Goal: Task Accomplishment & Management: Complete application form

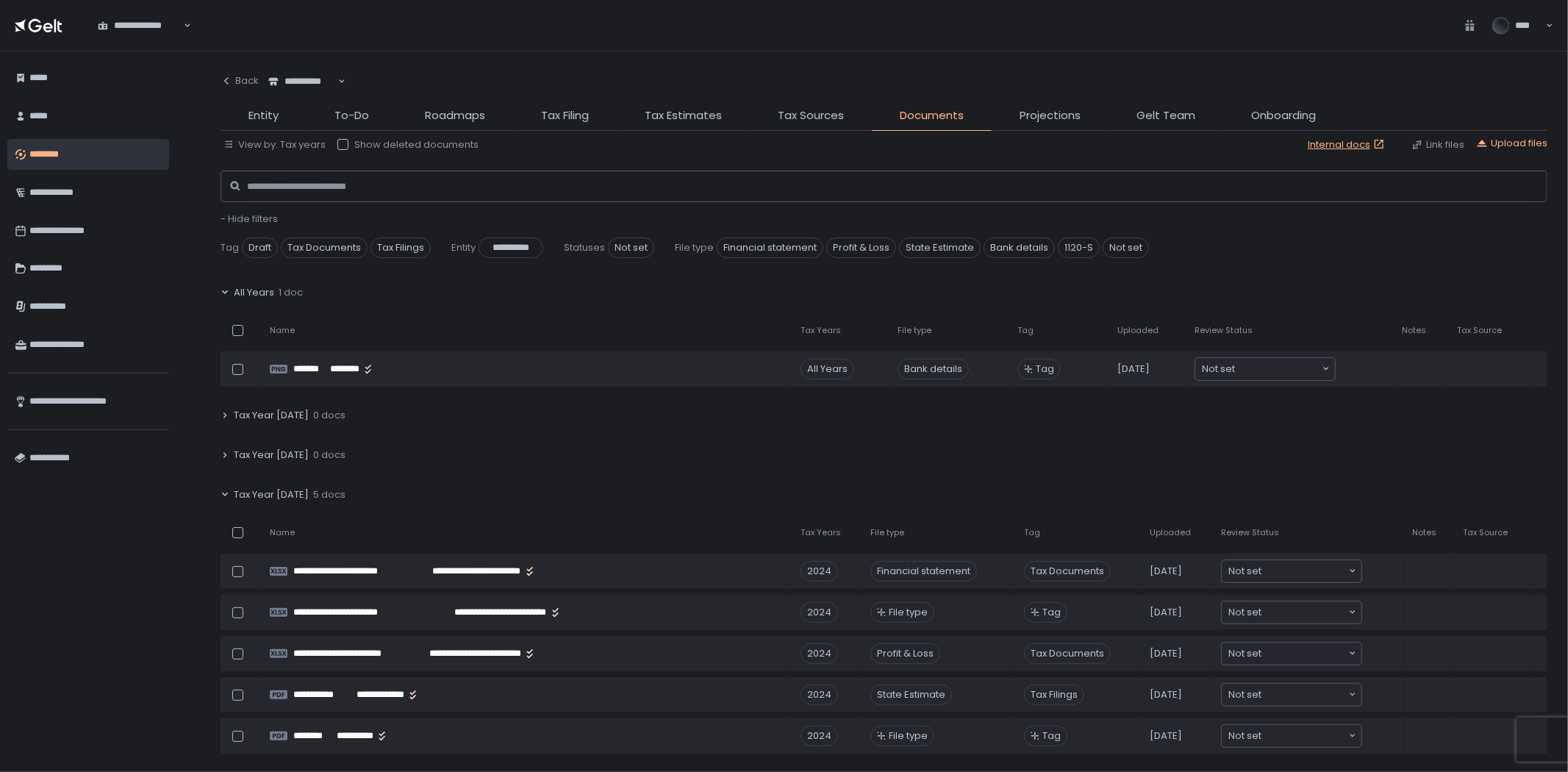
scroll to position [163, 0]
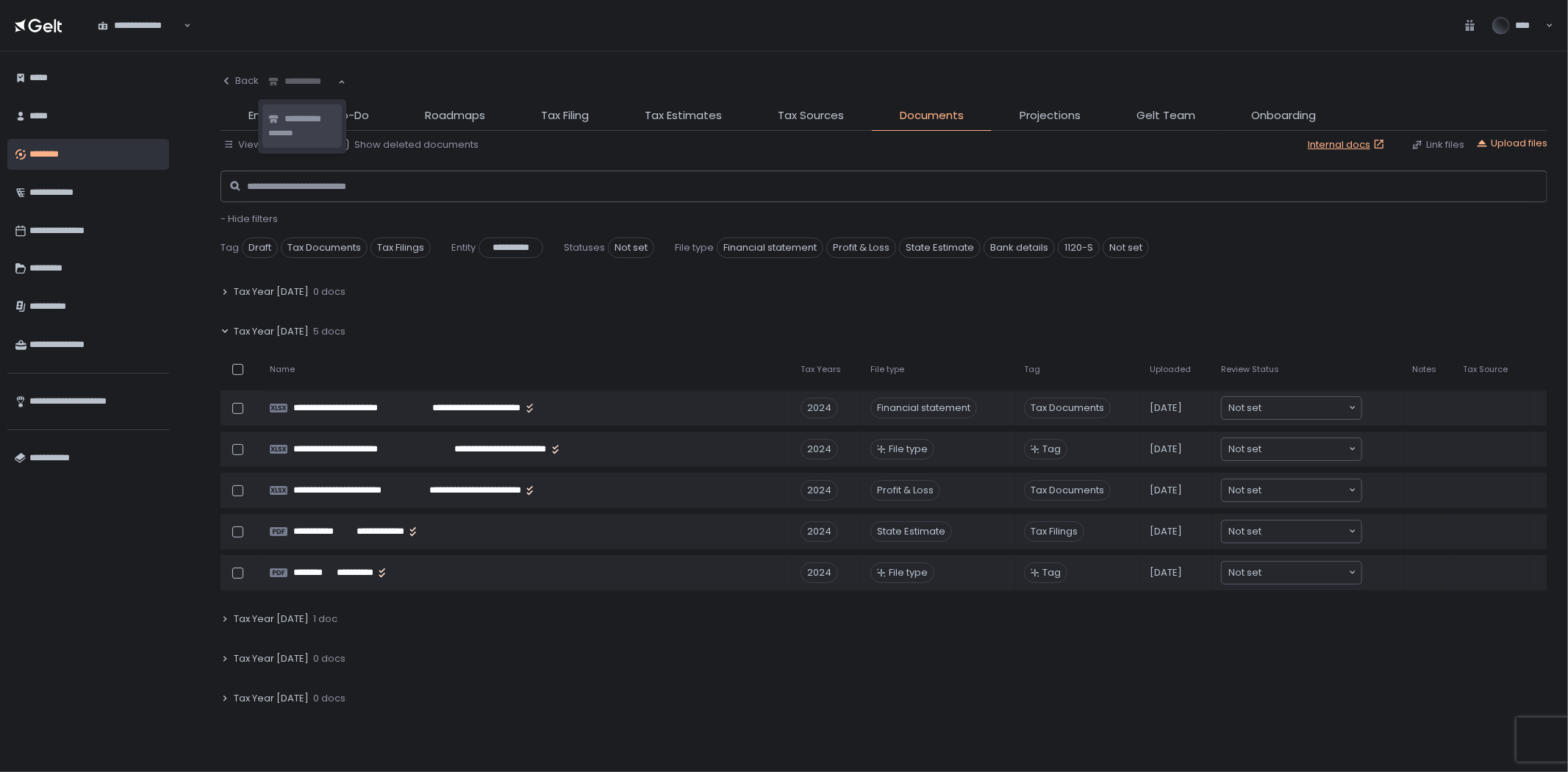
click at [303, 81] on div "**********" at bounding box center [303, 82] width 71 height 15
type input "*****"
click at [340, 122] on span "**********" at bounding box center [321, 119] width 73 height 14
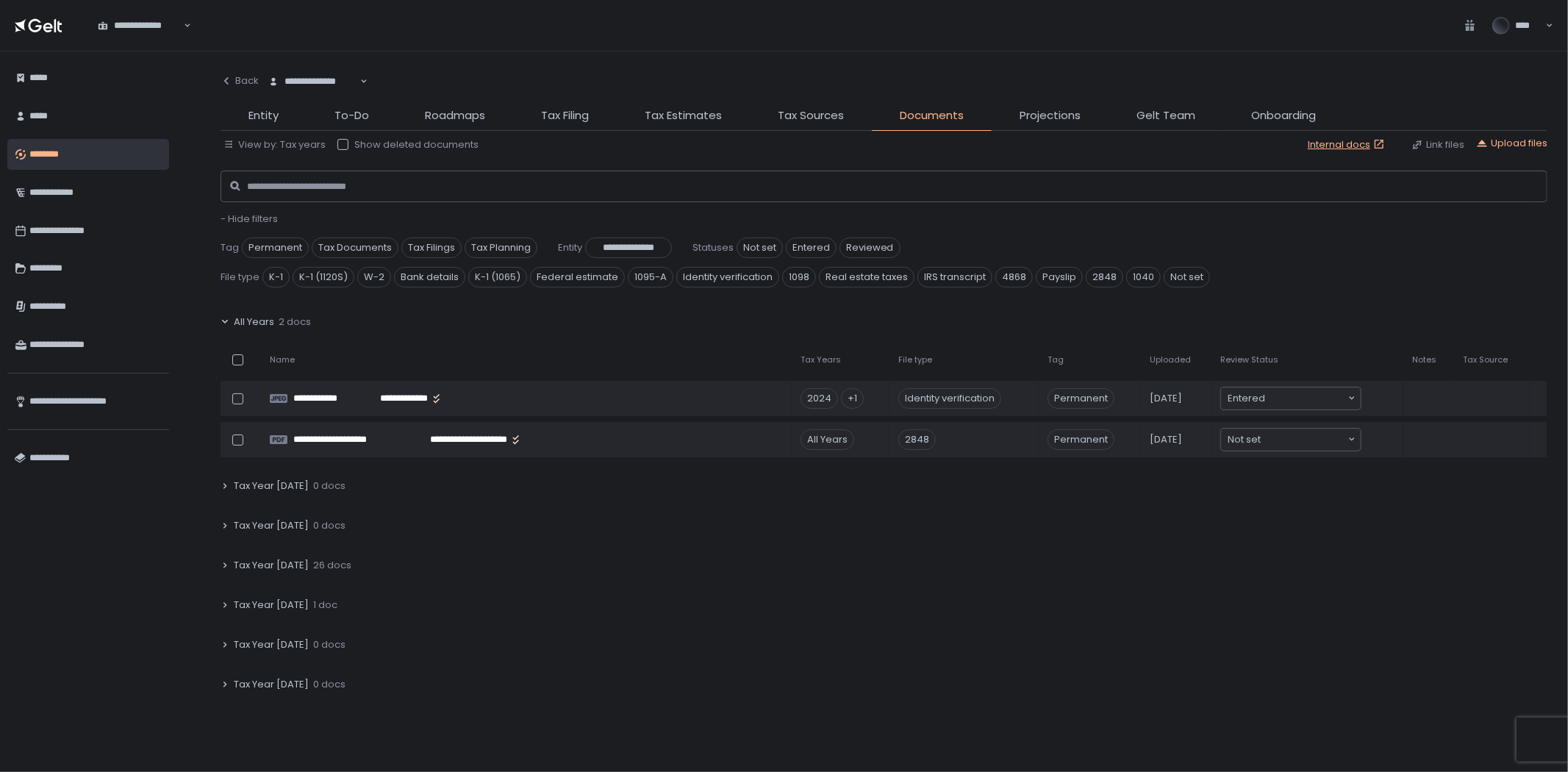
drag, startPoint x: 350, startPoint y: 559, endPoint x: 406, endPoint y: 540, distance: 59.1
click at [350, 560] on div "Tax Year [DATE] 26 docs" at bounding box center [884, 565] width 1327 height 34
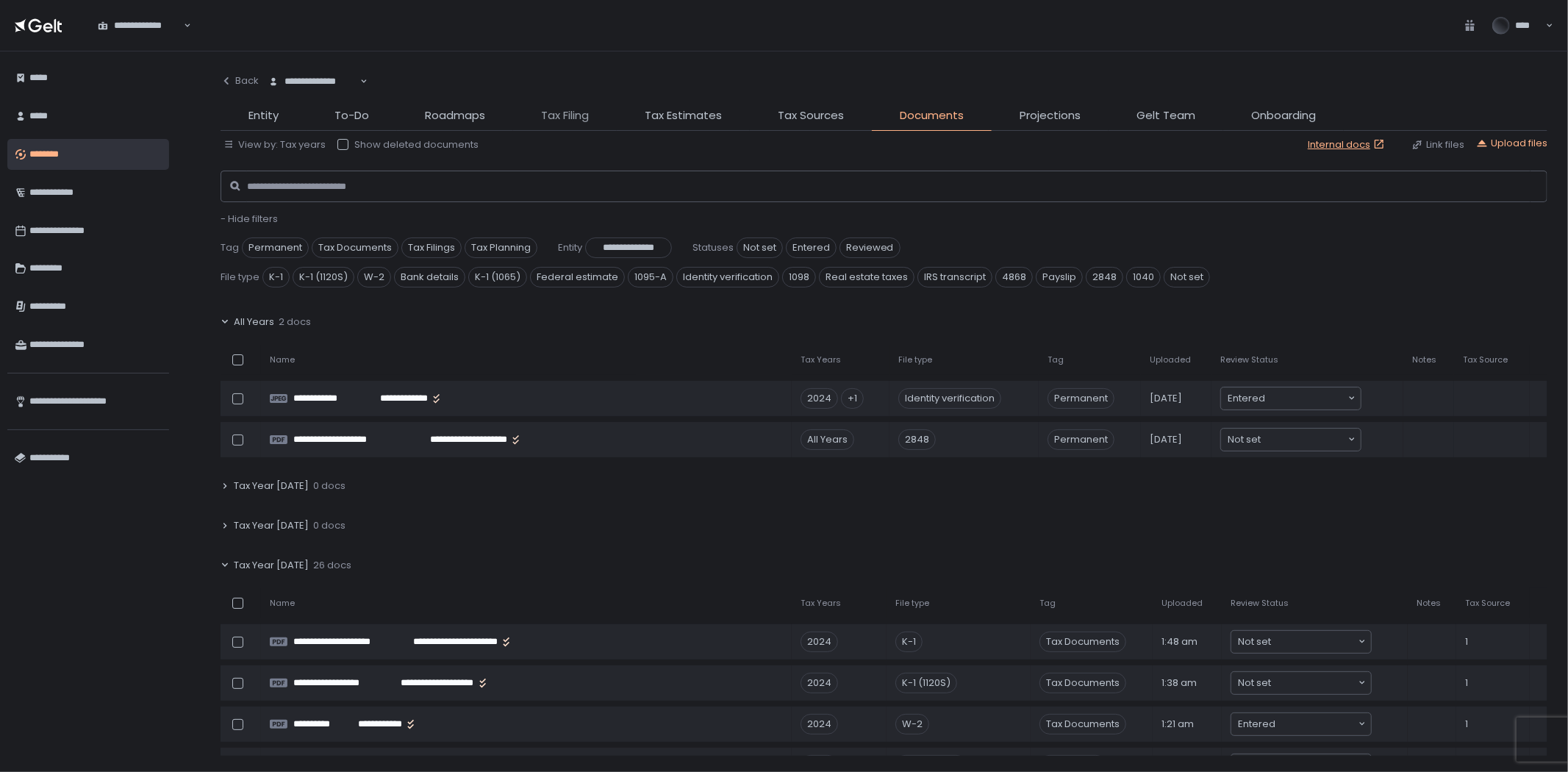
click at [570, 115] on span "Tax Filing" at bounding box center [565, 115] width 48 height 16
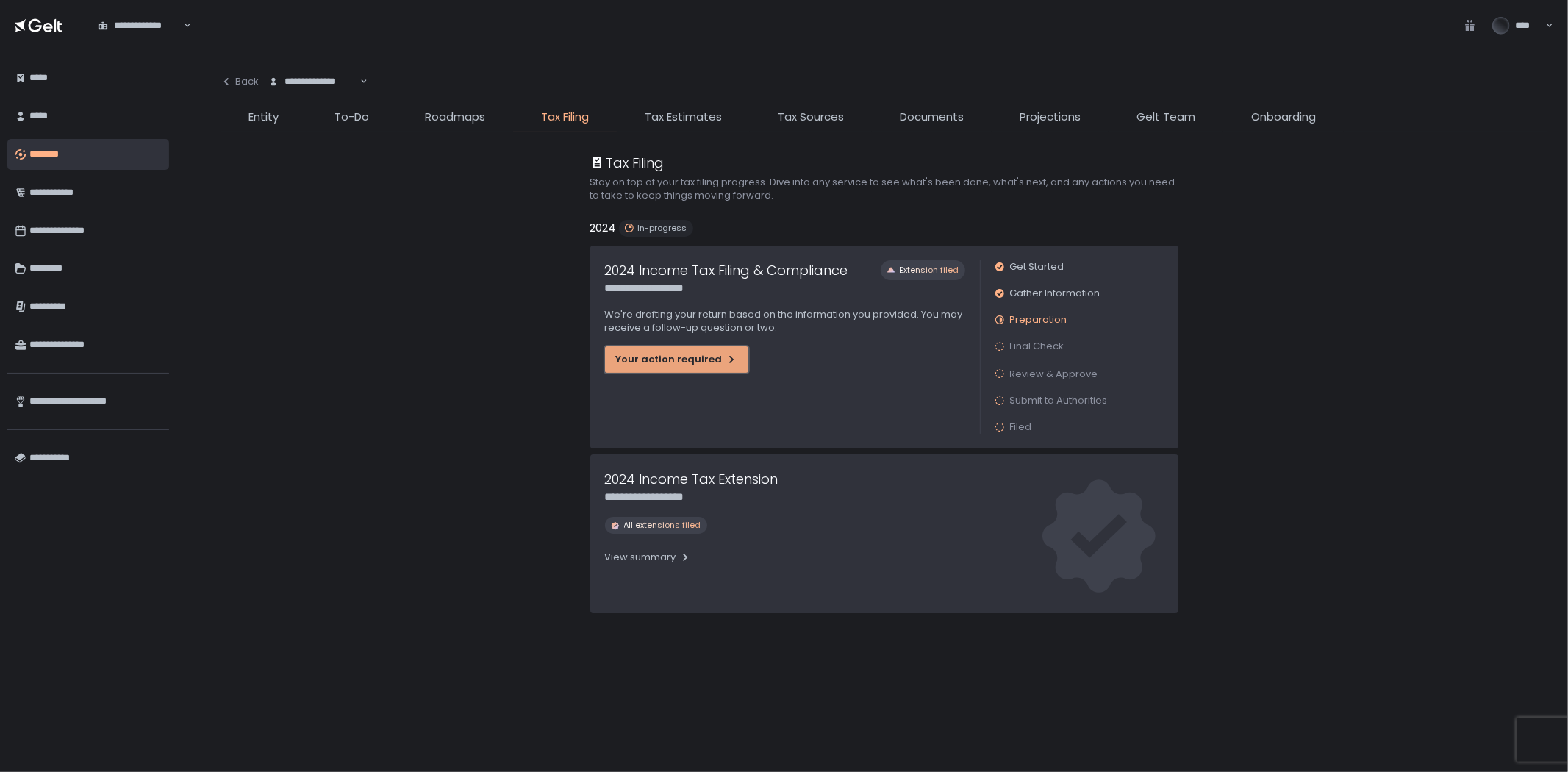
click at [695, 353] on div "Your action required" at bounding box center [676, 360] width 122 height 13
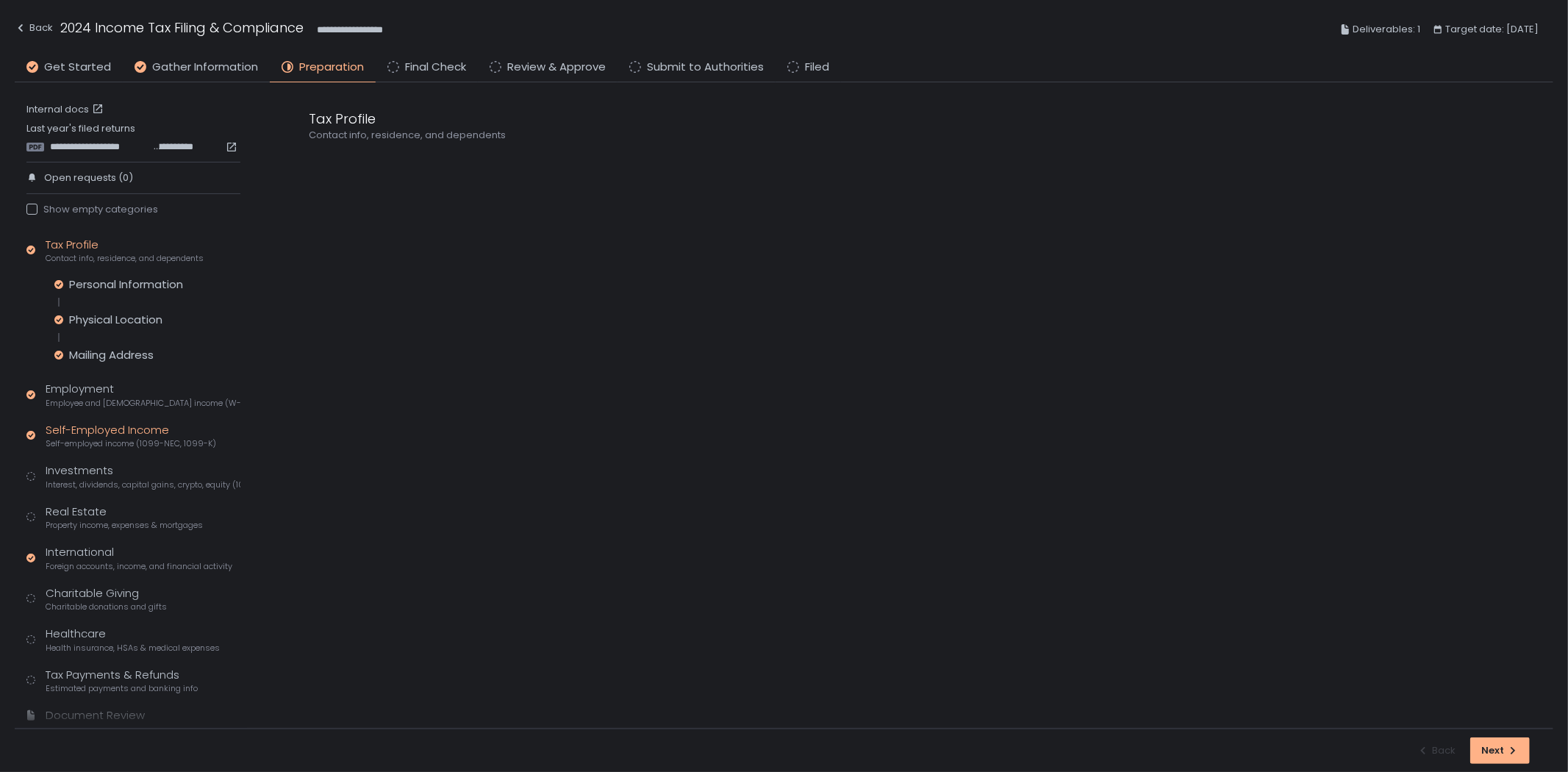
click at [130, 432] on div "Self-Employed Income Self-employed income (1099-NEC, 1099-K)" at bounding box center [131, 436] width 170 height 28
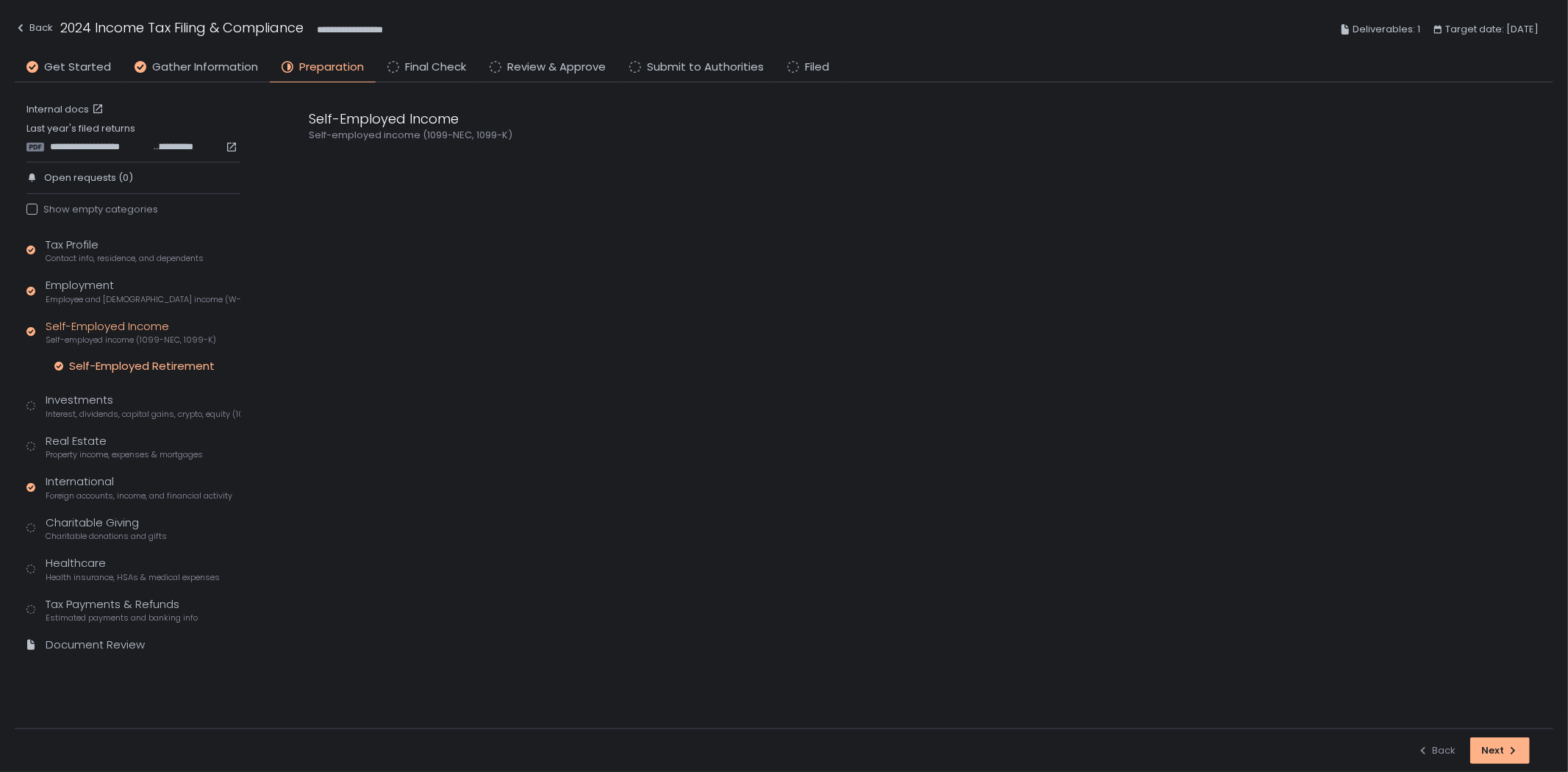
click at [165, 368] on div "Self-Employed Retirement" at bounding box center [142, 366] width 146 height 15
click at [157, 403] on div "Investments Interest, dividends, capital gains, crypto, equity (1099s, K-1s)" at bounding box center [143, 406] width 195 height 28
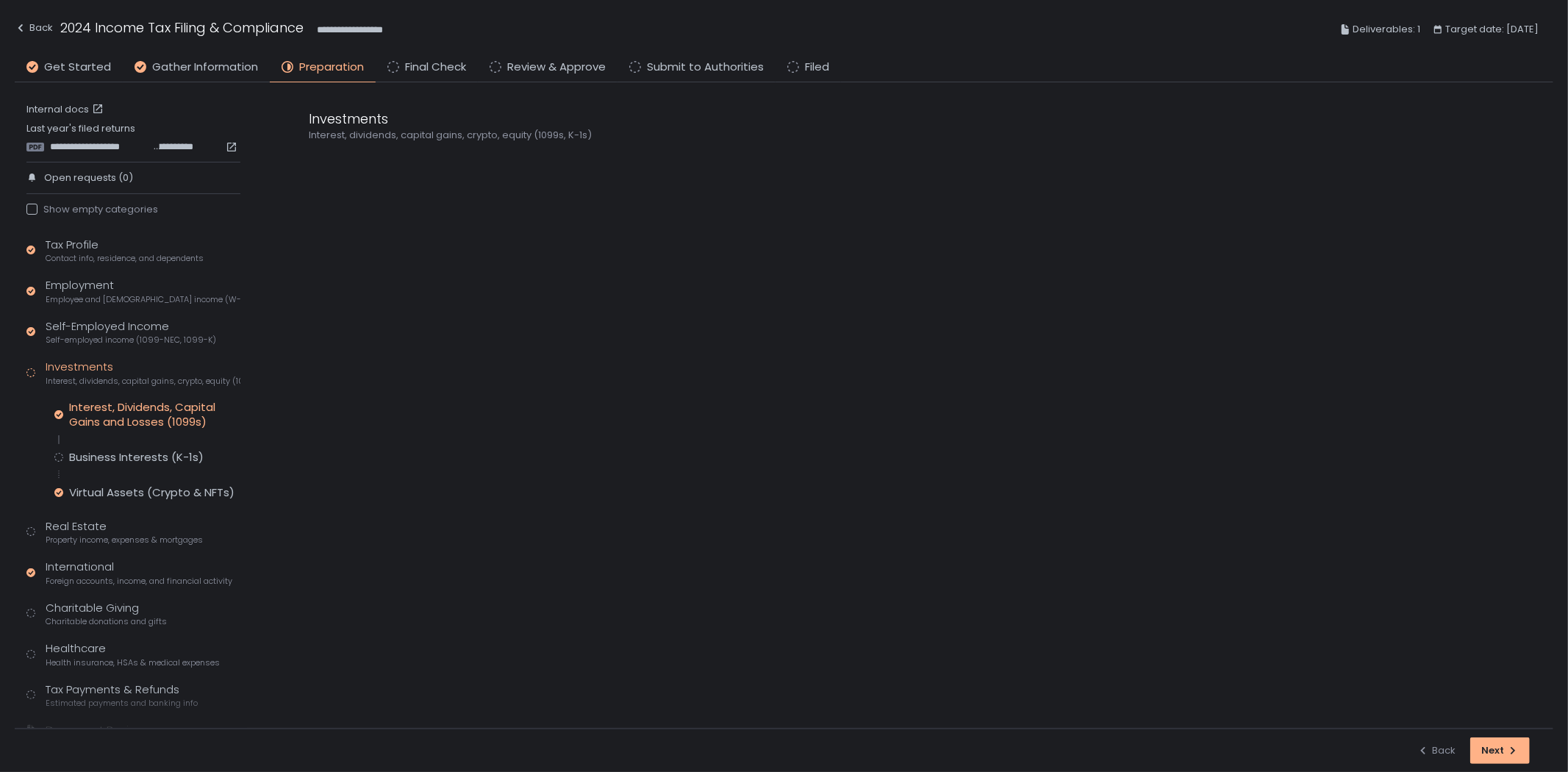
click at [133, 414] on div "Interest, Dividends, Capital Gains and Losses (1099s)" at bounding box center [155, 415] width 171 height 29
drag, startPoint x: 131, startPoint y: 465, endPoint x: 131, endPoint y: 457, distance: 8.0
click at [131, 460] on div "Interest, Dividends, Capital Gains and Losses (1099s) Business Interests (K-1s)…" at bounding box center [146, 450] width 186 height 100
click at [125, 451] on div "Business Interests (K-1s)" at bounding box center [136, 458] width 135 height 15
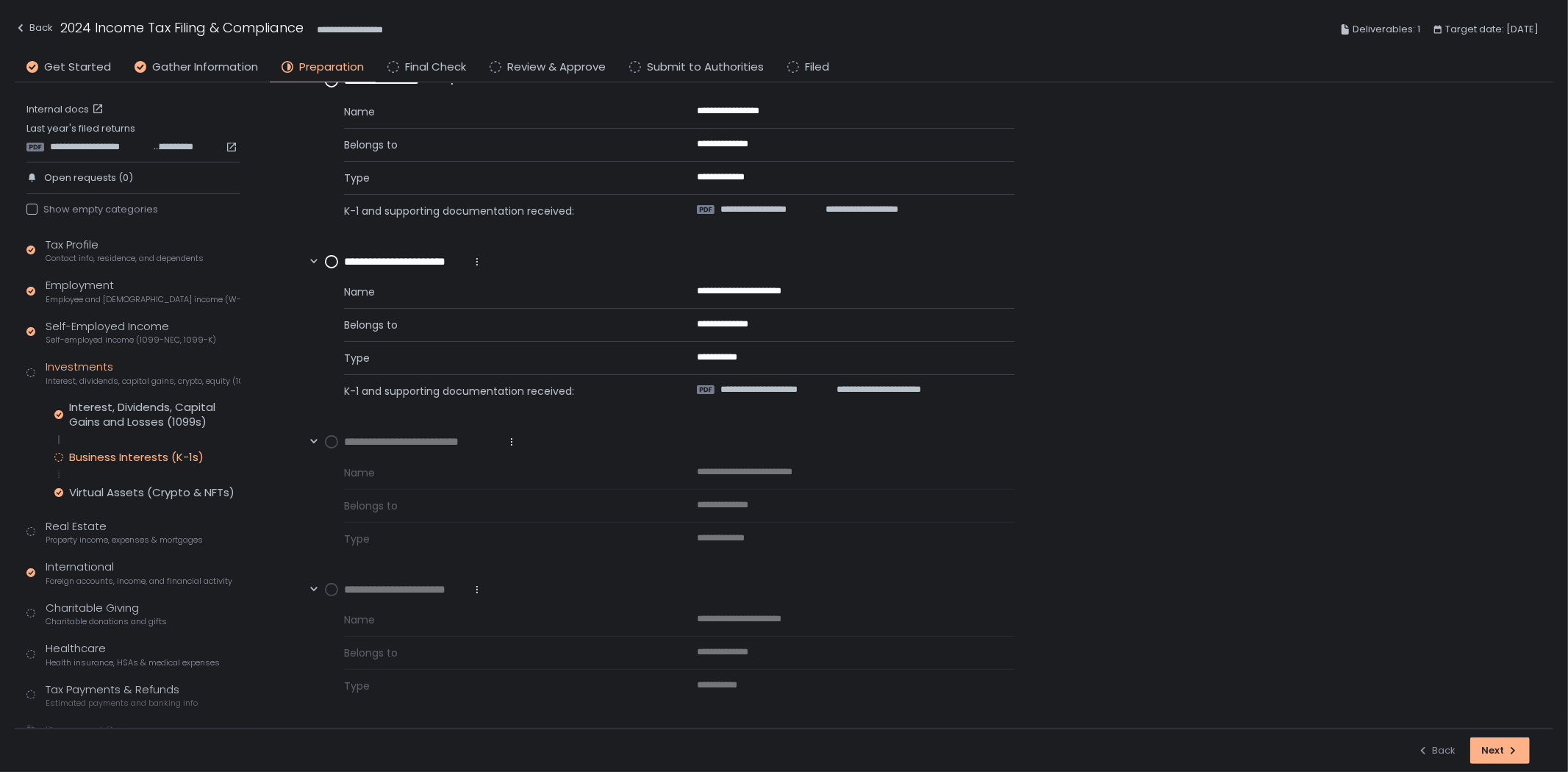
scroll to position [298, 0]
click at [335, 444] on circle at bounding box center [331, 441] width 12 height 12
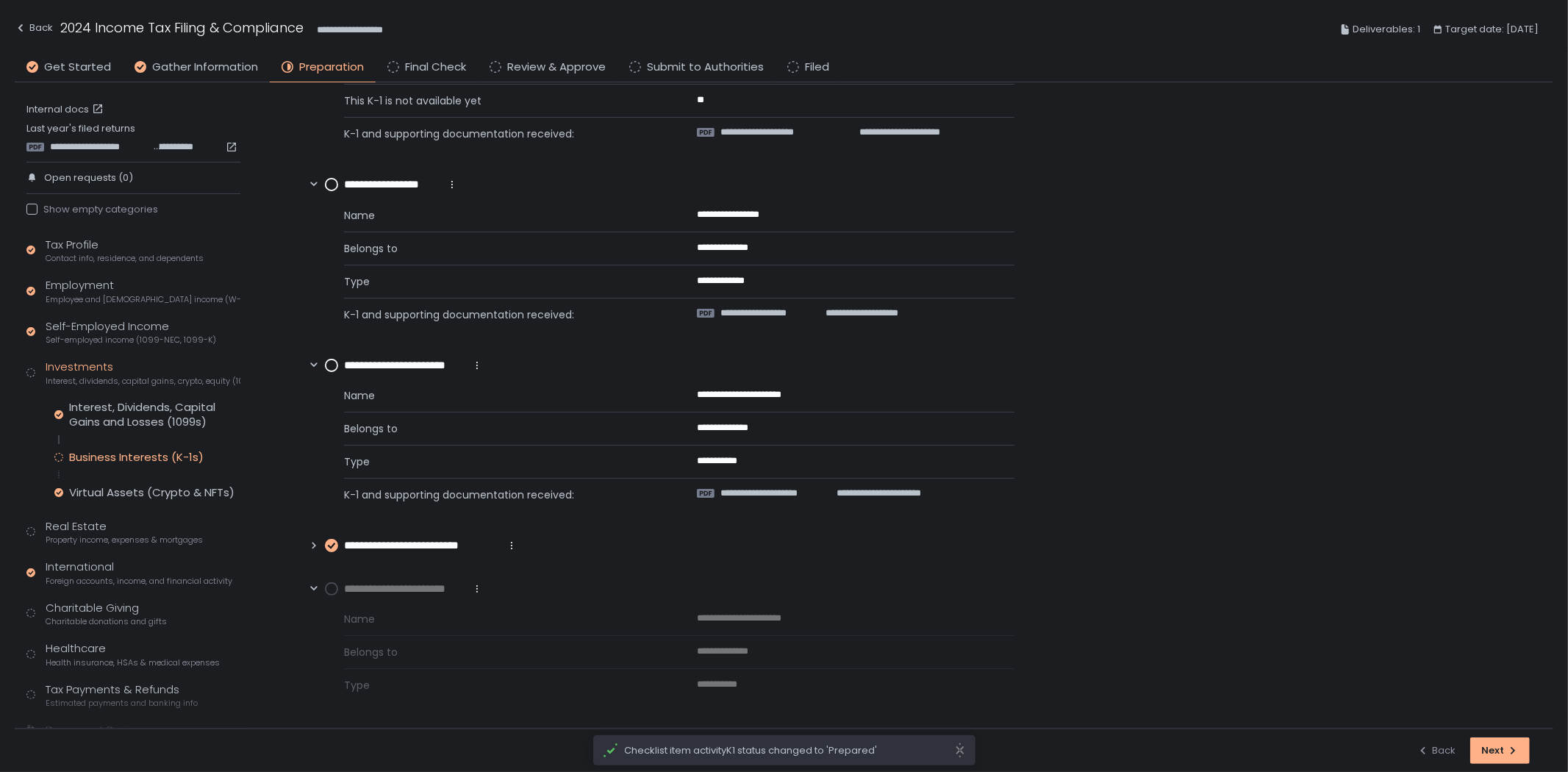
click at [330, 593] on circle at bounding box center [331, 589] width 12 height 12
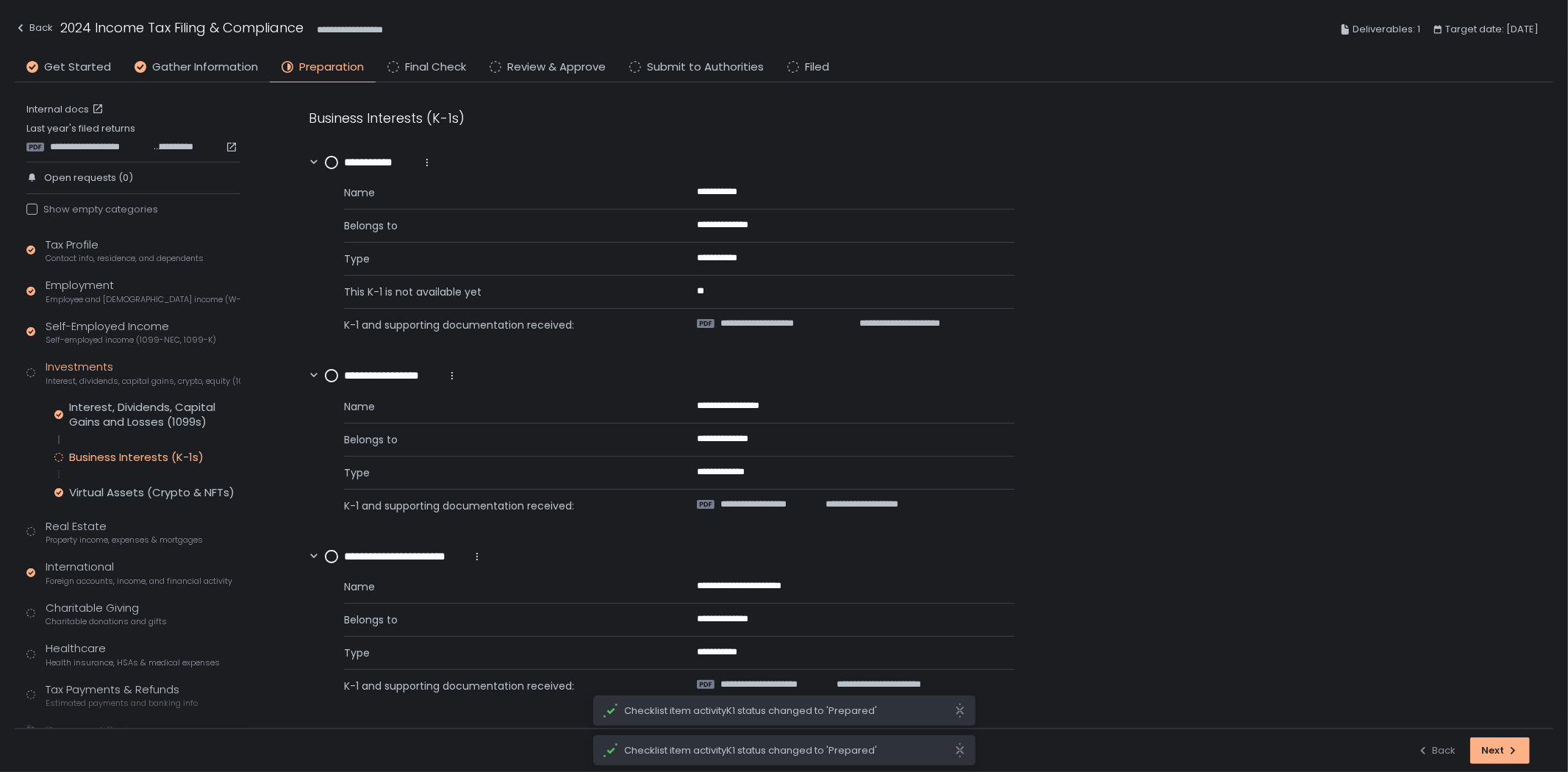
scroll to position [0, 0]
click at [775, 325] on span "**********" at bounding box center [778, 324] width 115 height 13
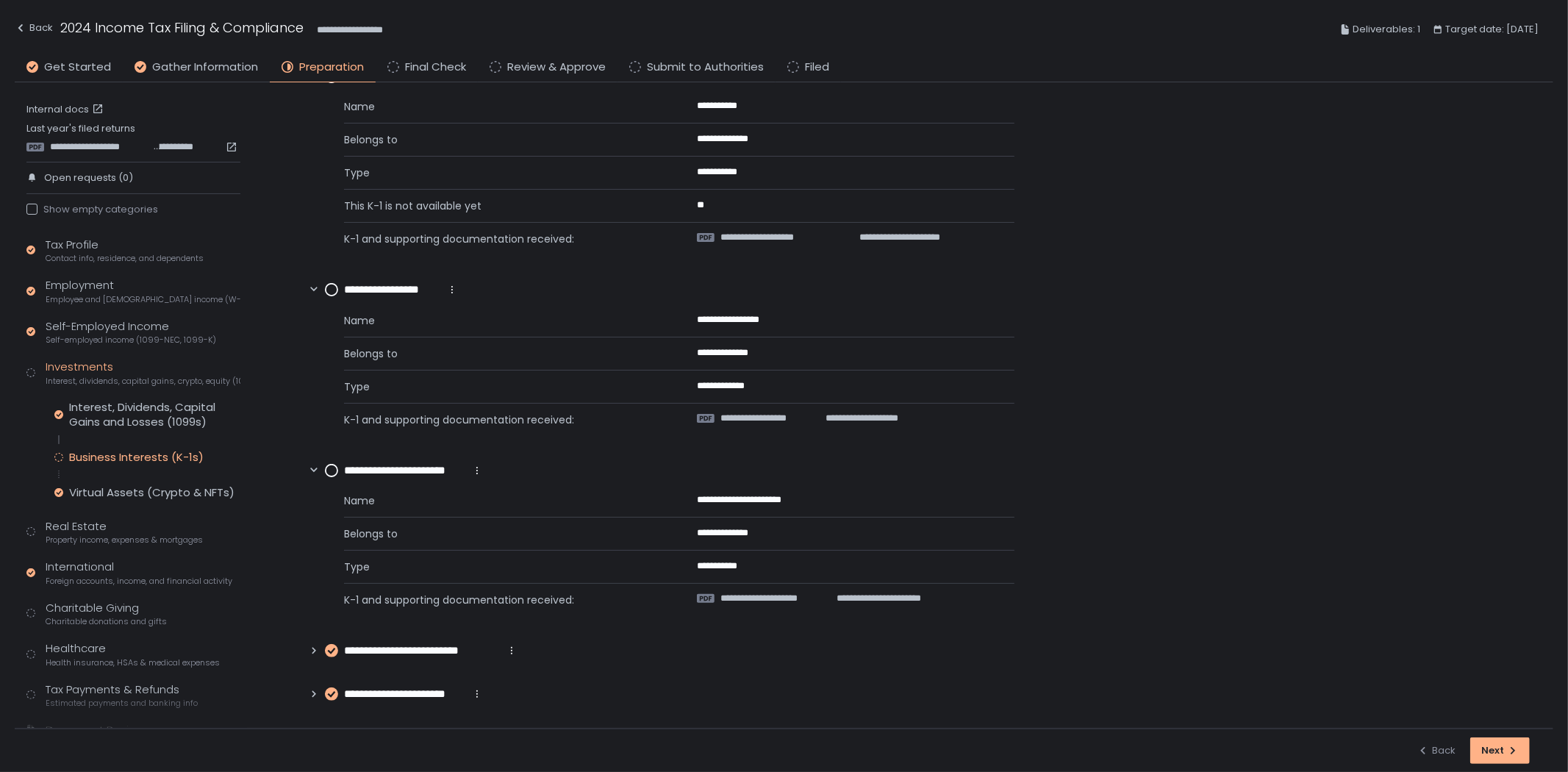
scroll to position [88, 0]
click at [196, 58] on div "**********" at bounding box center [784, 29] width 1539 height 59
click at [200, 61] on span "Gather Information" at bounding box center [205, 67] width 106 height 16
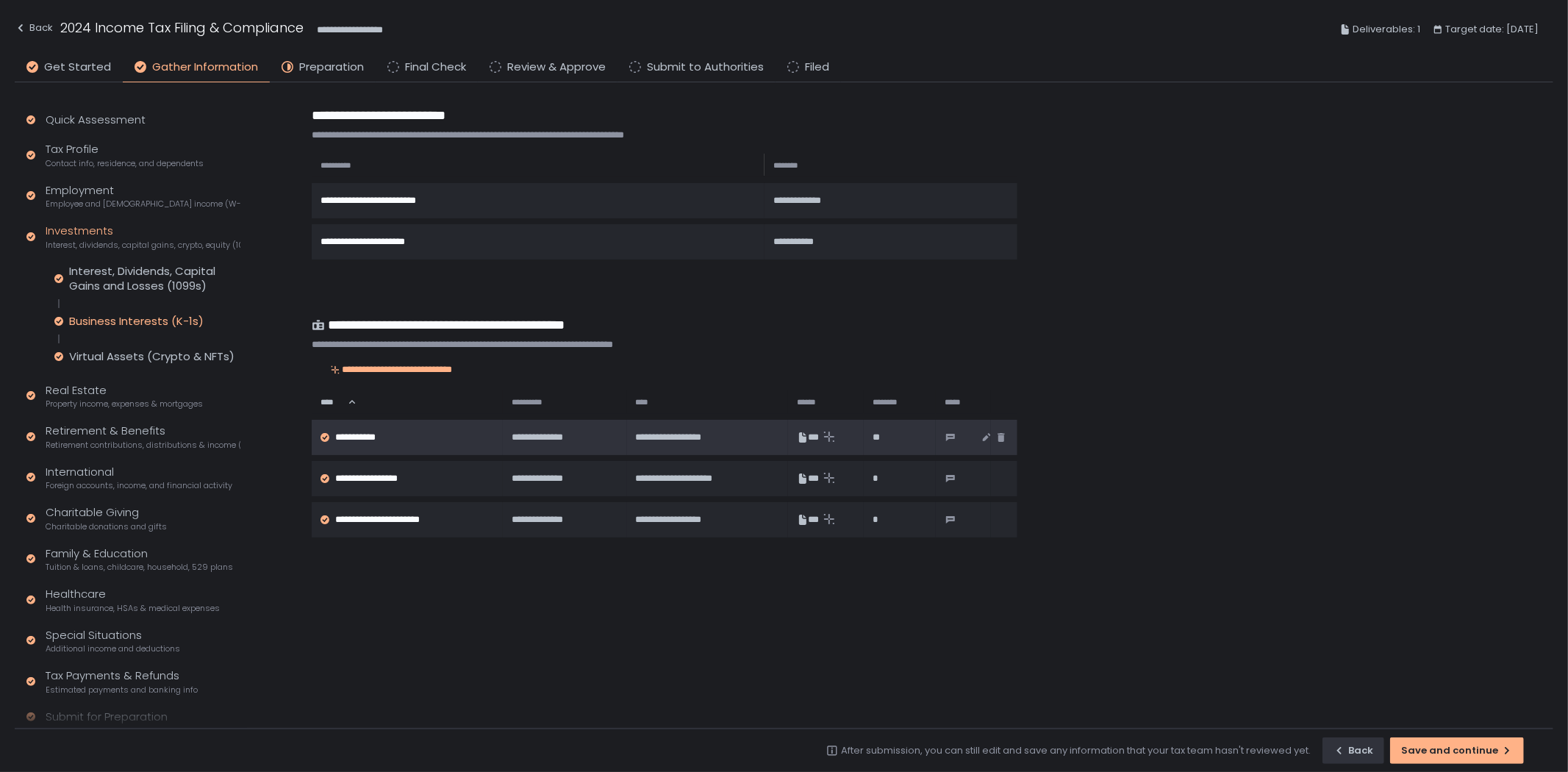
click at [472, 424] on td "**********" at bounding box center [407, 438] width 191 height 36
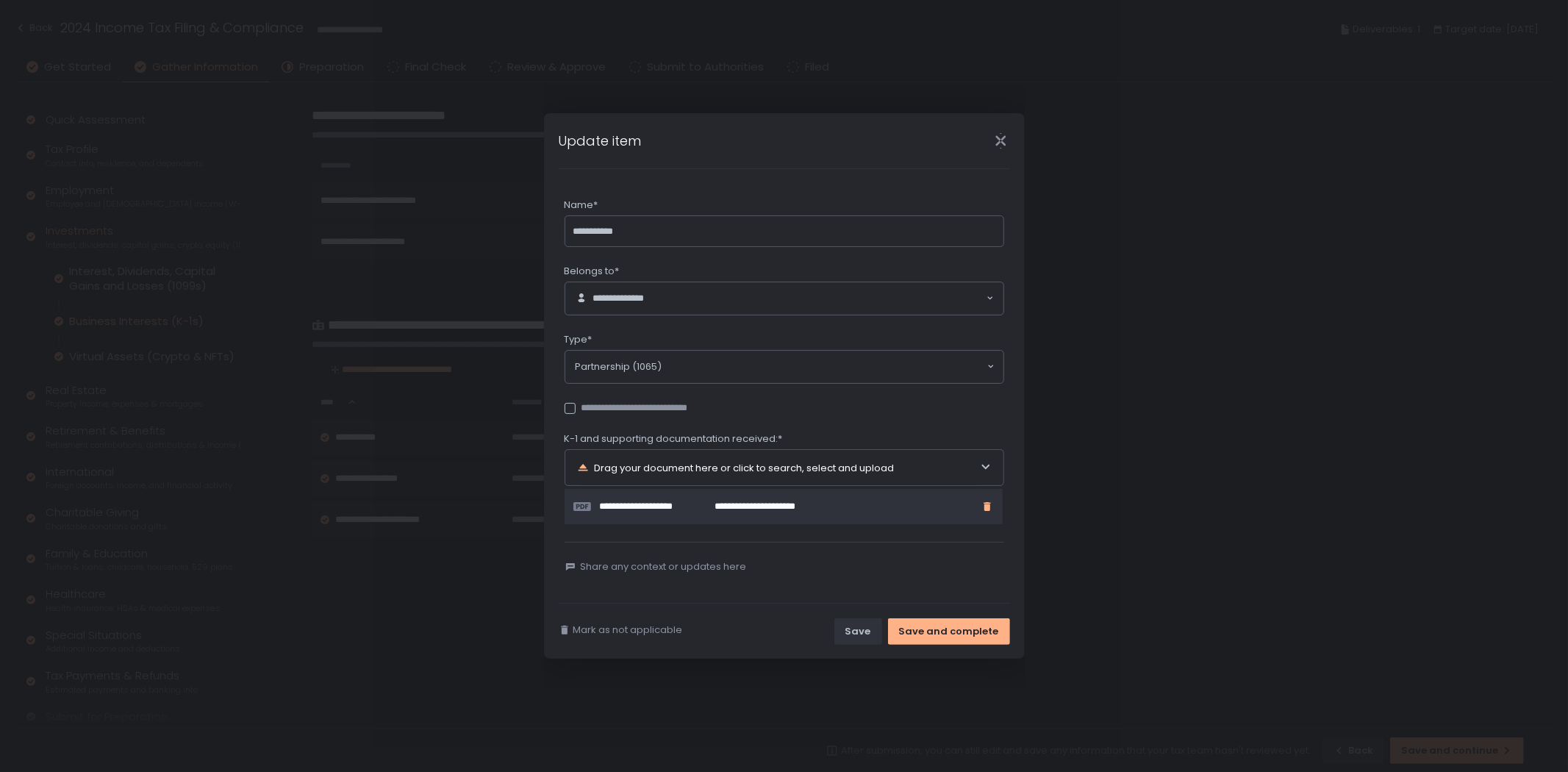
click at [986, 511] on icon "button" at bounding box center [987, 507] width 6 height 9
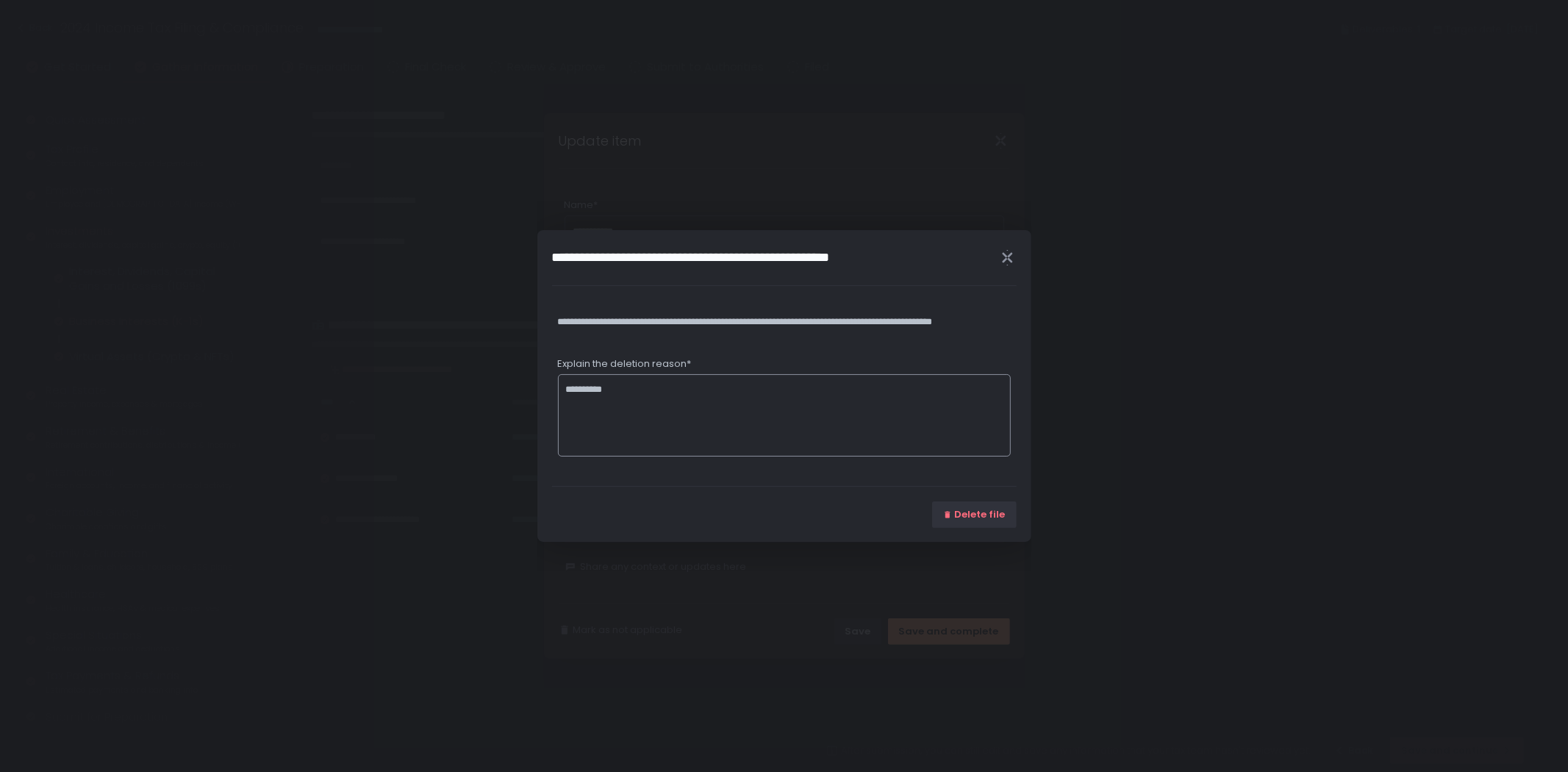
type textarea "**********"
click at [992, 508] on span "Delete file" at bounding box center [979, 515] width 50 height 13
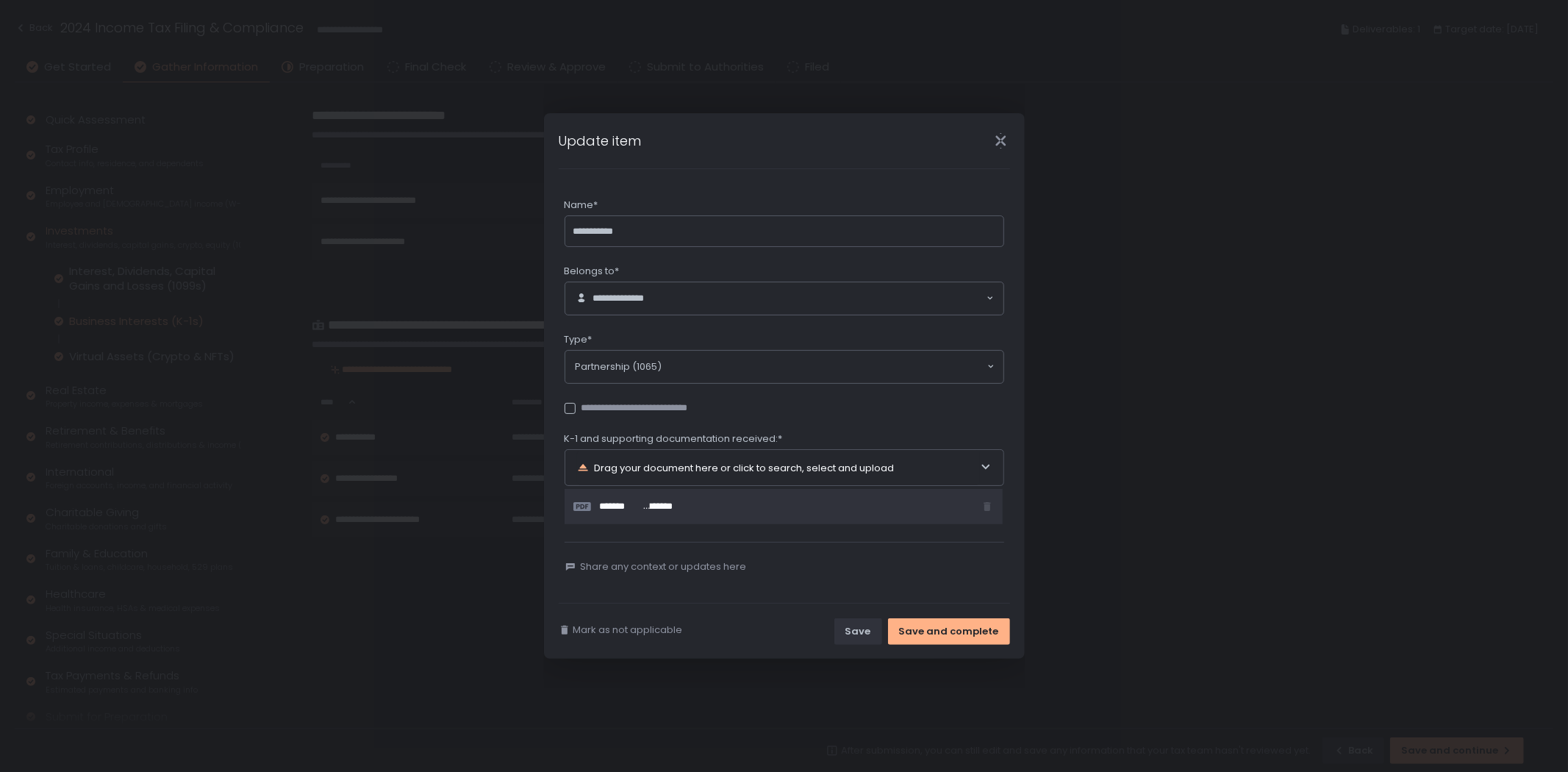
click at [946, 616] on div "Mark as not applicable Save Save and complete" at bounding box center [784, 631] width 481 height 55
click at [944, 628] on div "Save and complete" at bounding box center [948, 632] width 100 height 13
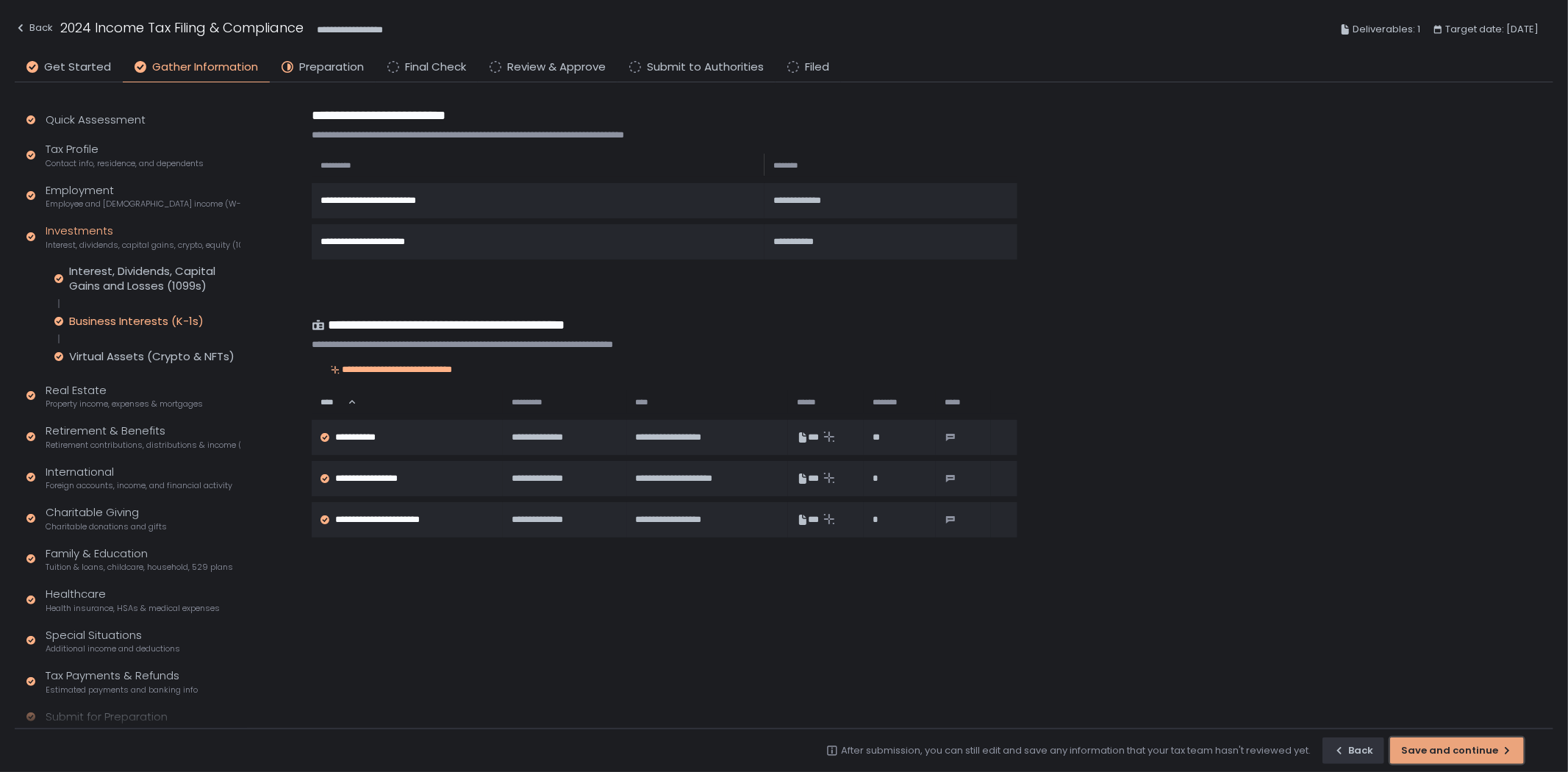
click at [1439, 755] on div "Save and continue" at bounding box center [1457, 751] width 112 height 13
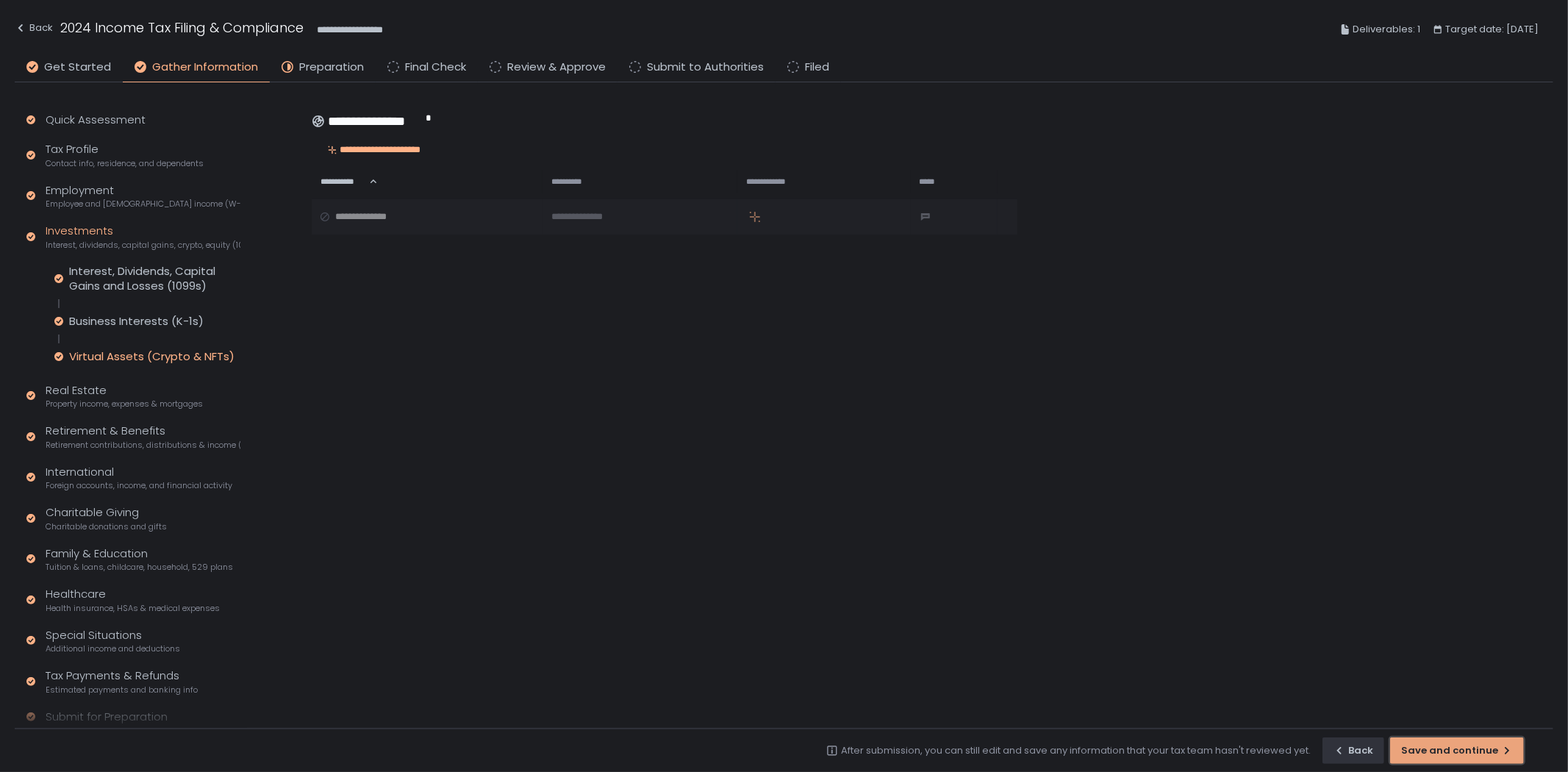
click at [1445, 752] on div "Save and continue" at bounding box center [1457, 751] width 112 height 13
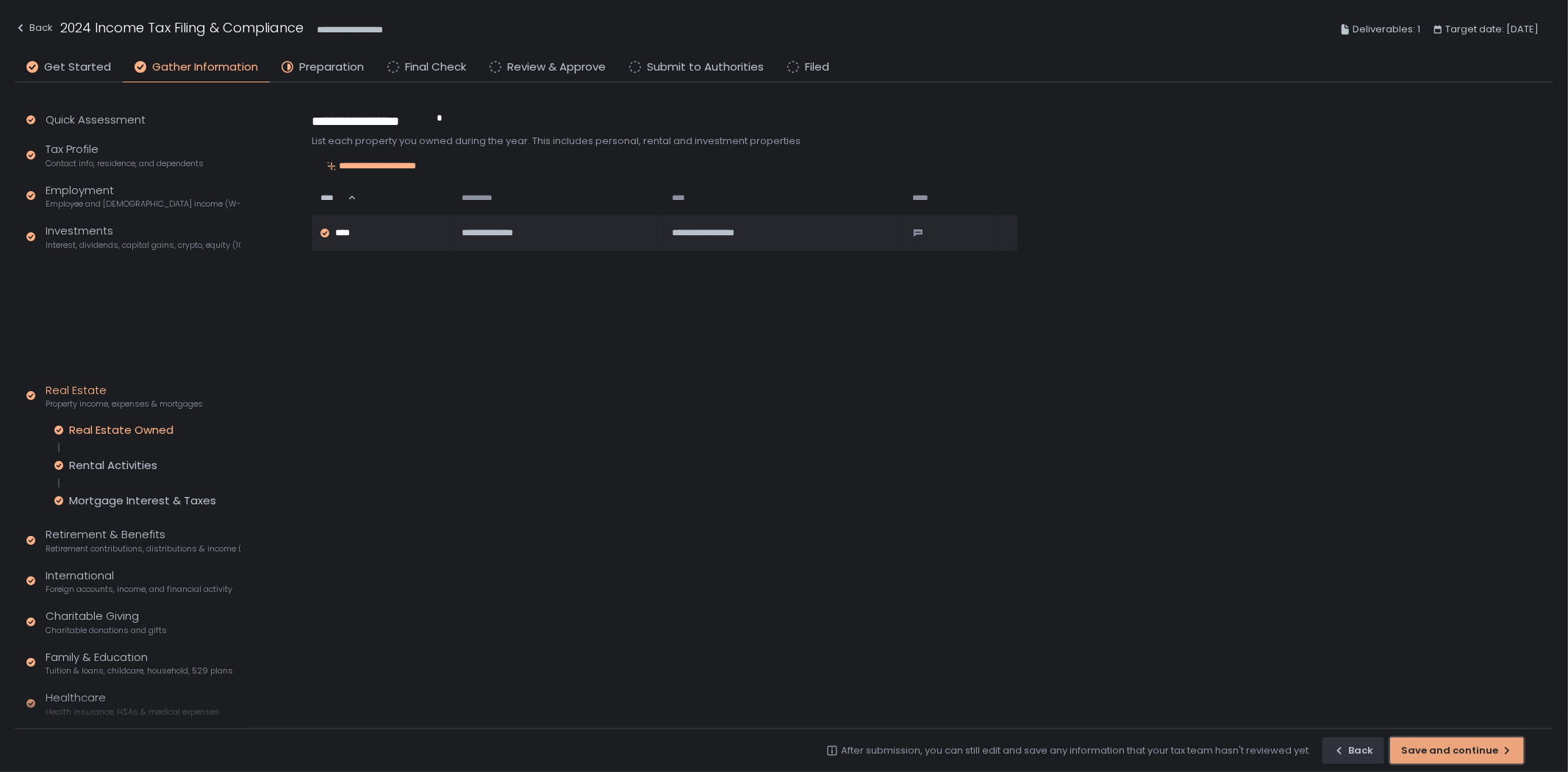
click at [1444, 752] on div "button" at bounding box center [1457, 750] width 133 height 25
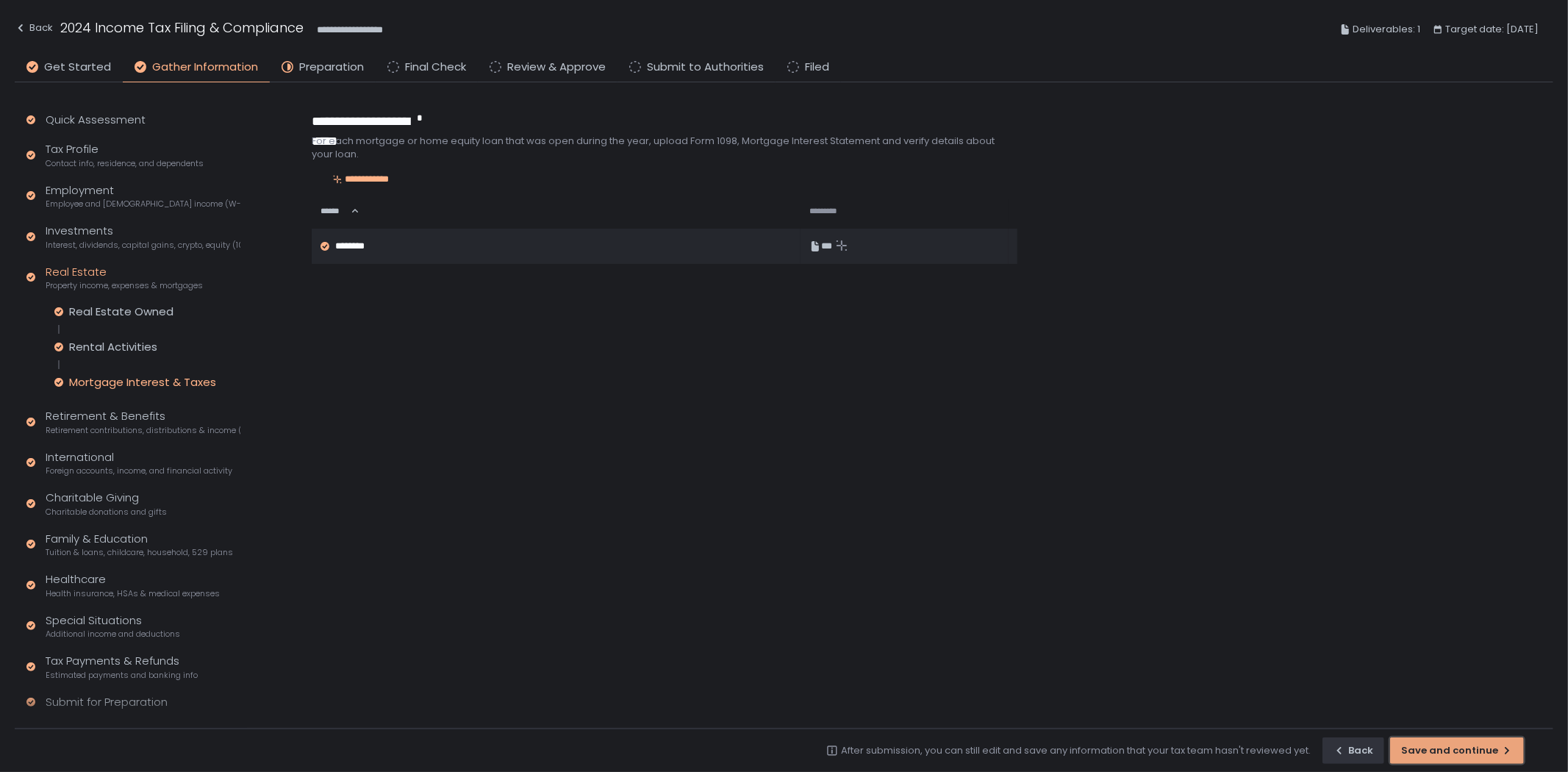
click at [1445, 751] on div "button" at bounding box center [1457, 750] width 133 height 25
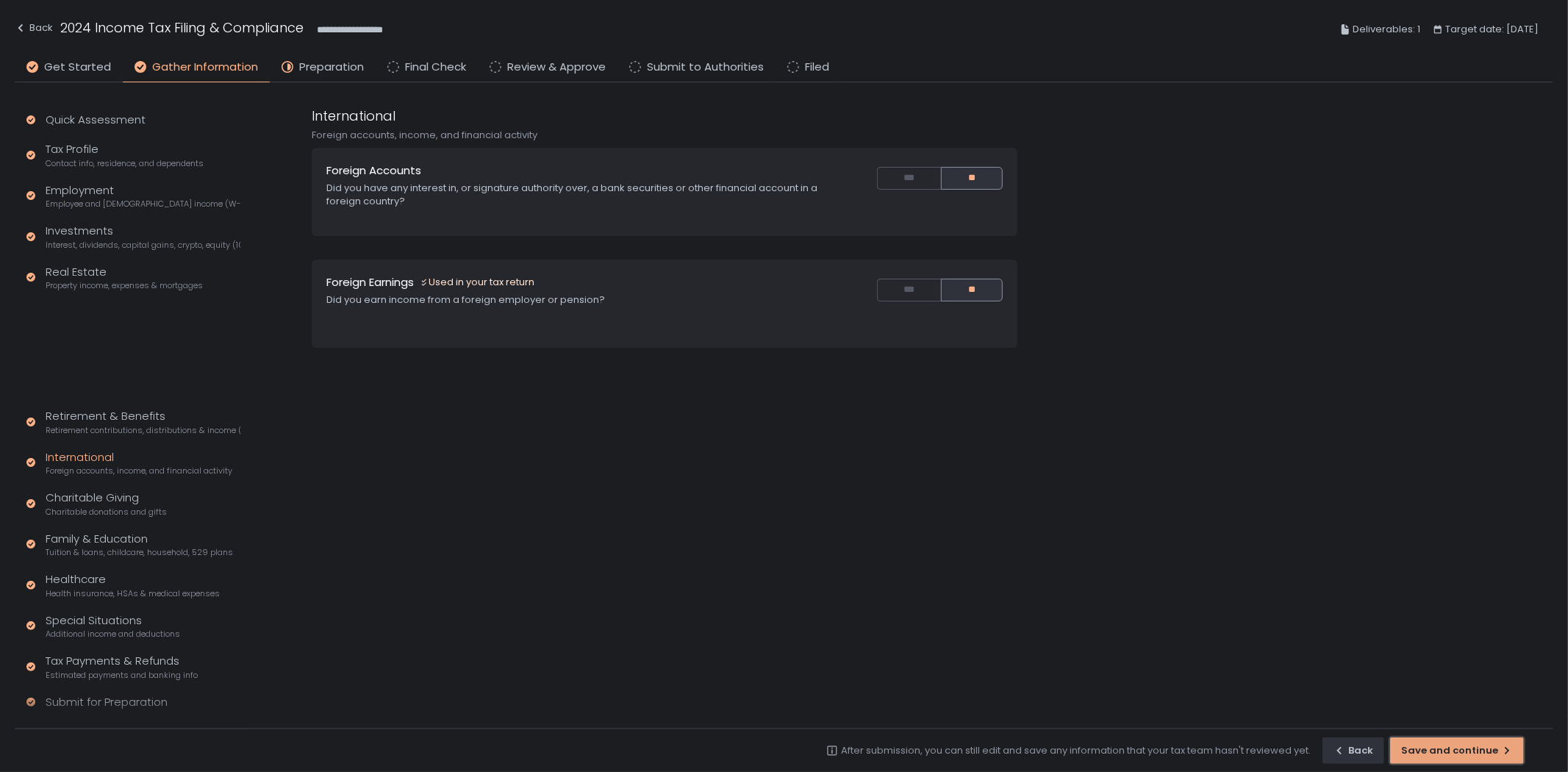
click at [1446, 750] on div "button" at bounding box center [1457, 750] width 133 height 25
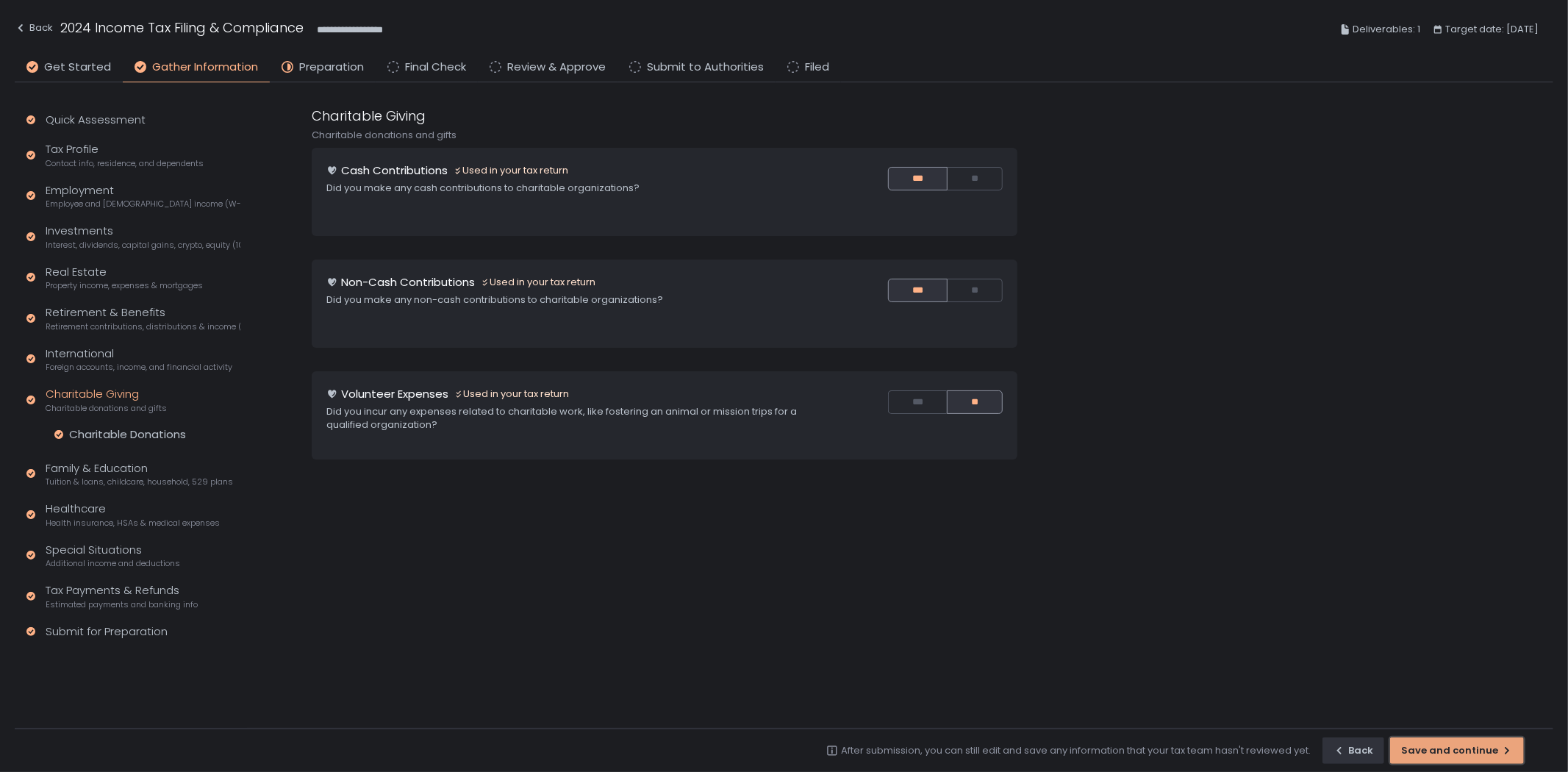
click at [1446, 750] on div "button" at bounding box center [1457, 750] width 133 height 25
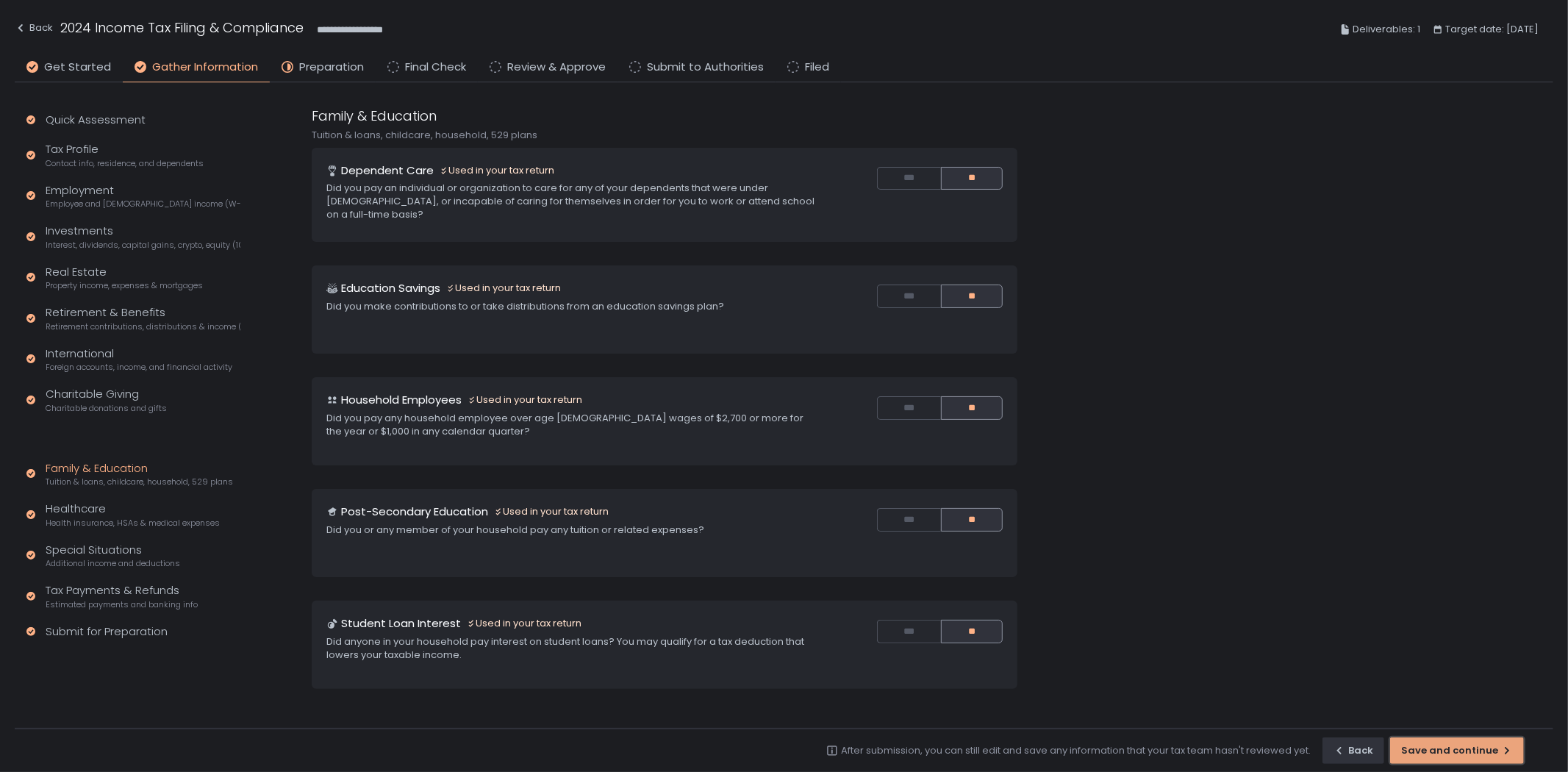
click at [1446, 750] on div "button" at bounding box center [1457, 750] width 133 height 25
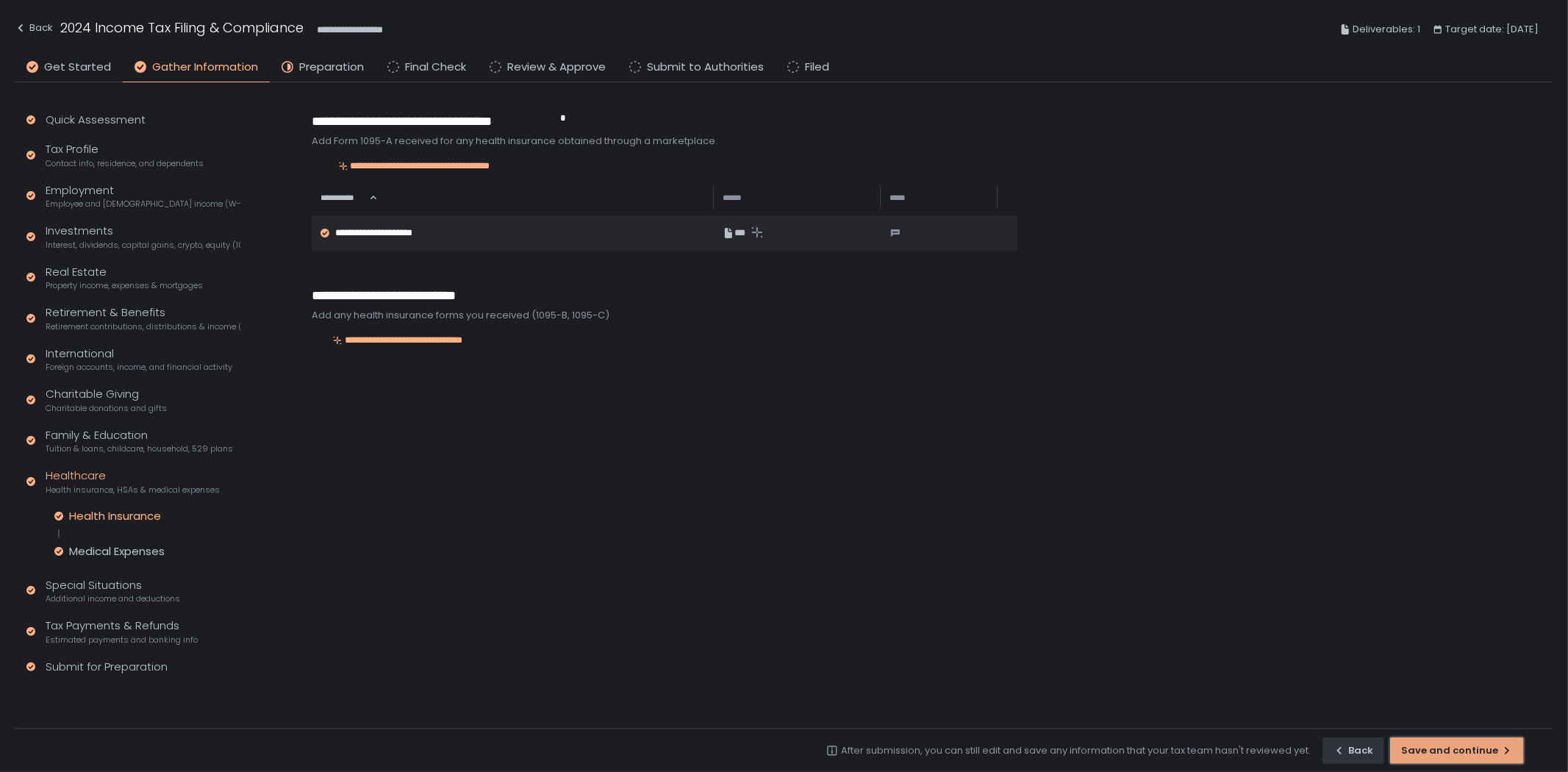
click at [1447, 750] on div "button" at bounding box center [1457, 750] width 133 height 25
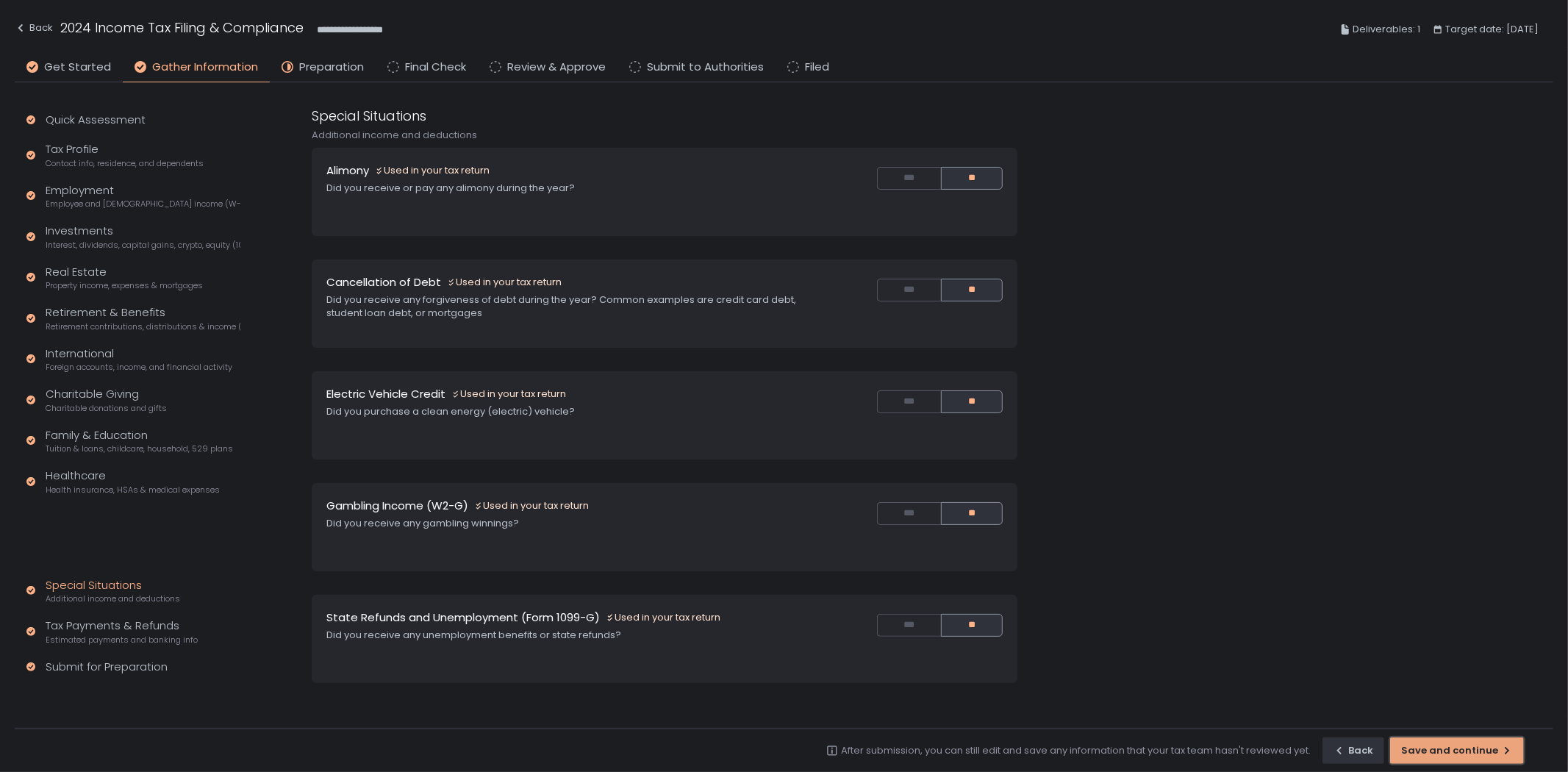
click at [1447, 750] on div "button" at bounding box center [1457, 750] width 133 height 25
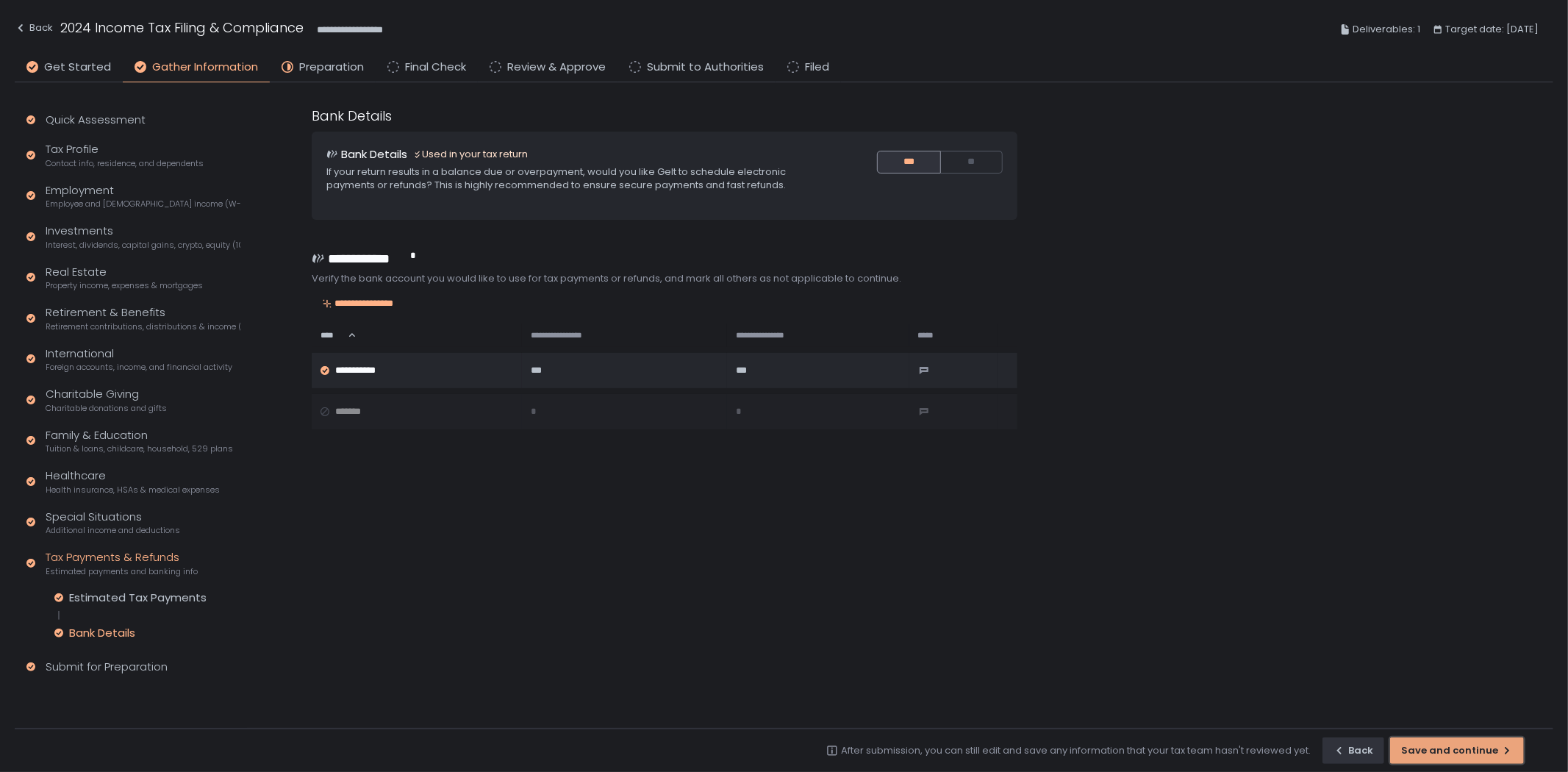
click at [1447, 750] on div "button" at bounding box center [1457, 750] width 133 height 25
click at [1530, 751] on span at bounding box center [1530, 751] width 0 height 0
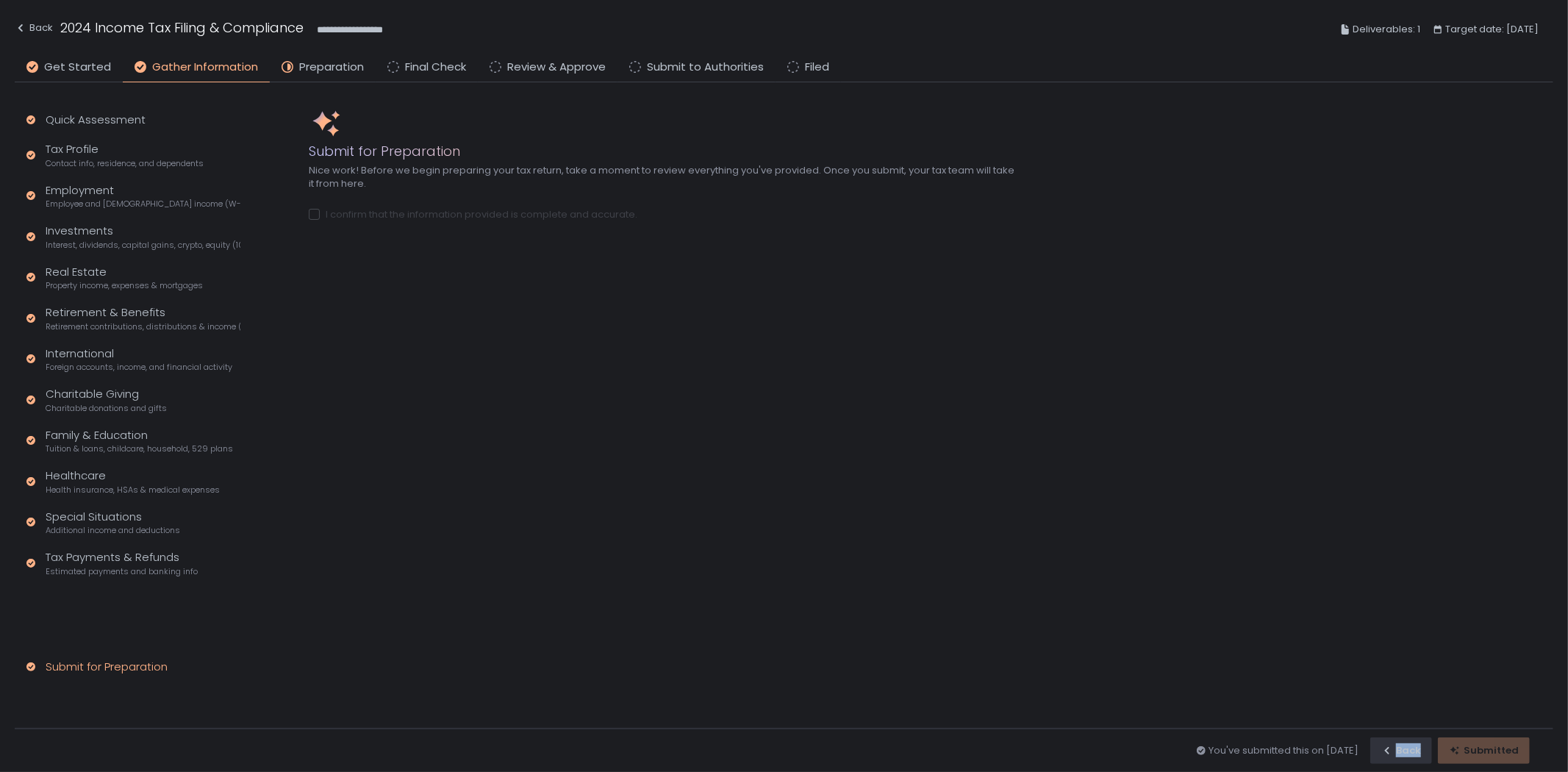
click at [1447, 750] on span "Submitted" at bounding box center [1484, 751] width 92 height 27
click at [1065, 440] on div "Submit for Preparation Nice work! Before we begin preparing your tax return, ta…" at bounding box center [946, 406] width 1274 height 647
click at [330, 70] on span "Preparation" at bounding box center [331, 67] width 65 height 16
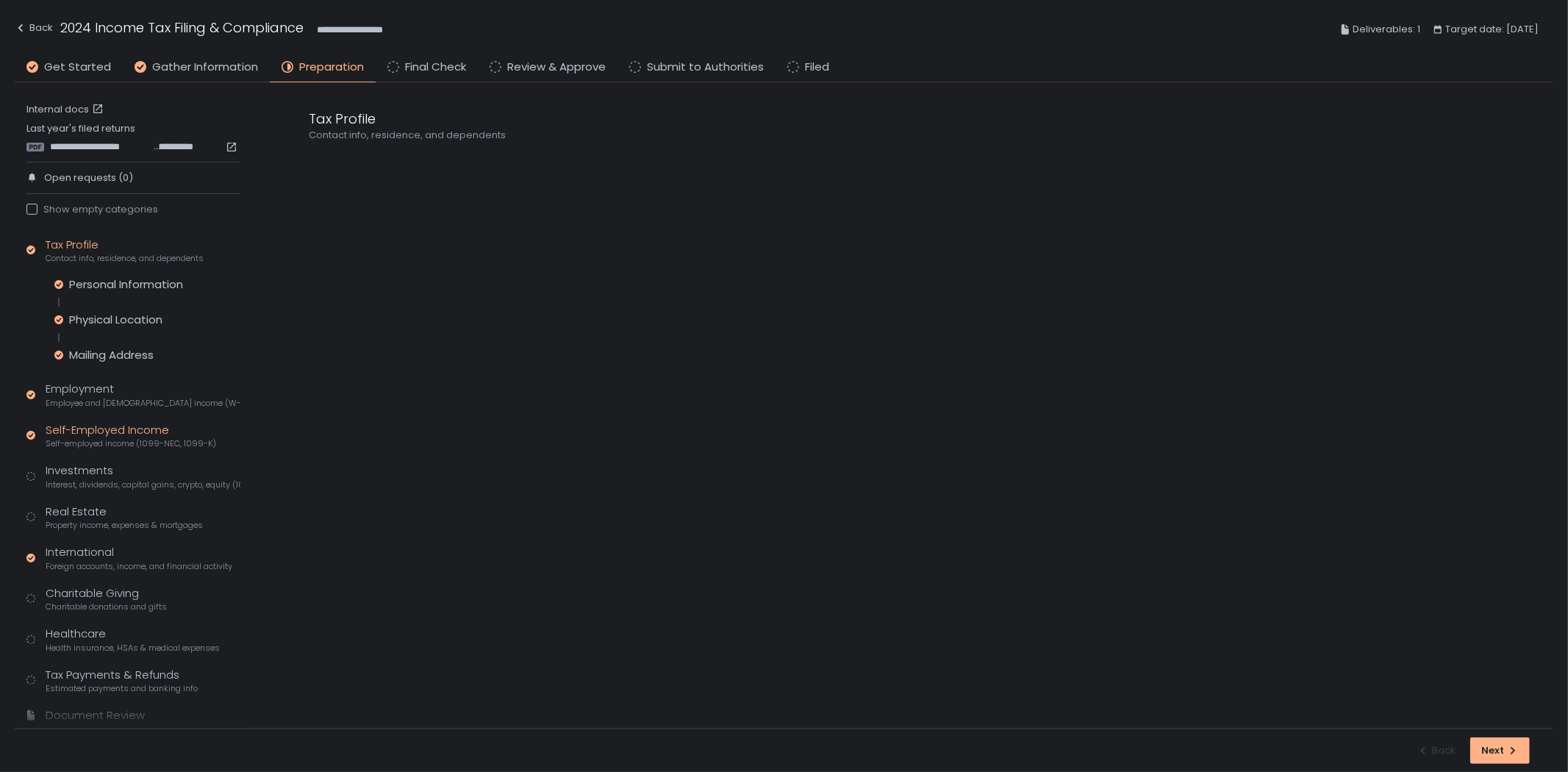
click at [134, 435] on div "Self-Employed Income Self-employed income (1099-NEC, 1099-K)" at bounding box center [131, 436] width 170 height 28
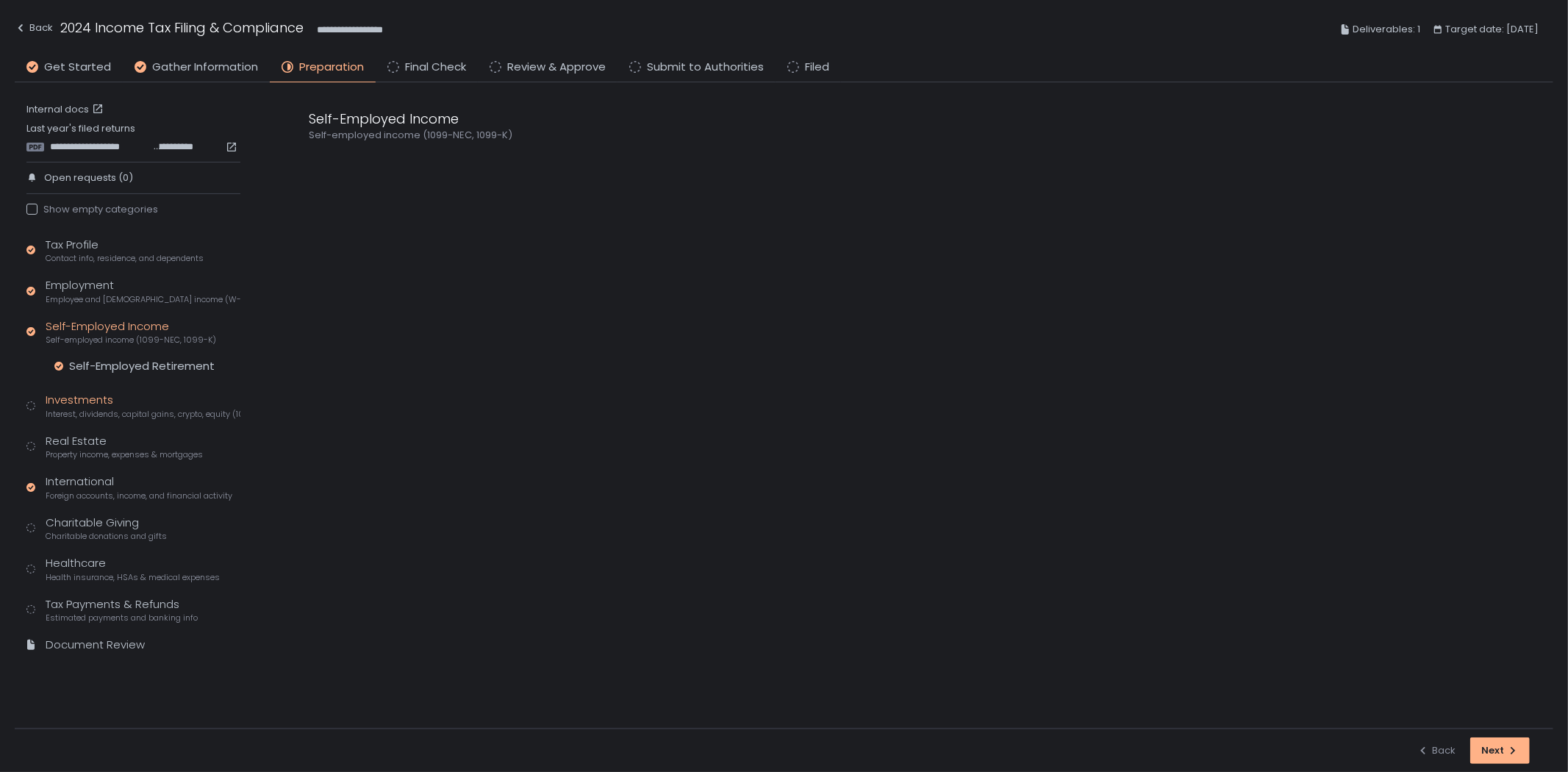
click at [153, 402] on div "Investments Interest, dividends, capital gains, crypto, equity (1099s, K-1s)" at bounding box center [143, 406] width 195 height 28
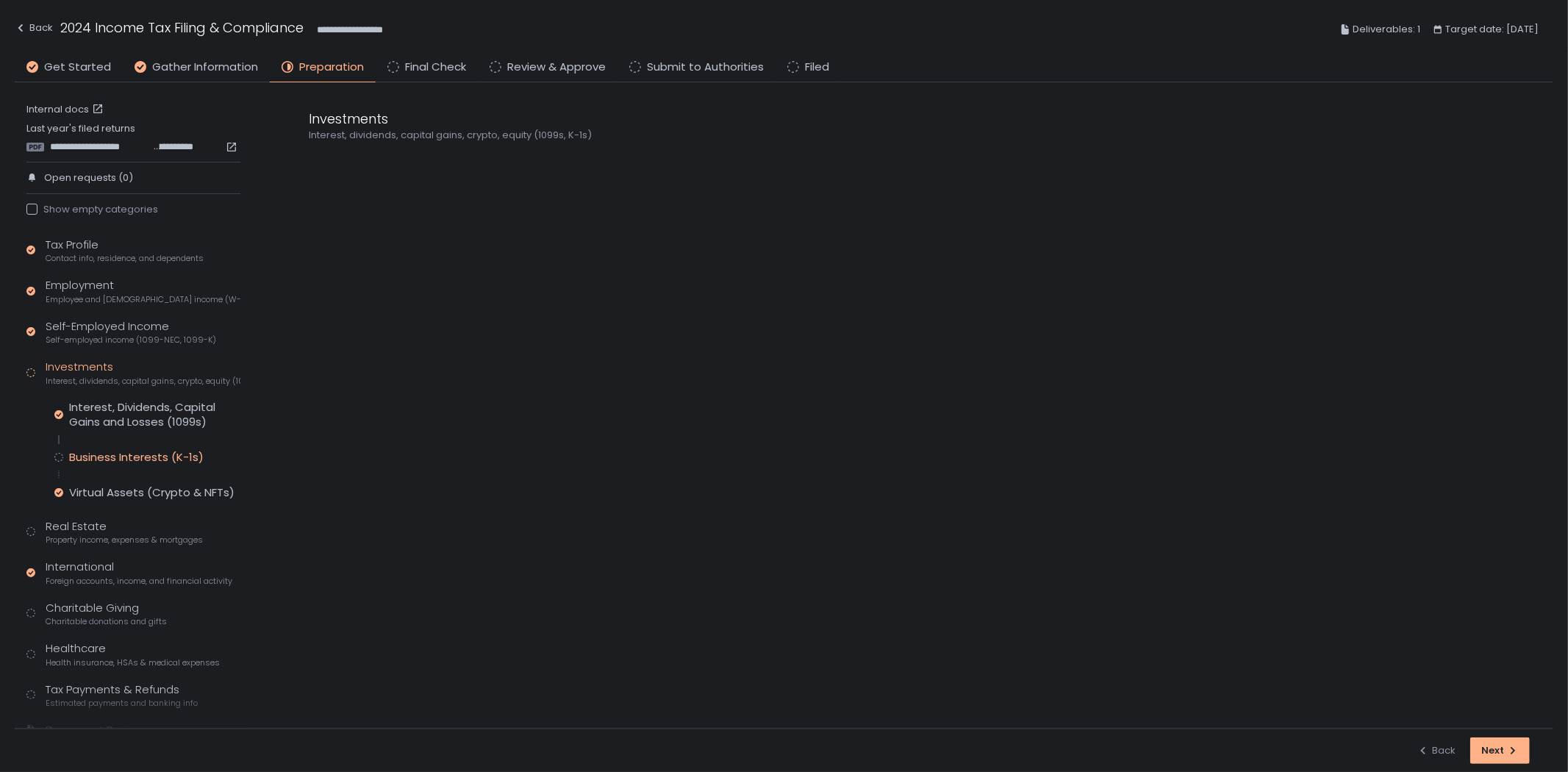
click at [130, 453] on div "Business Interests (K-1s)" at bounding box center [136, 458] width 135 height 15
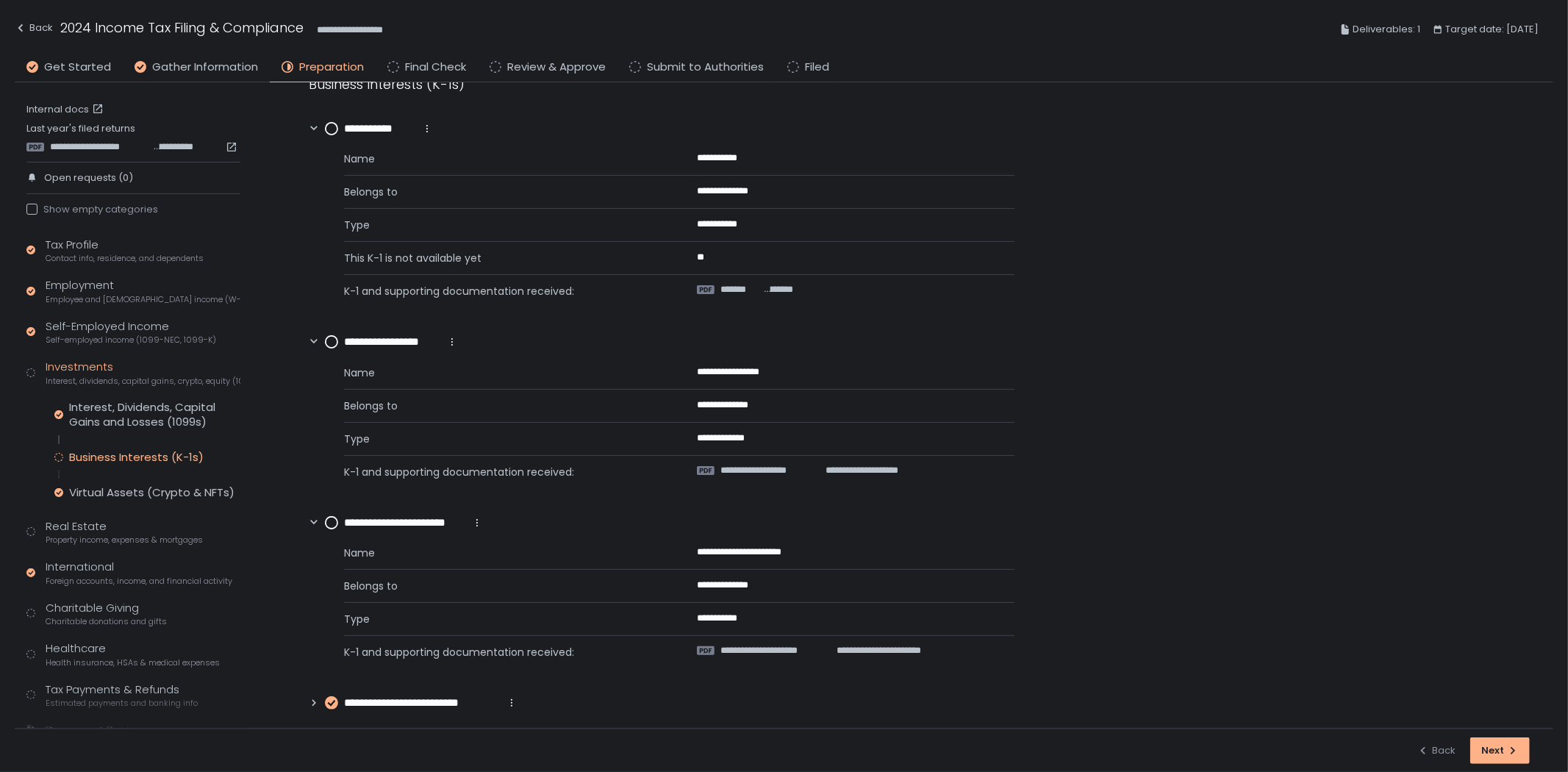
scroll to position [5, 0]
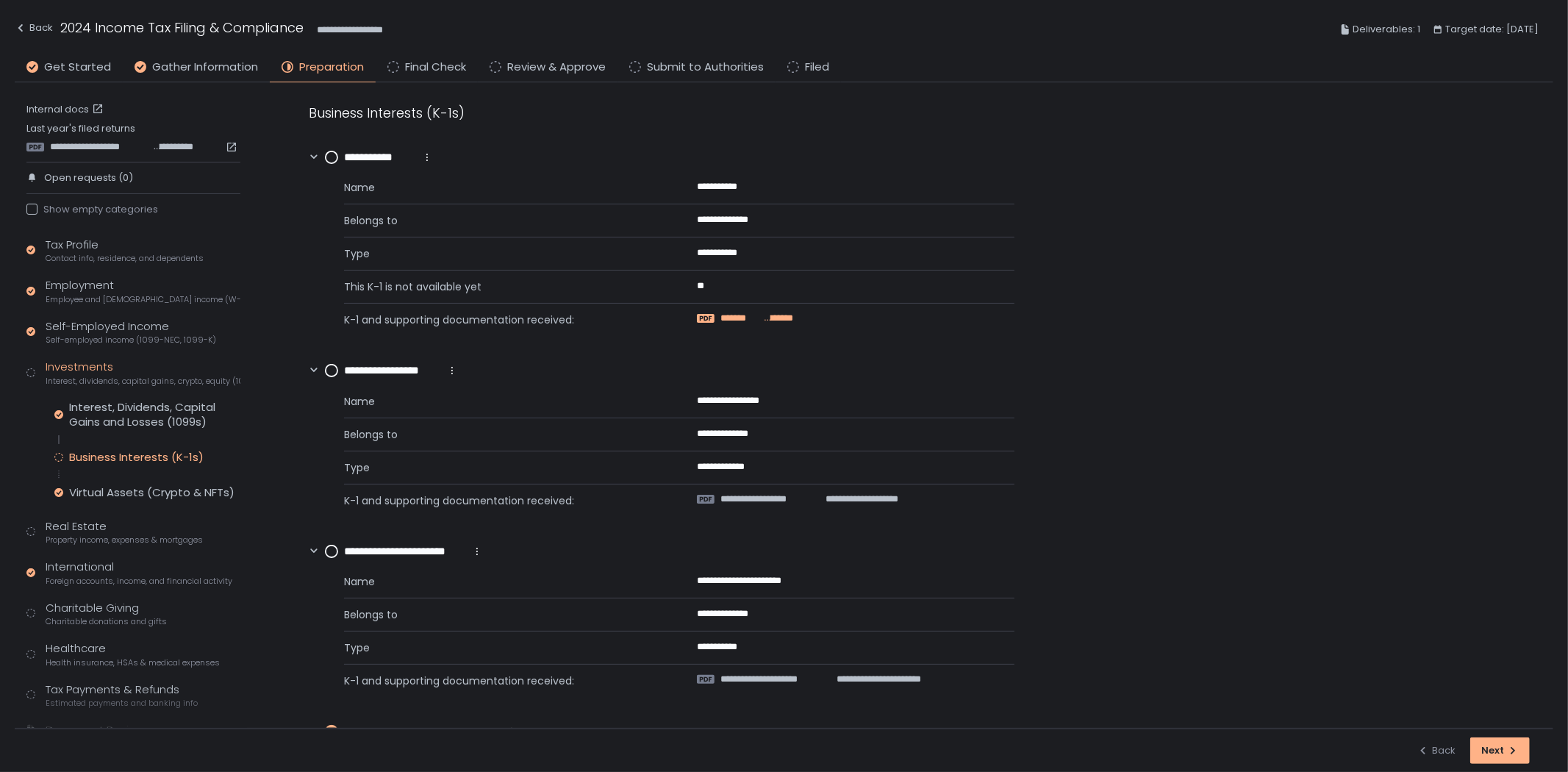
click at [734, 313] on span "*******" at bounding box center [741, 319] width 43 height 13
click at [330, 155] on circle at bounding box center [331, 157] width 12 height 12
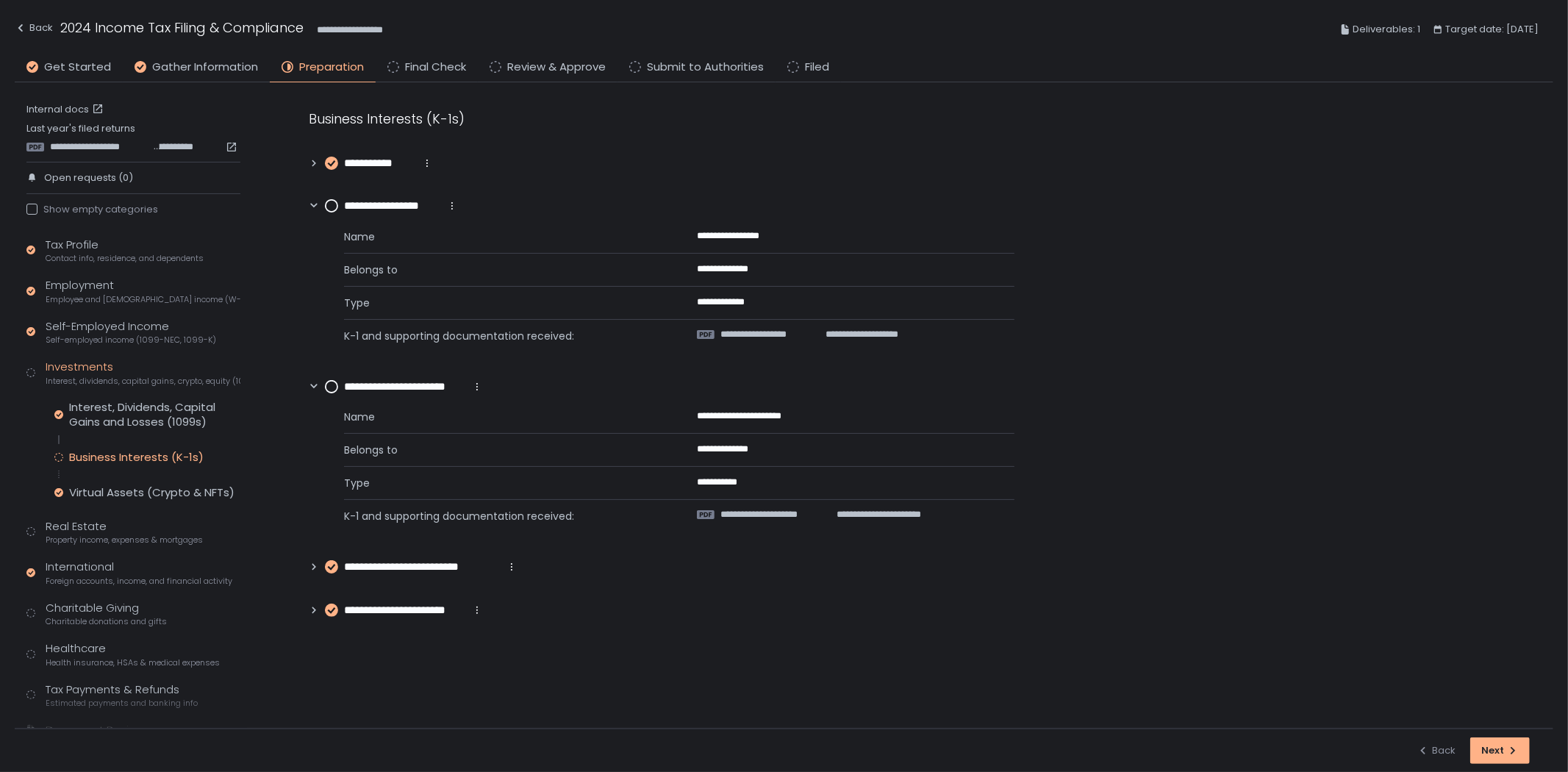
scroll to position [0, 0]
click at [788, 335] on span "**********" at bounding box center [768, 334] width 95 height 13
click at [799, 514] on span "**********" at bounding box center [767, 515] width 94 height 13
click at [330, 204] on circle at bounding box center [331, 205] width 12 height 12
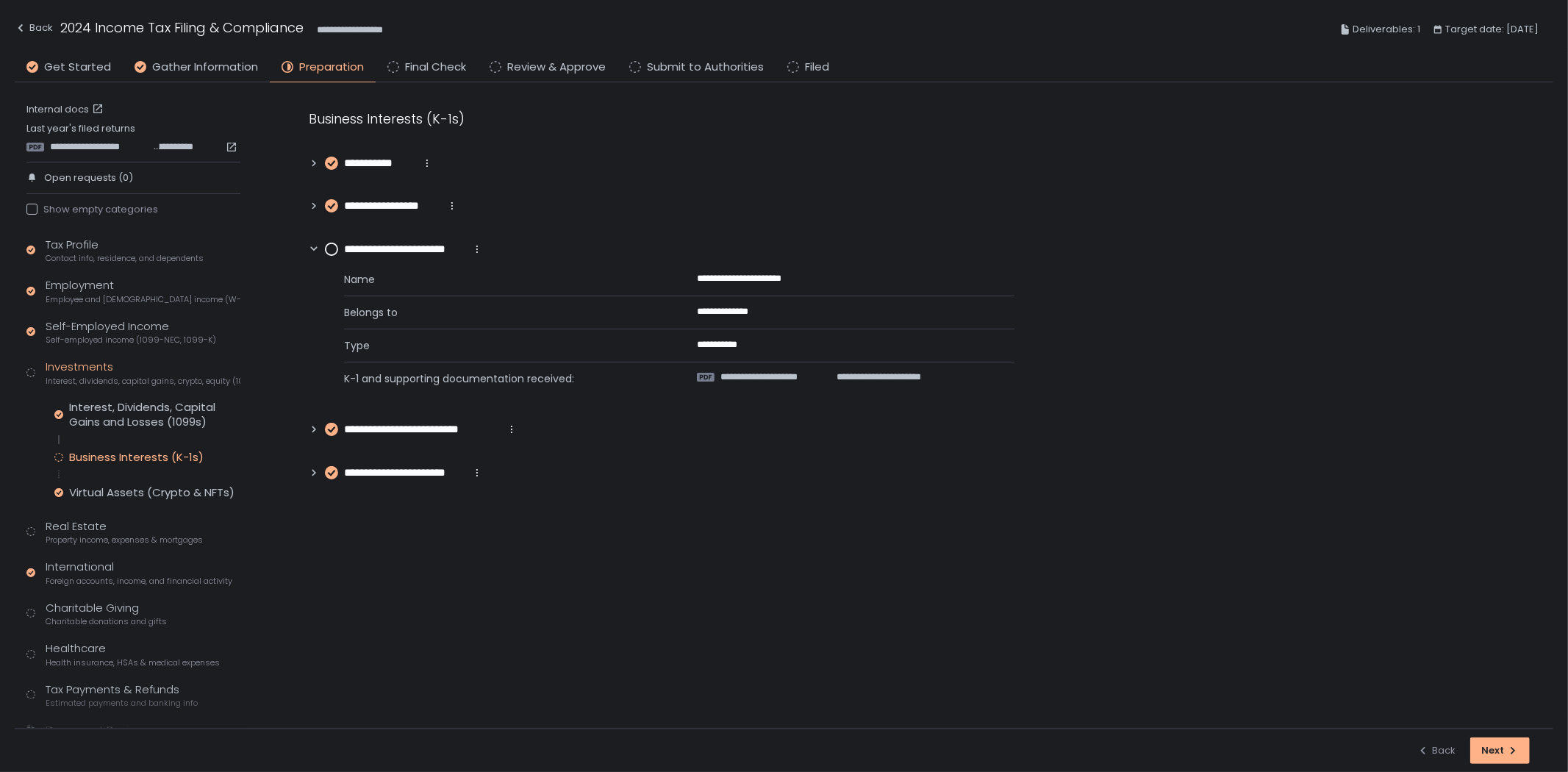
click at [332, 252] on circle at bounding box center [331, 249] width 12 height 12
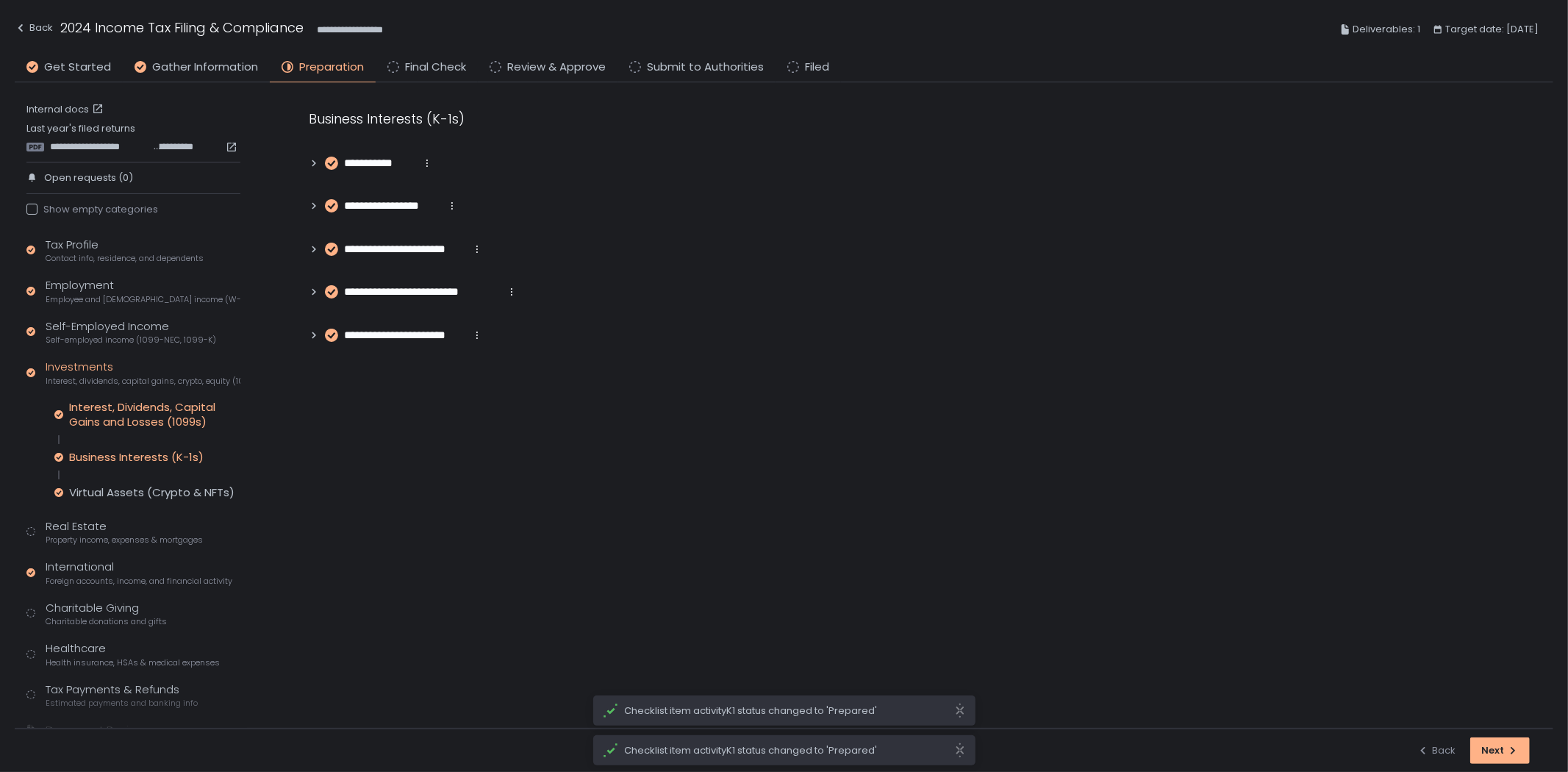
click at [146, 412] on div "Interest, Dividends, Capital Gains and Losses (1099s)" at bounding box center [155, 415] width 171 height 29
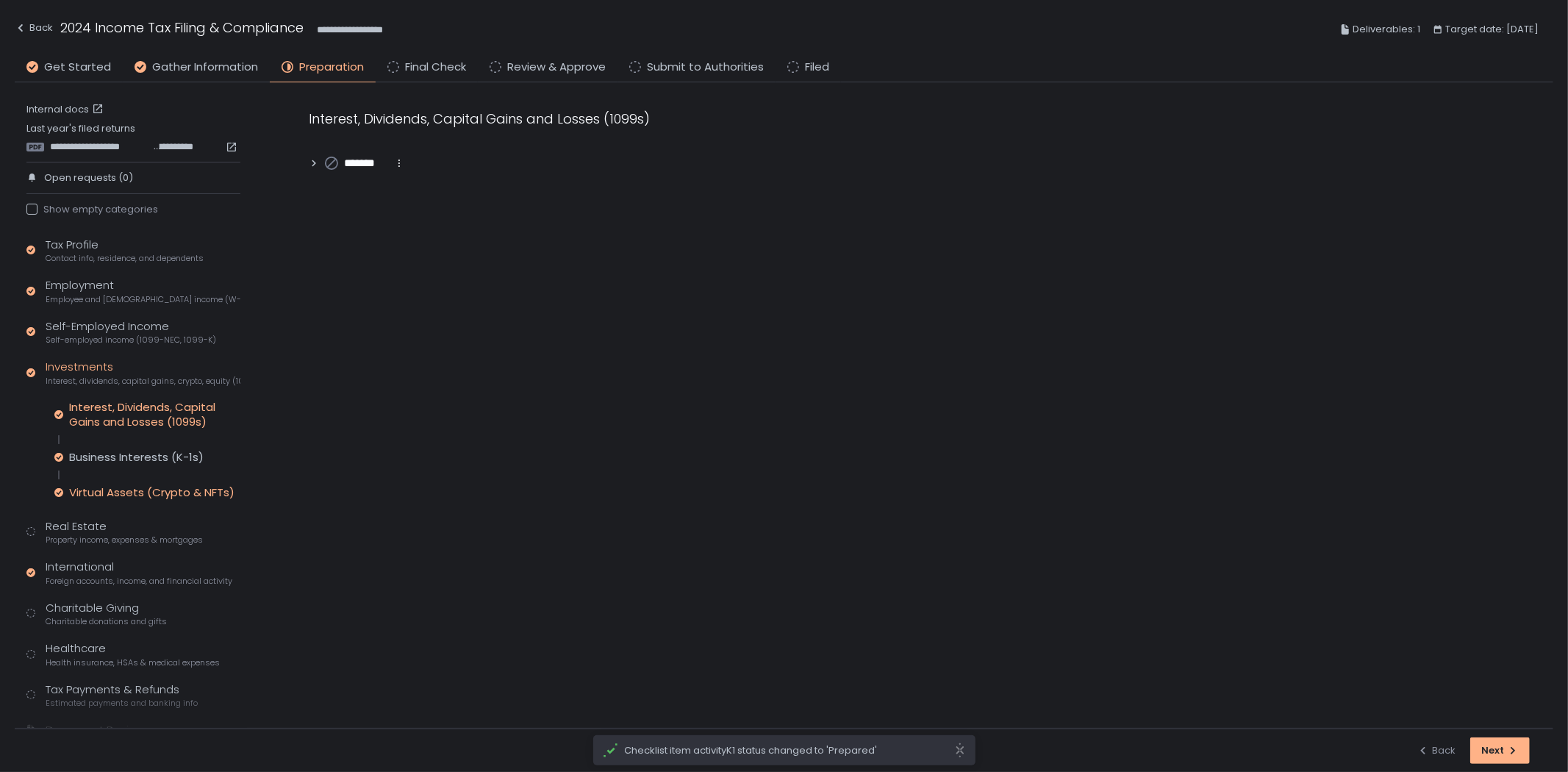
click at [155, 497] on div "Virtual Assets (Crypto & NFTs)" at bounding box center [152, 493] width 166 height 15
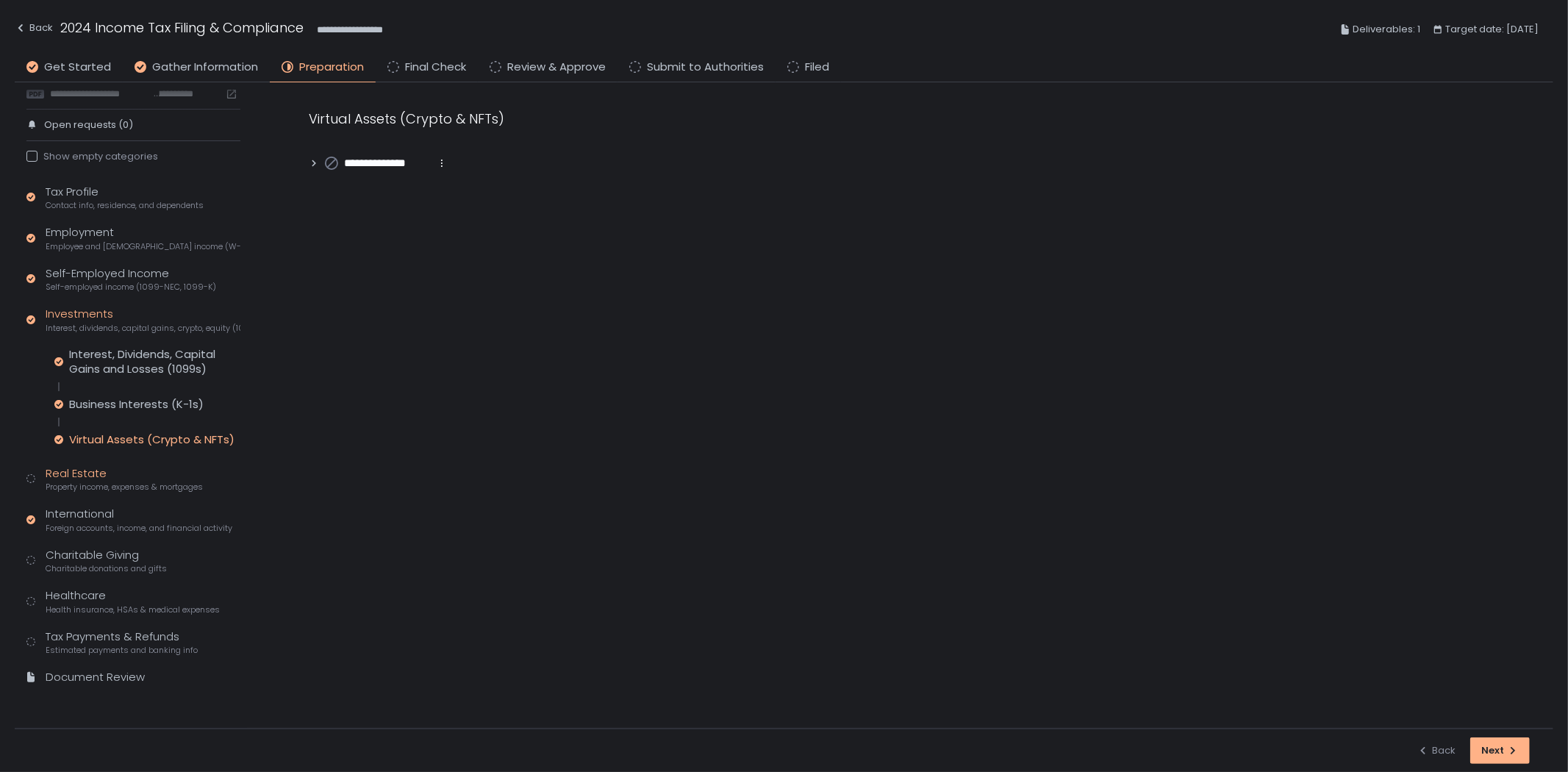
click at [137, 477] on div "Real Estate Property income, expenses & mortgages" at bounding box center [124, 479] width 157 height 28
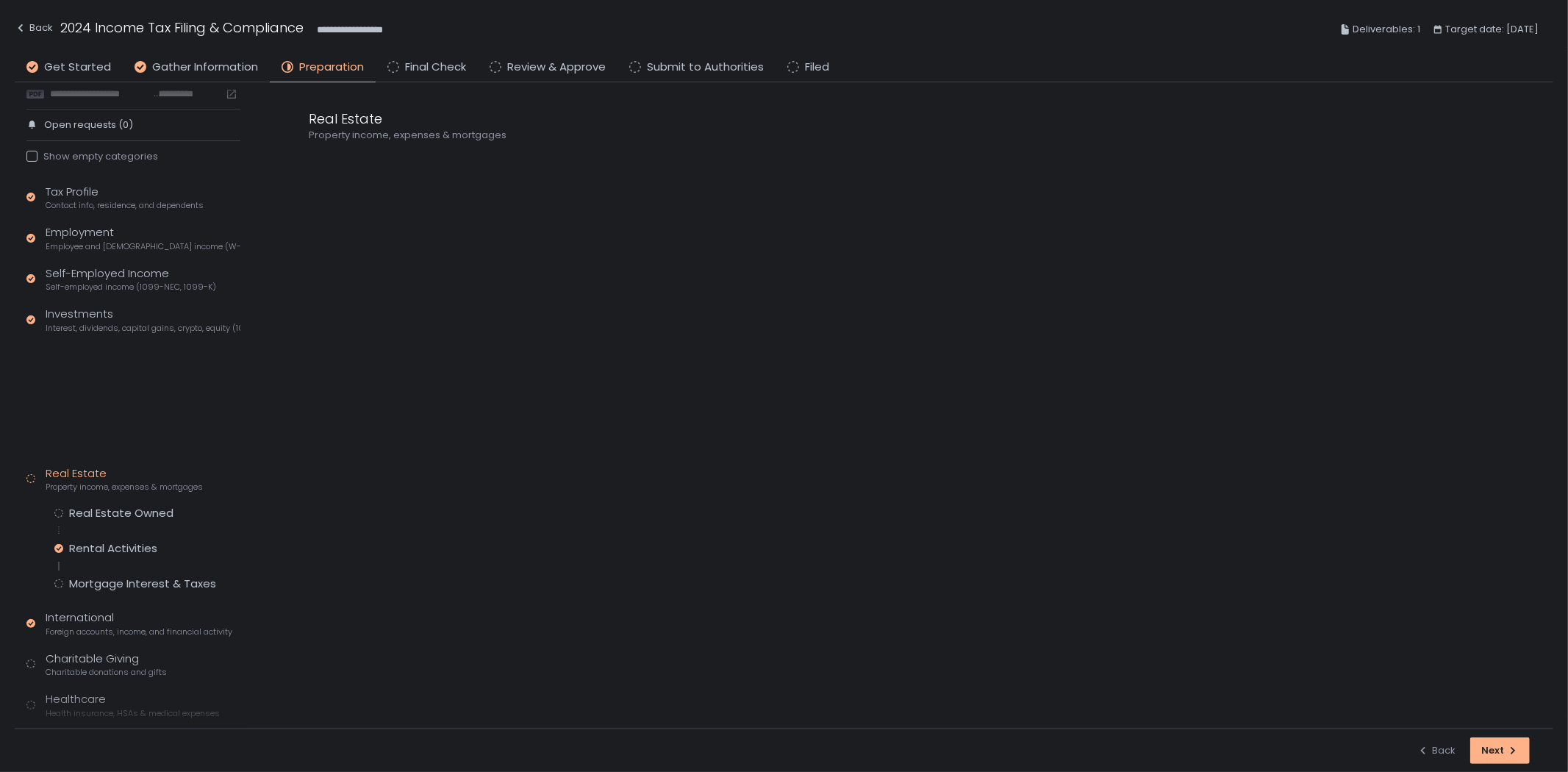
scroll to position [38, 0]
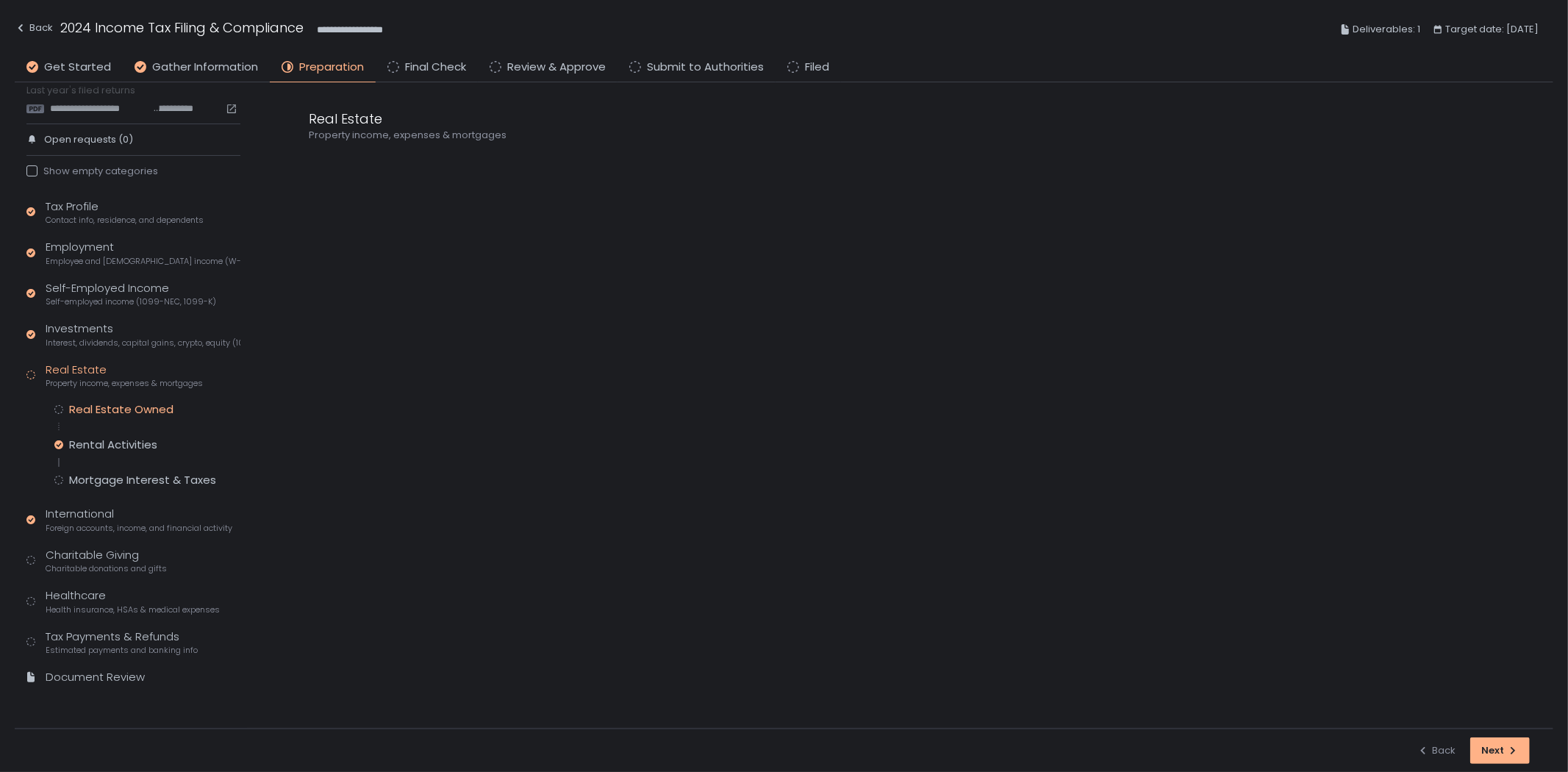
click at [130, 408] on div "Real Estate Owned" at bounding box center [122, 409] width 104 height 15
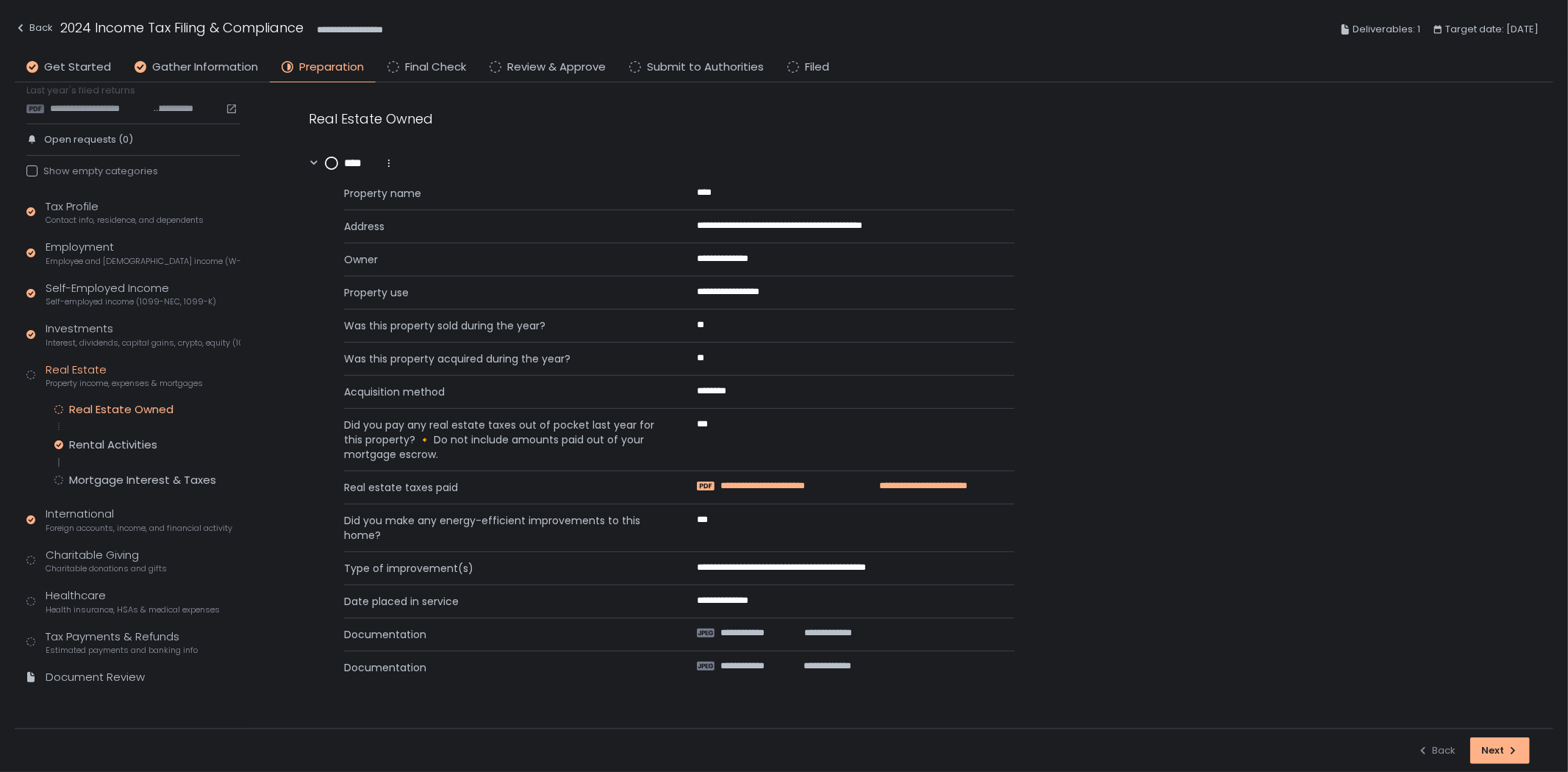
click at [759, 484] on span "**********" at bounding box center [781, 486] width 122 height 13
click at [330, 163] on circle at bounding box center [331, 163] width 12 height 12
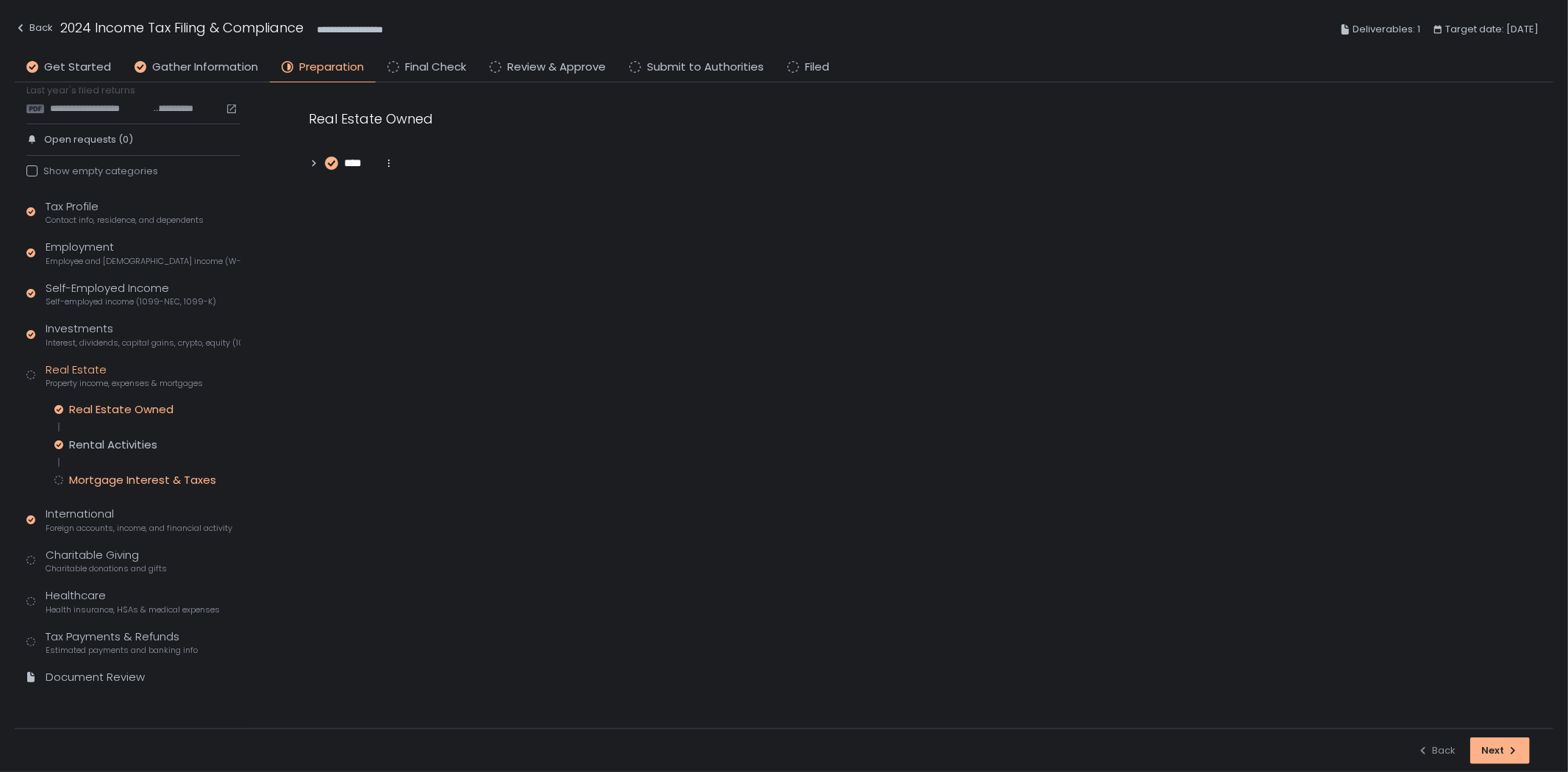
click at [138, 479] on div "Mortgage Interest & Taxes" at bounding box center [143, 481] width 147 height 15
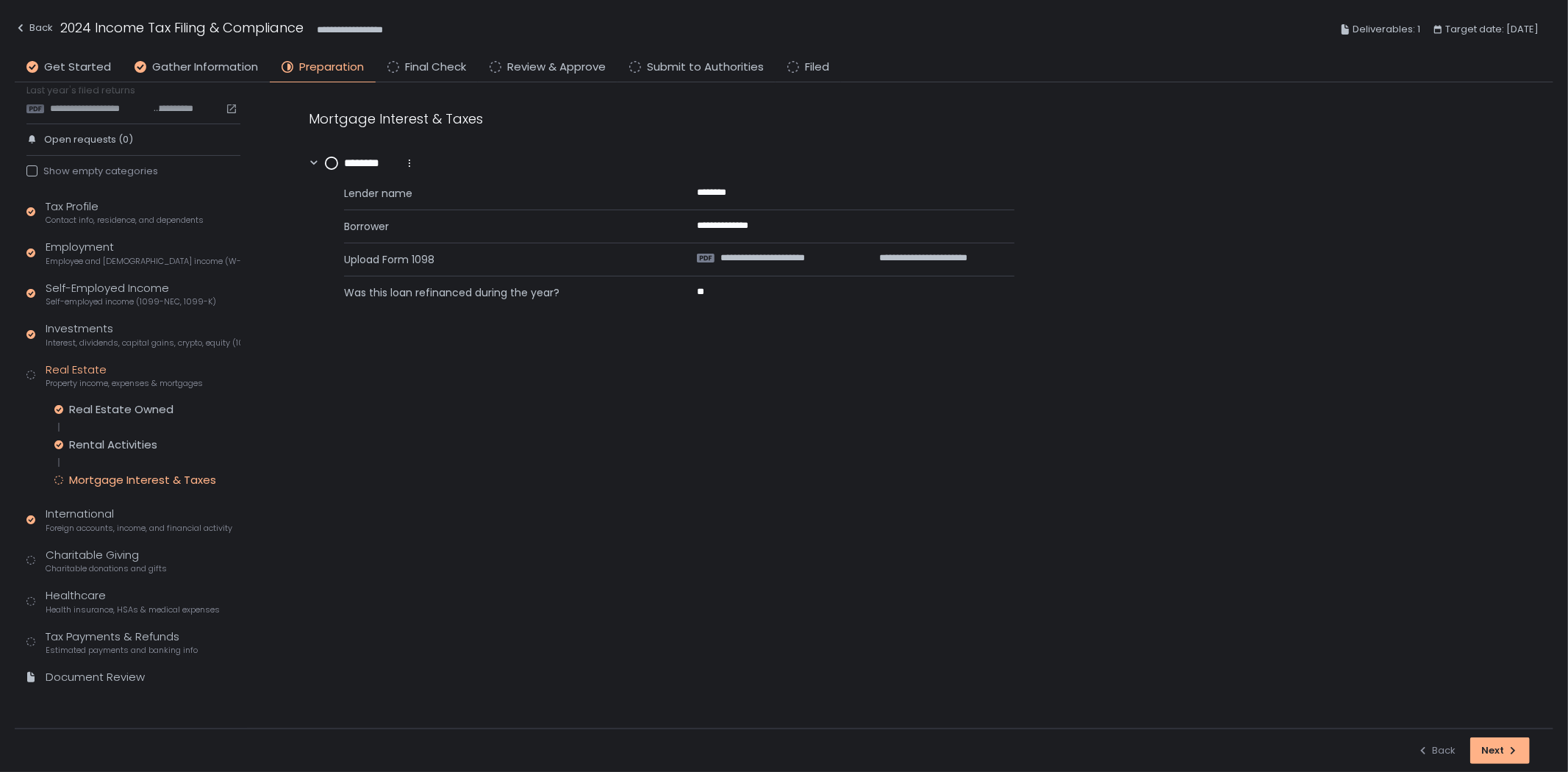
click at [332, 160] on circle at bounding box center [331, 163] width 12 height 12
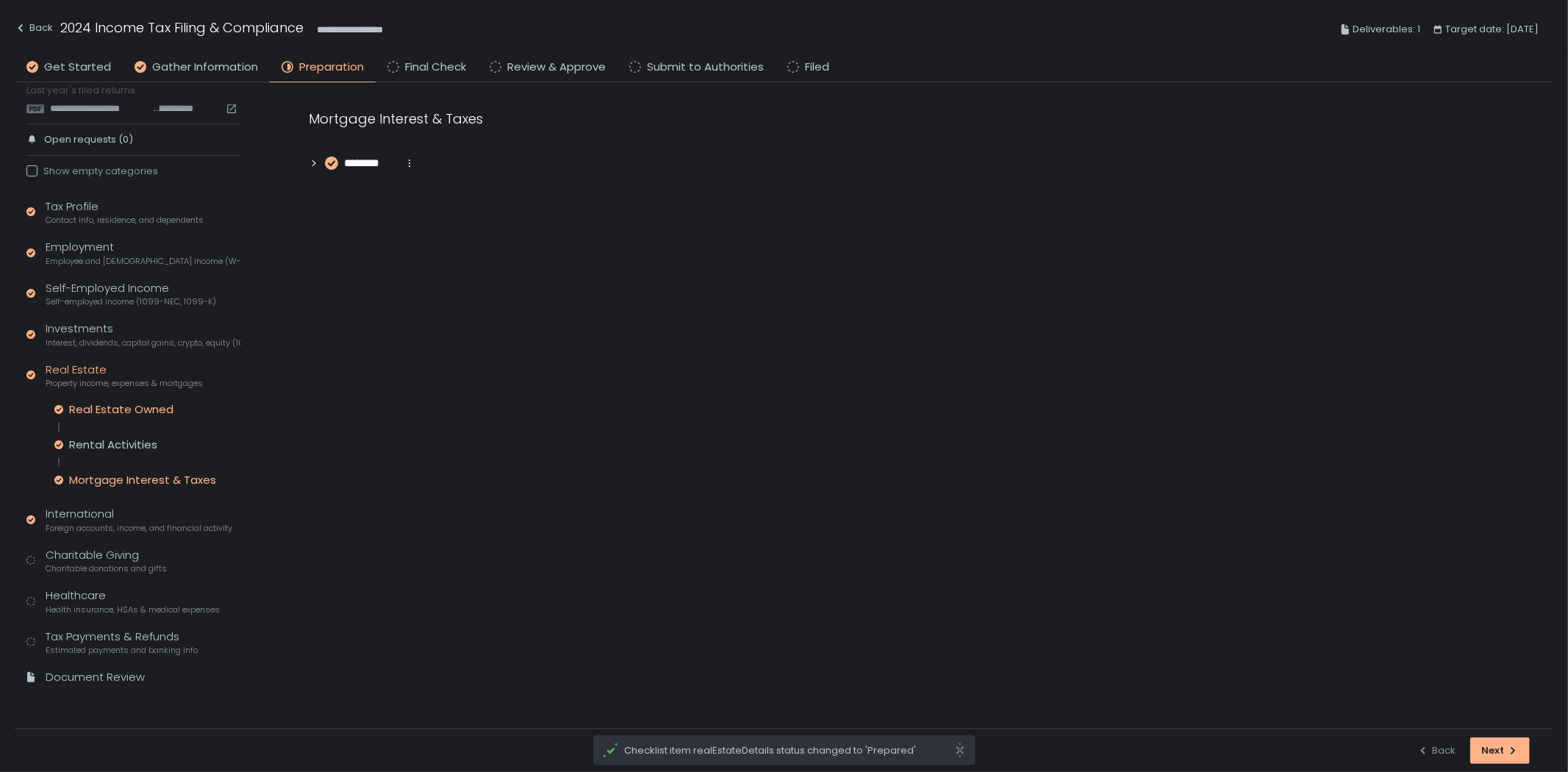
click at [143, 410] on div "Real Estate Owned" at bounding box center [122, 409] width 104 height 15
click at [365, 160] on span "****" at bounding box center [361, 163] width 33 height 16
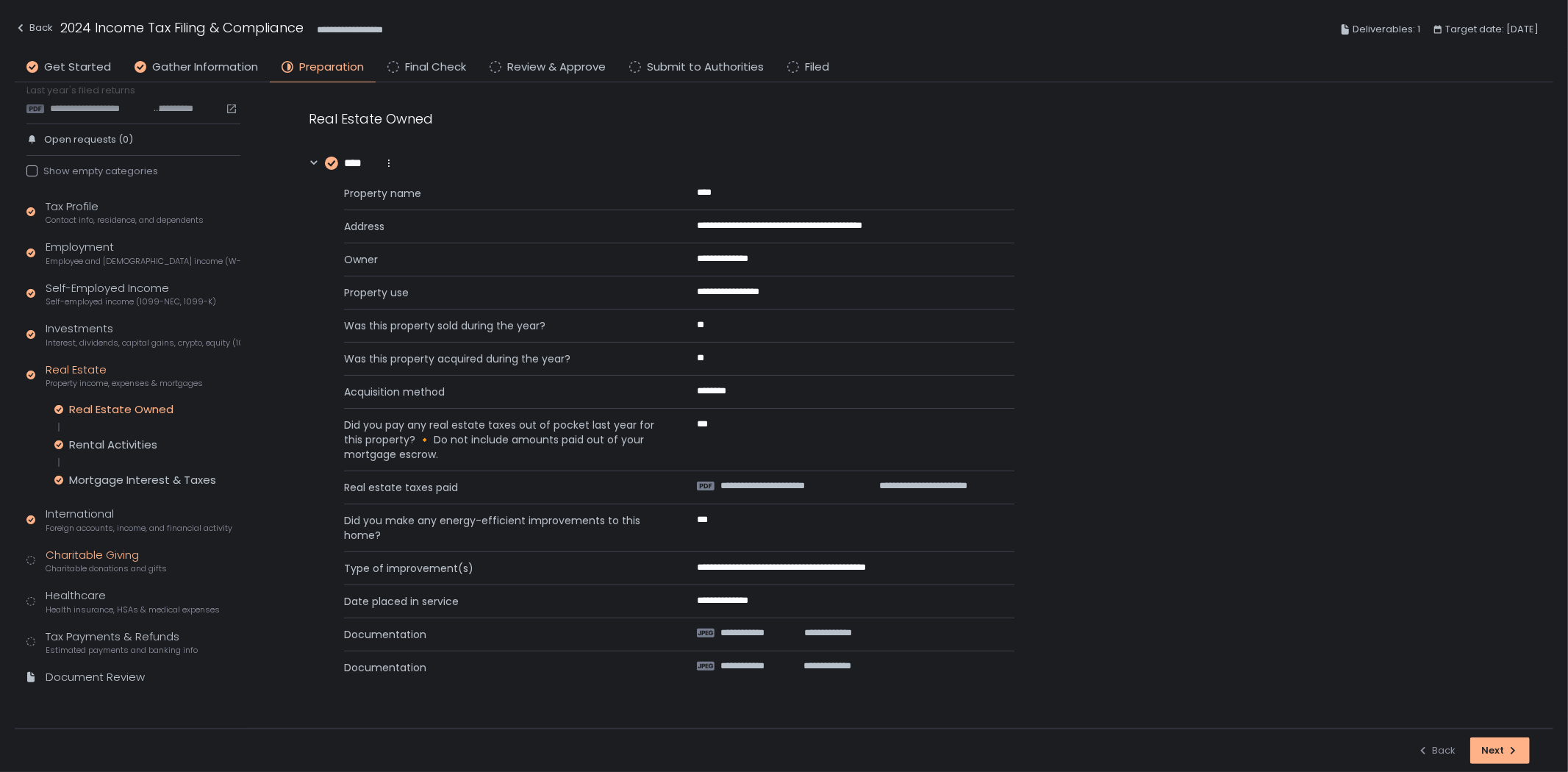
click at [81, 549] on div "Charitable Giving Charitable donations and gifts" at bounding box center [106, 561] width 122 height 28
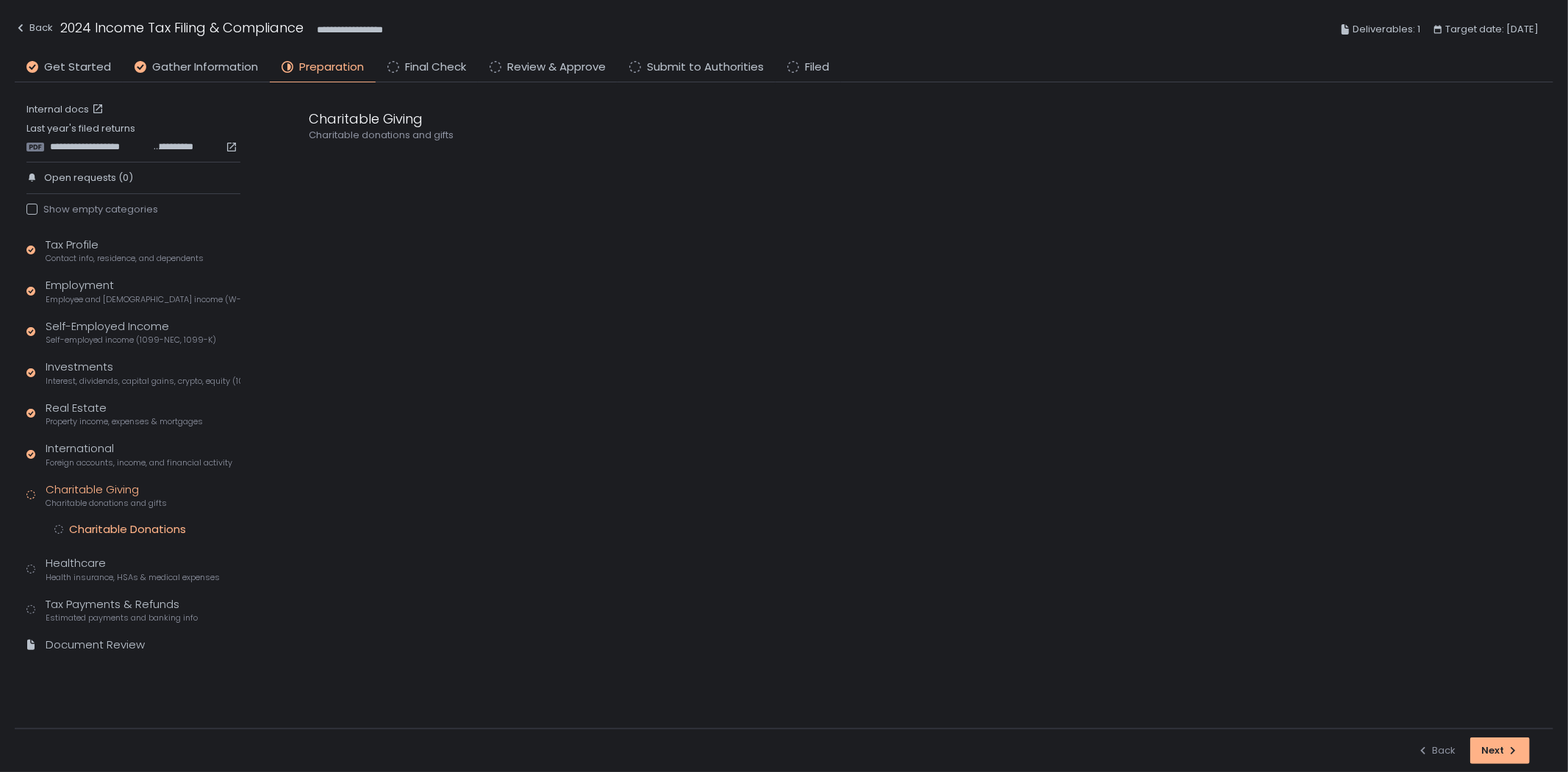
click at [125, 527] on div "Charitable Donations" at bounding box center [128, 529] width 117 height 15
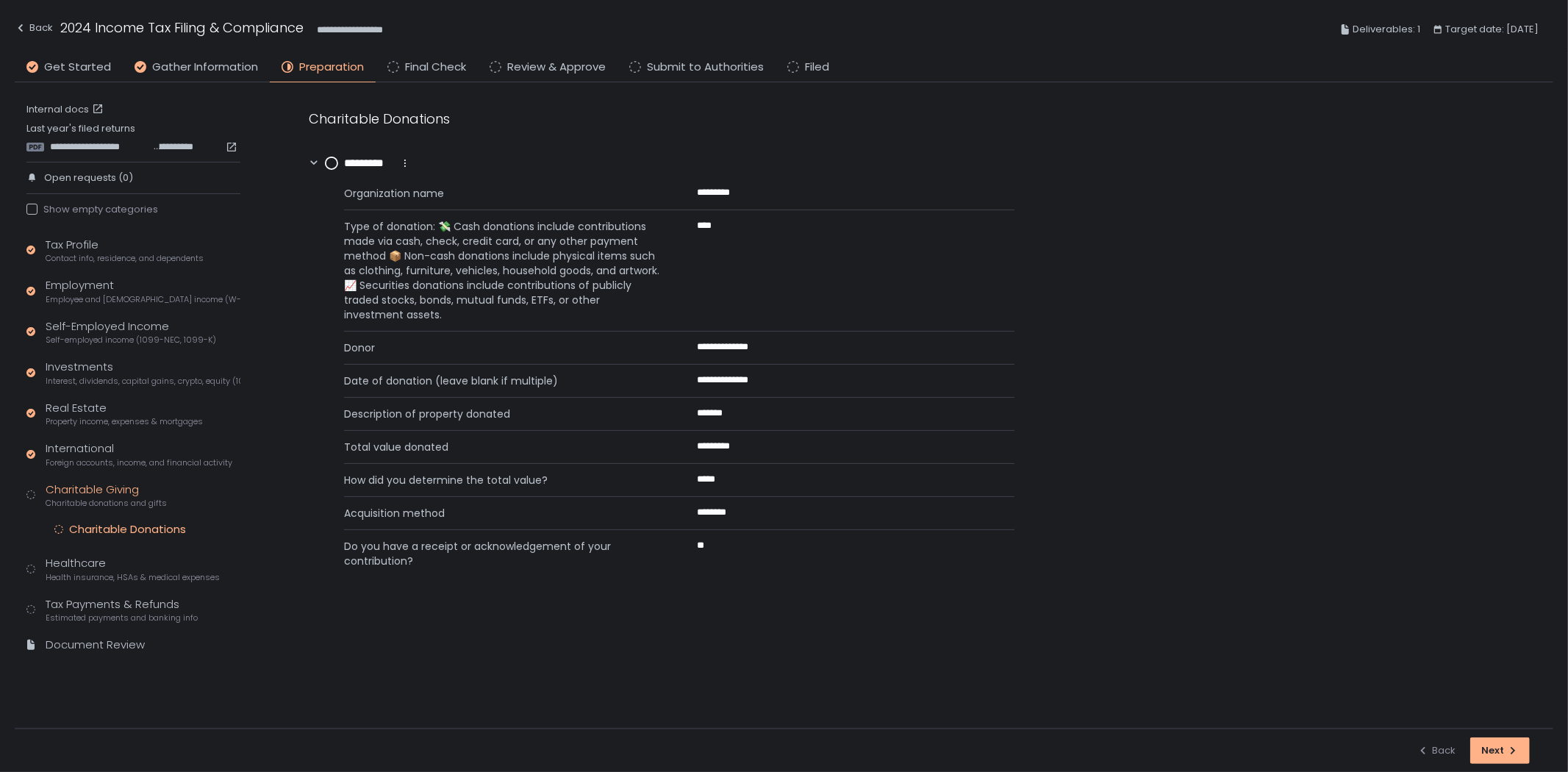
click at [326, 166] on icon at bounding box center [331, 163] width 13 height 13
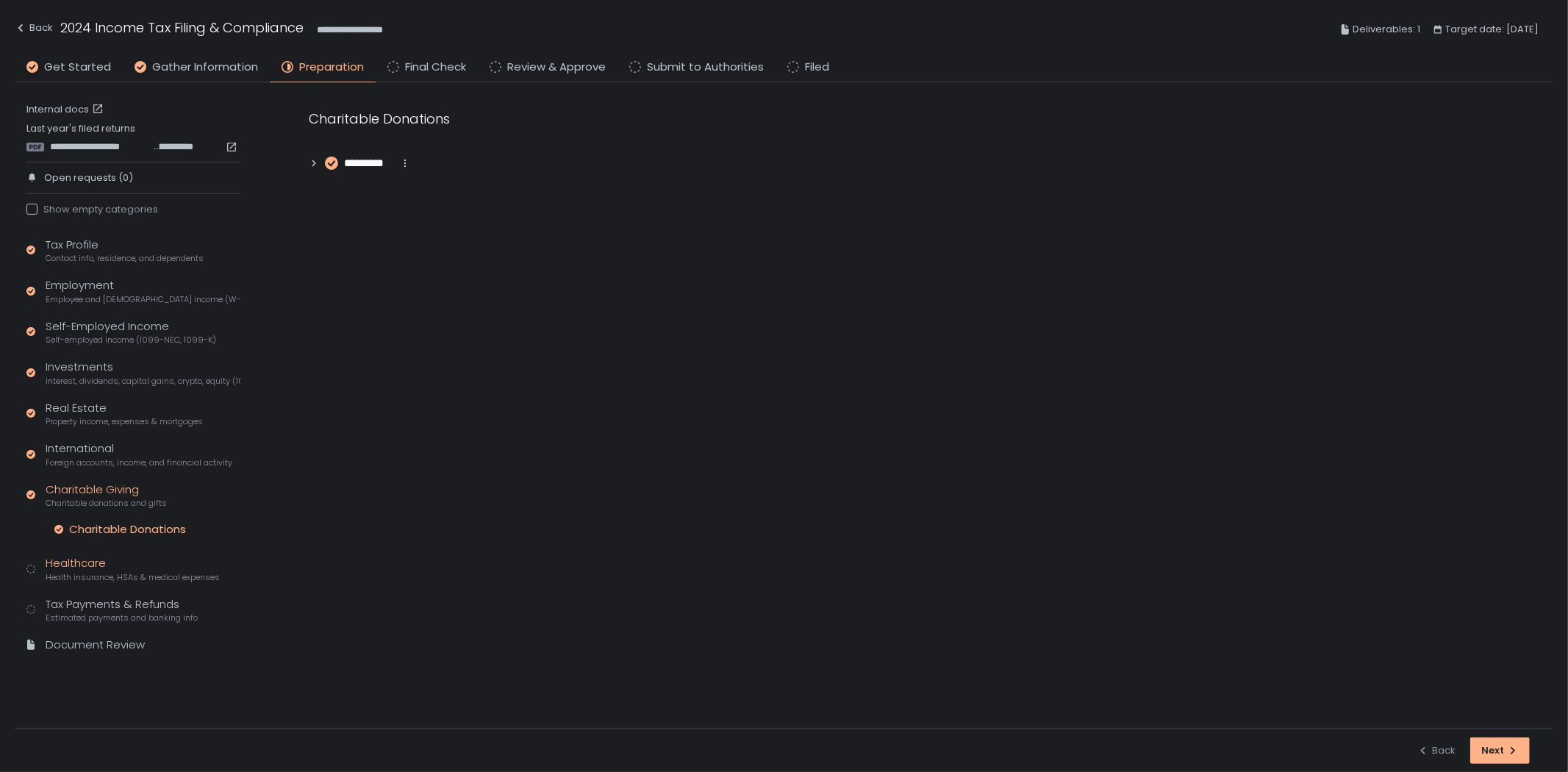
click at [122, 560] on div "Healthcare Health insurance, HSAs & medical expenses" at bounding box center [133, 569] width 174 height 28
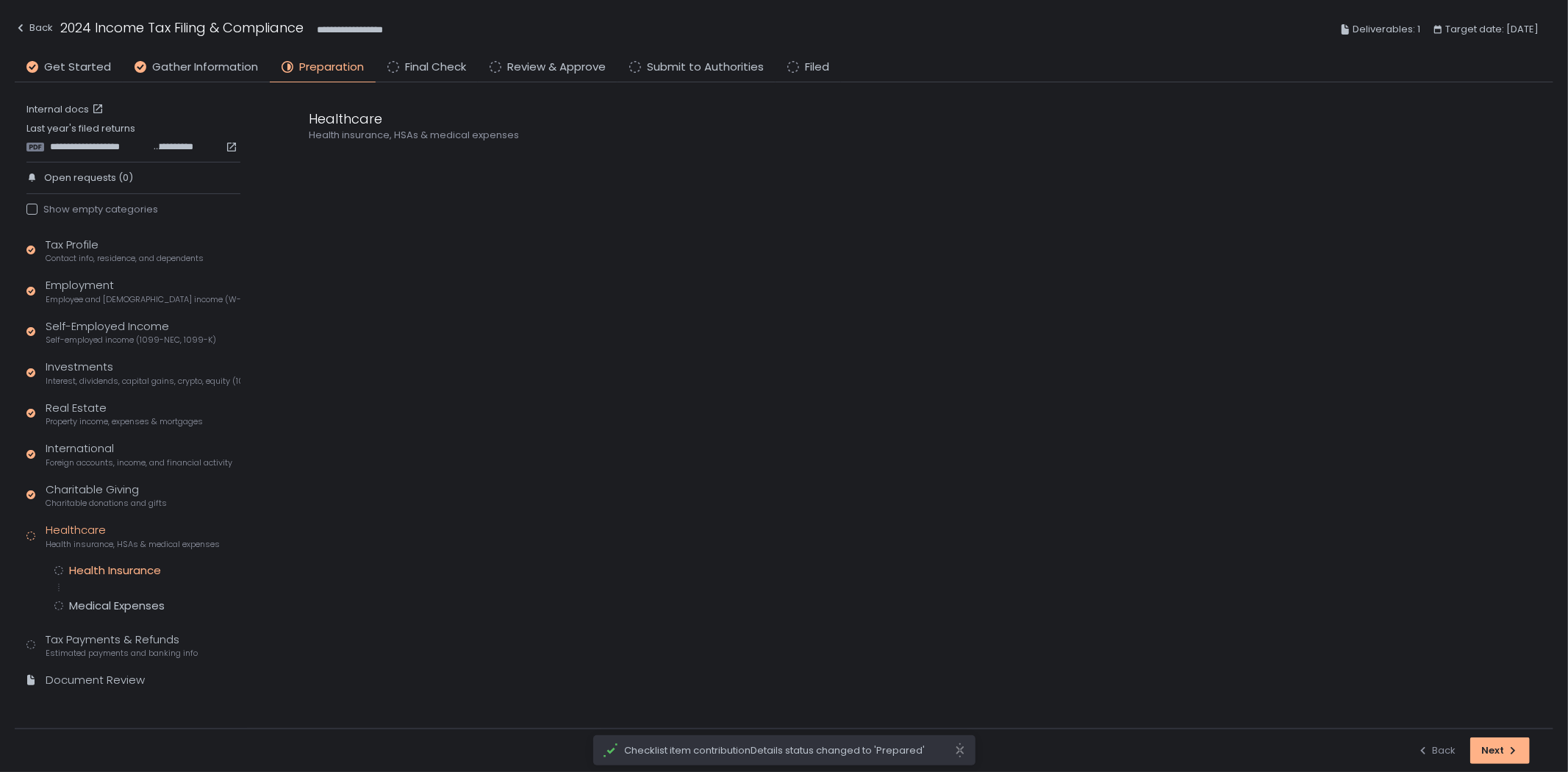
click at [123, 569] on div "Health Insurance" at bounding box center [115, 571] width 92 height 15
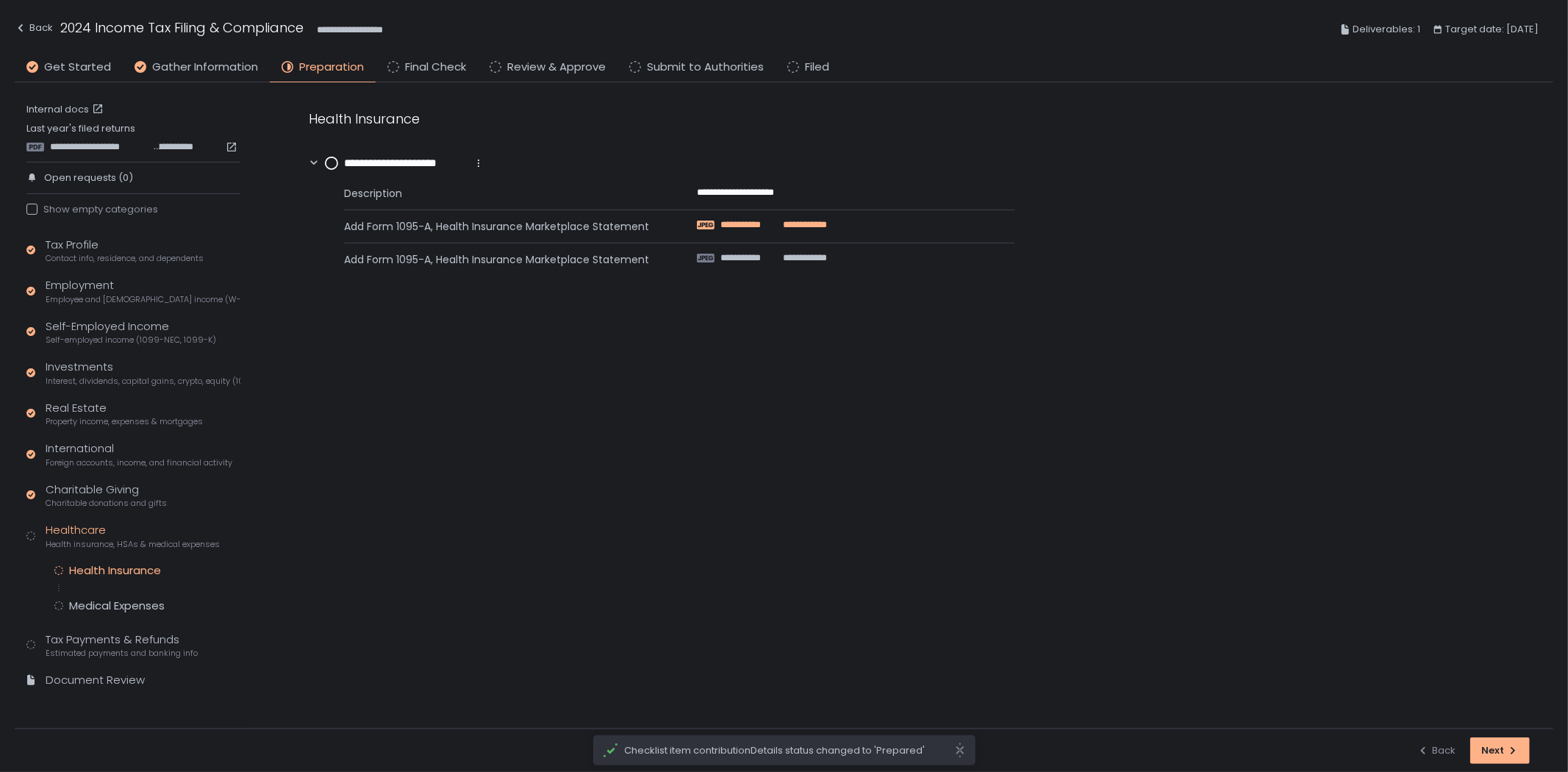
click at [735, 225] on span "**********" at bounding box center [746, 225] width 52 height 13
click at [770, 261] on span "**********" at bounding box center [746, 258] width 52 height 13
click at [109, 606] on div "Medical Expenses" at bounding box center [117, 606] width 95 height 15
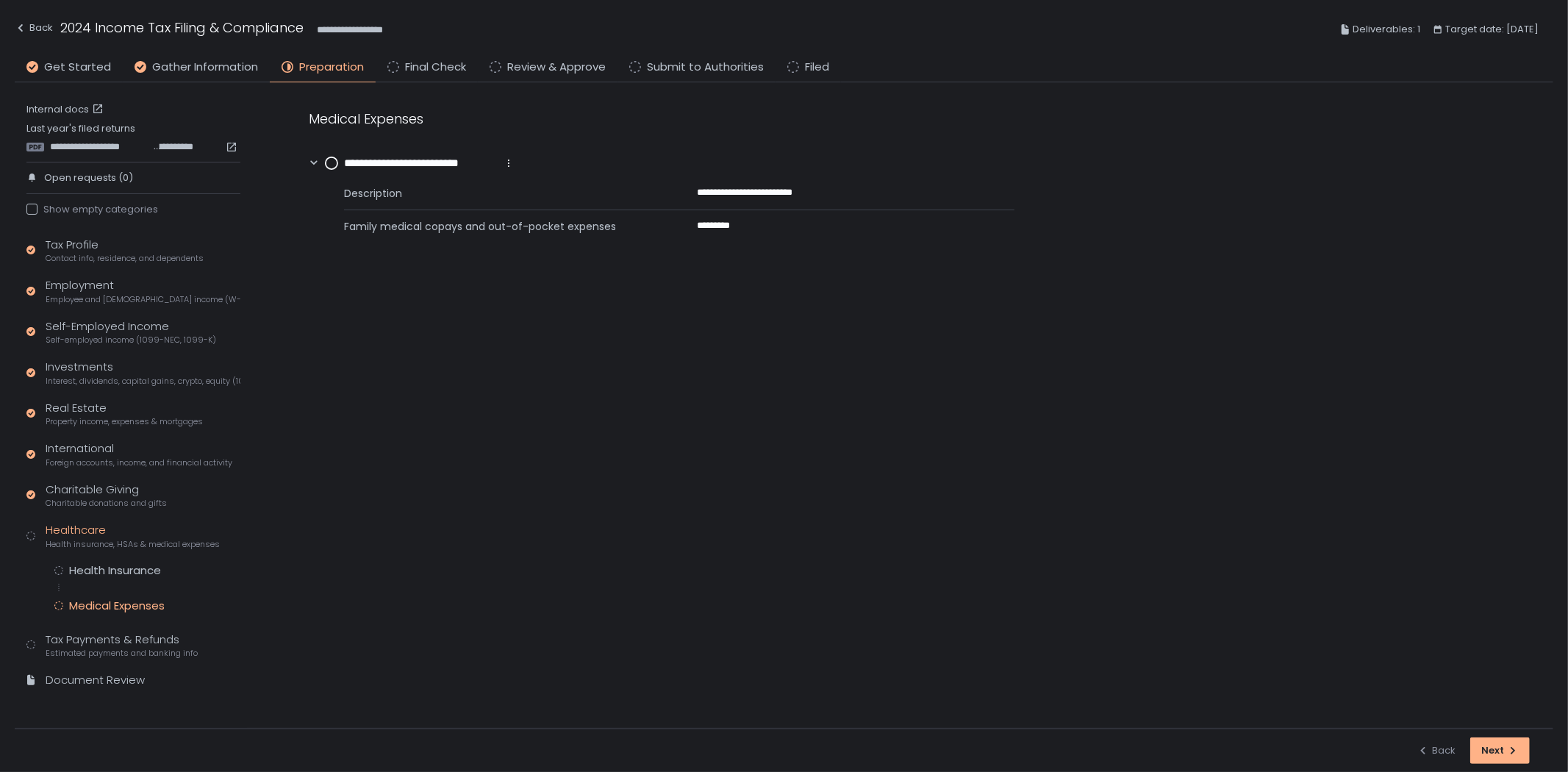
click at [330, 160] on circle at bounding box center [331, 163] width 12 height 12
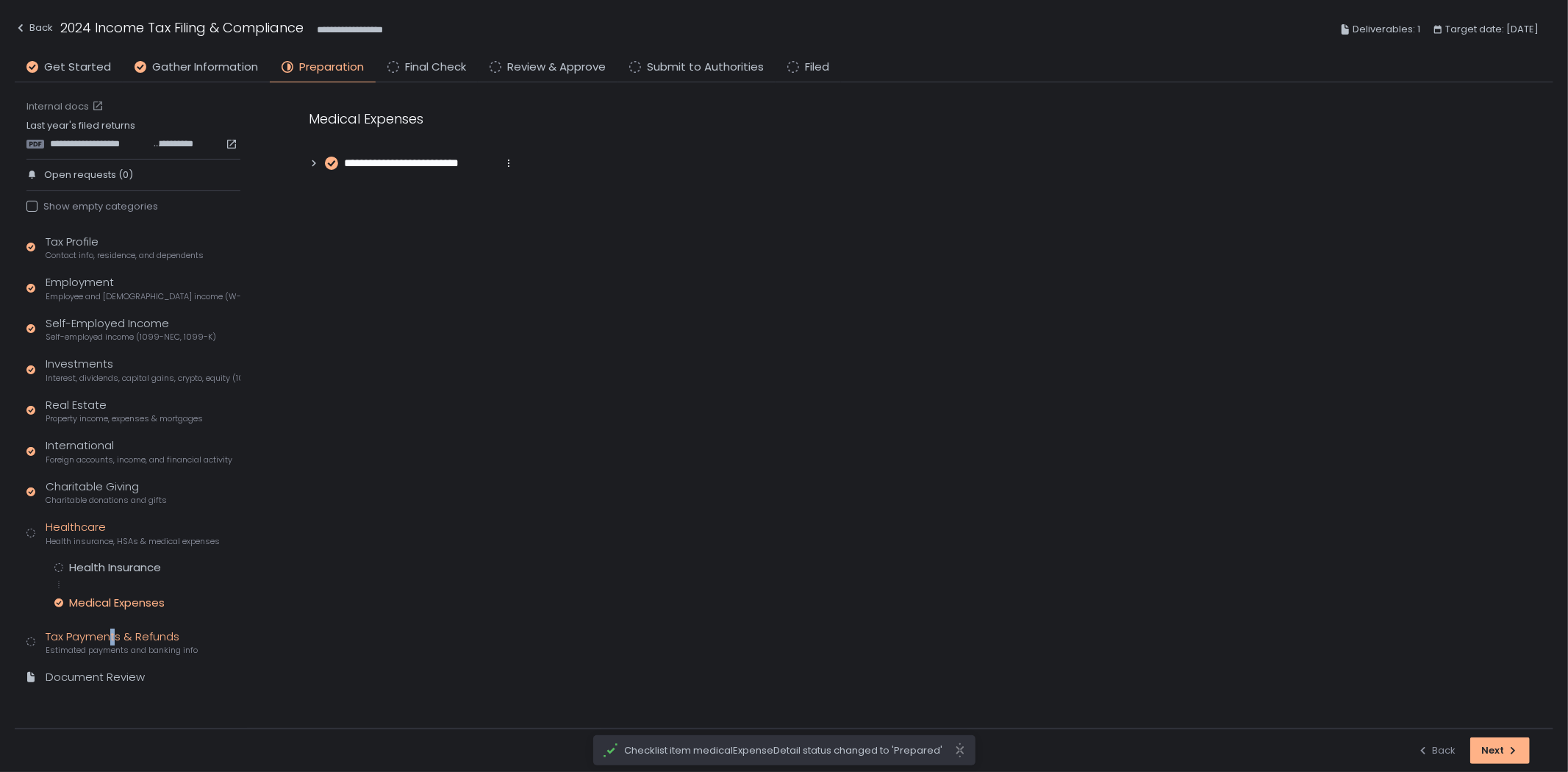
click at [114, 641] on div "Tax Payments & Refunds Estimated payments and banking info" at bounding box center [122, 643] width 152 height 28
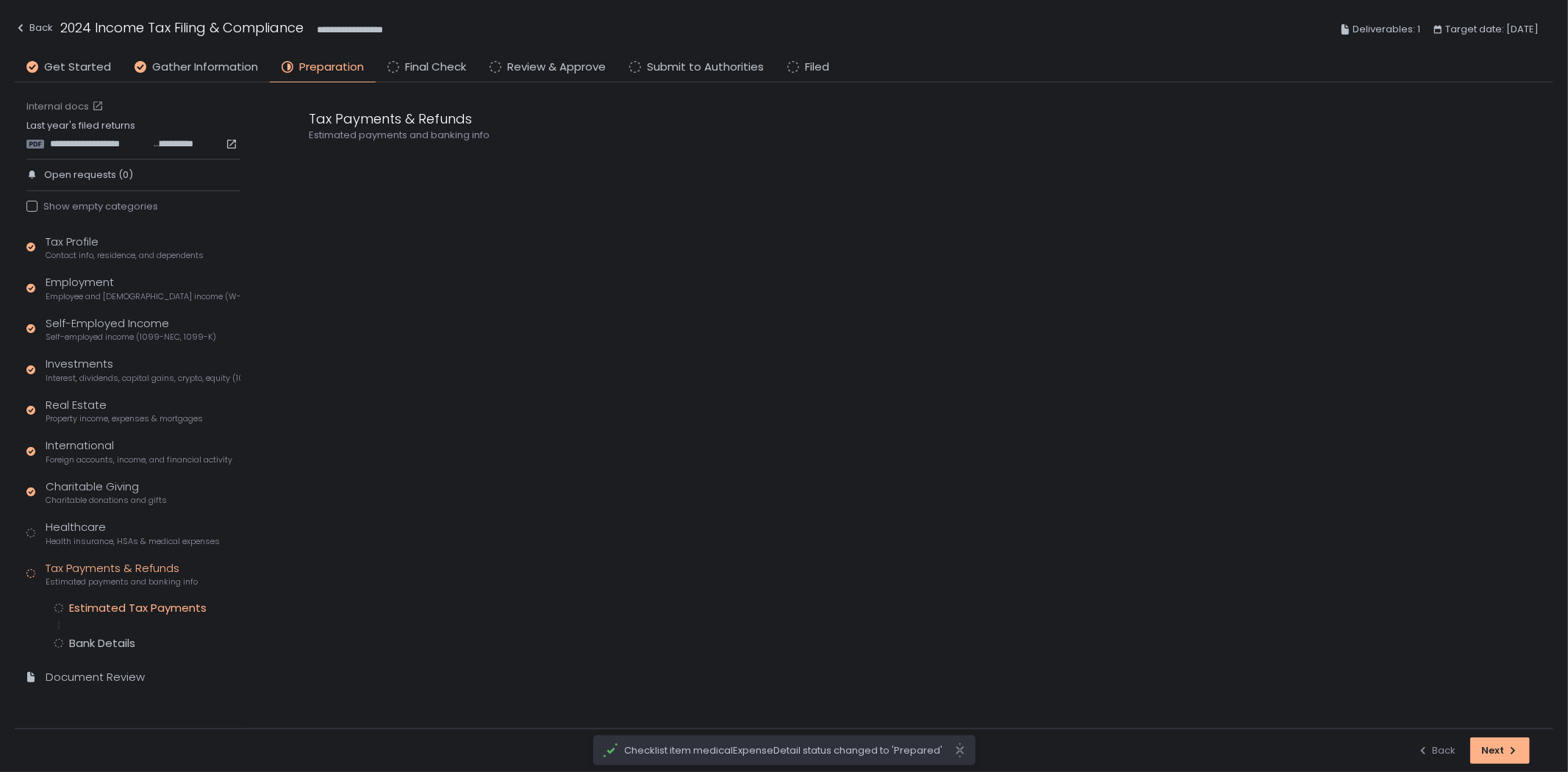
click at [145, 604] on div "Estimated Tax Payments" at bounding box center [138, 608] width 137 height 15
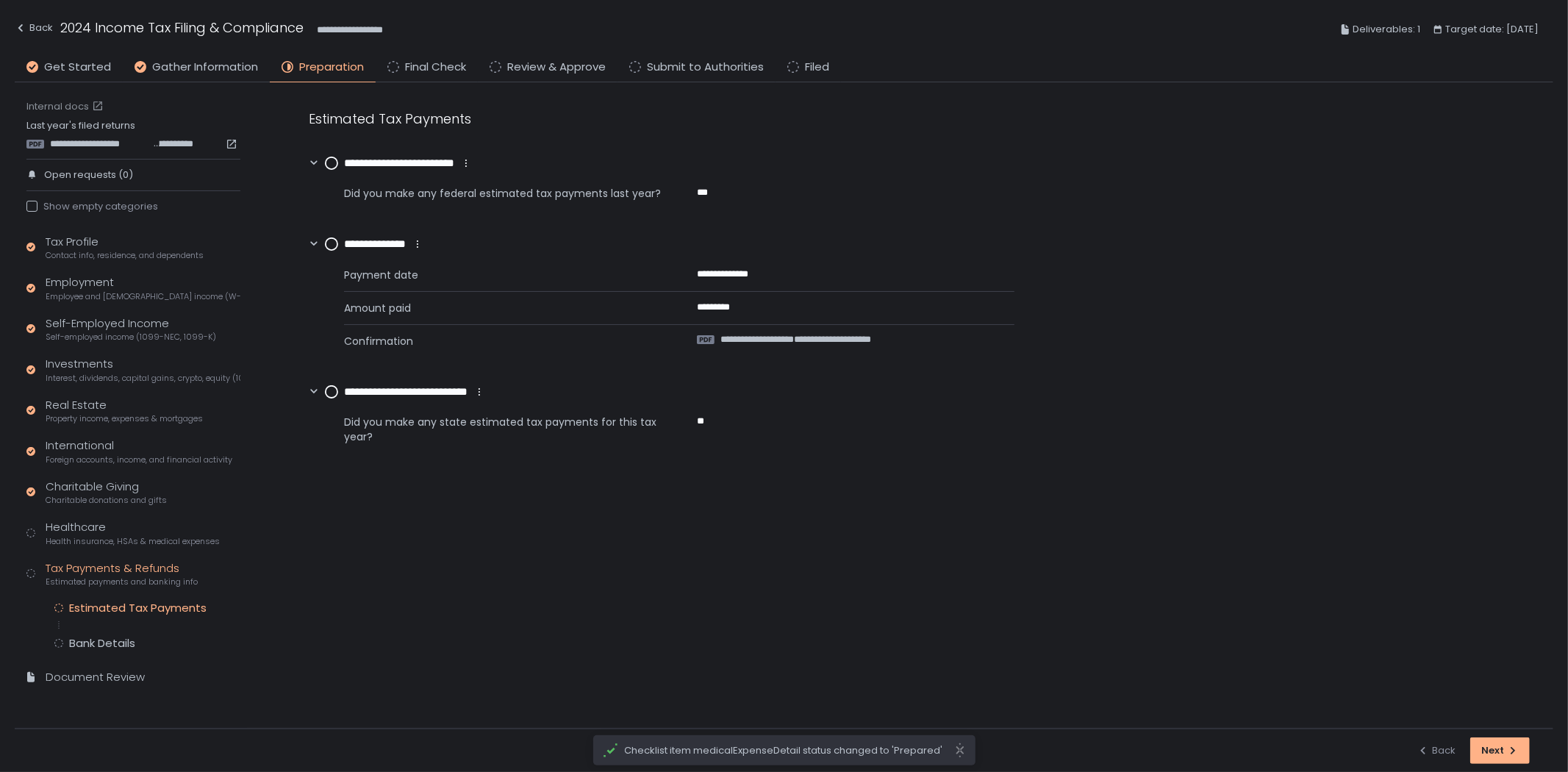
click at [145, 604] on div "Estimated Tax Payments" at bounding box center [138, 608] width 137 height 15
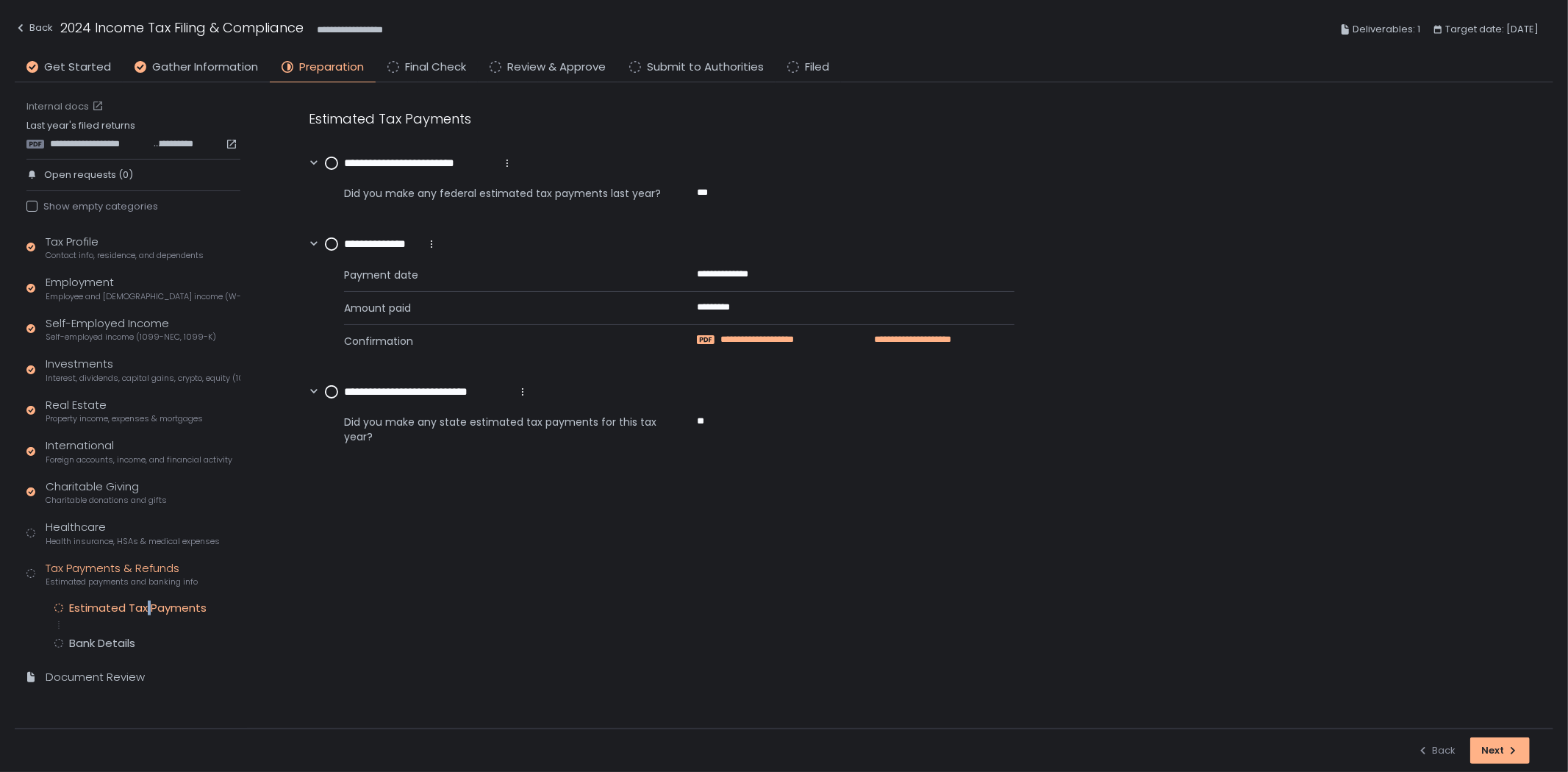
click at [814, 339] on span "**********" at bounding box center [784, 340] width 126 height 13
click at [328, 239] on circle at bounding box center [331, 244] width 12 height 12
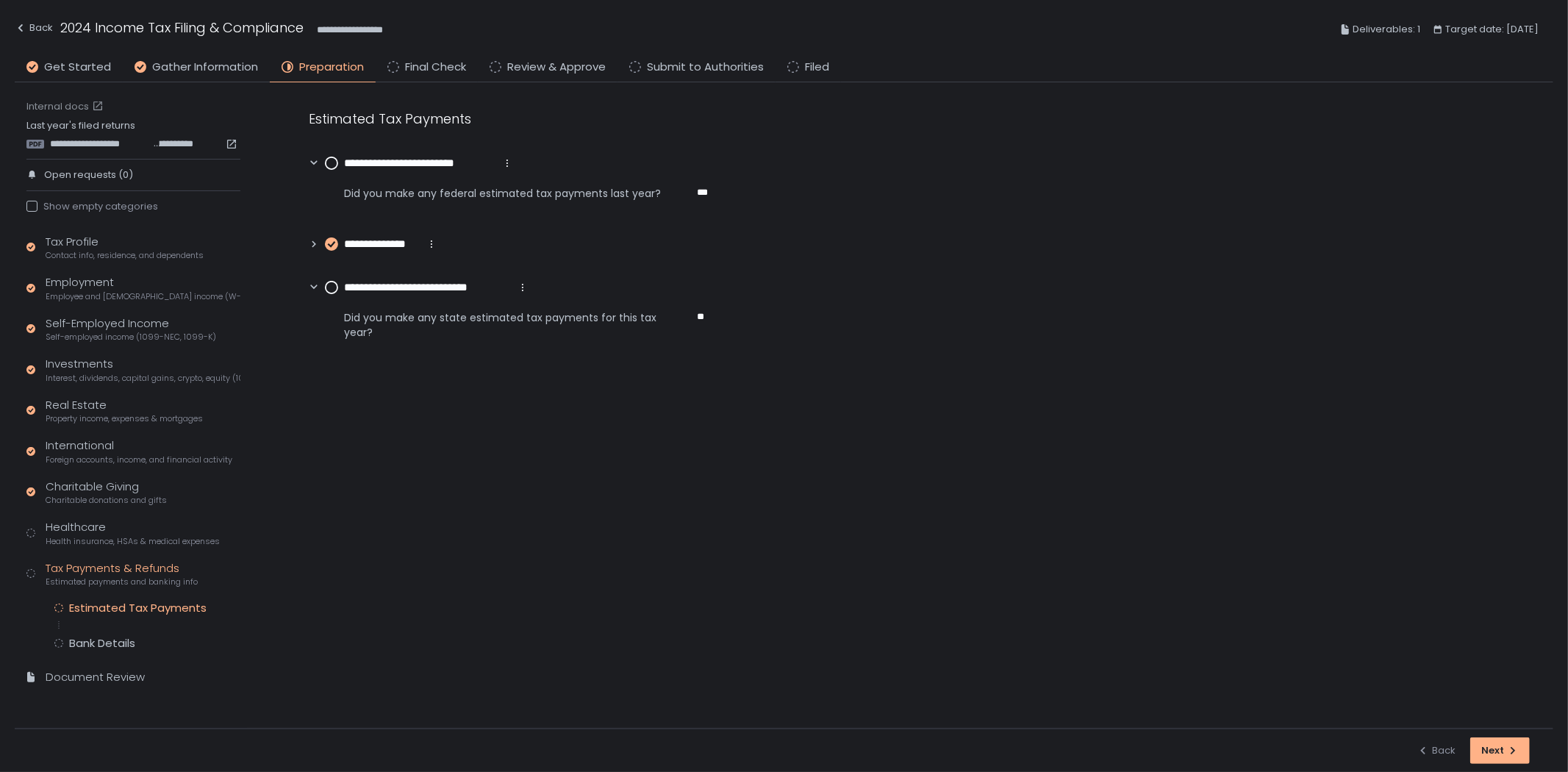
click at [330, 159] on circle at bounding box center [331, 163] width 12 height 12
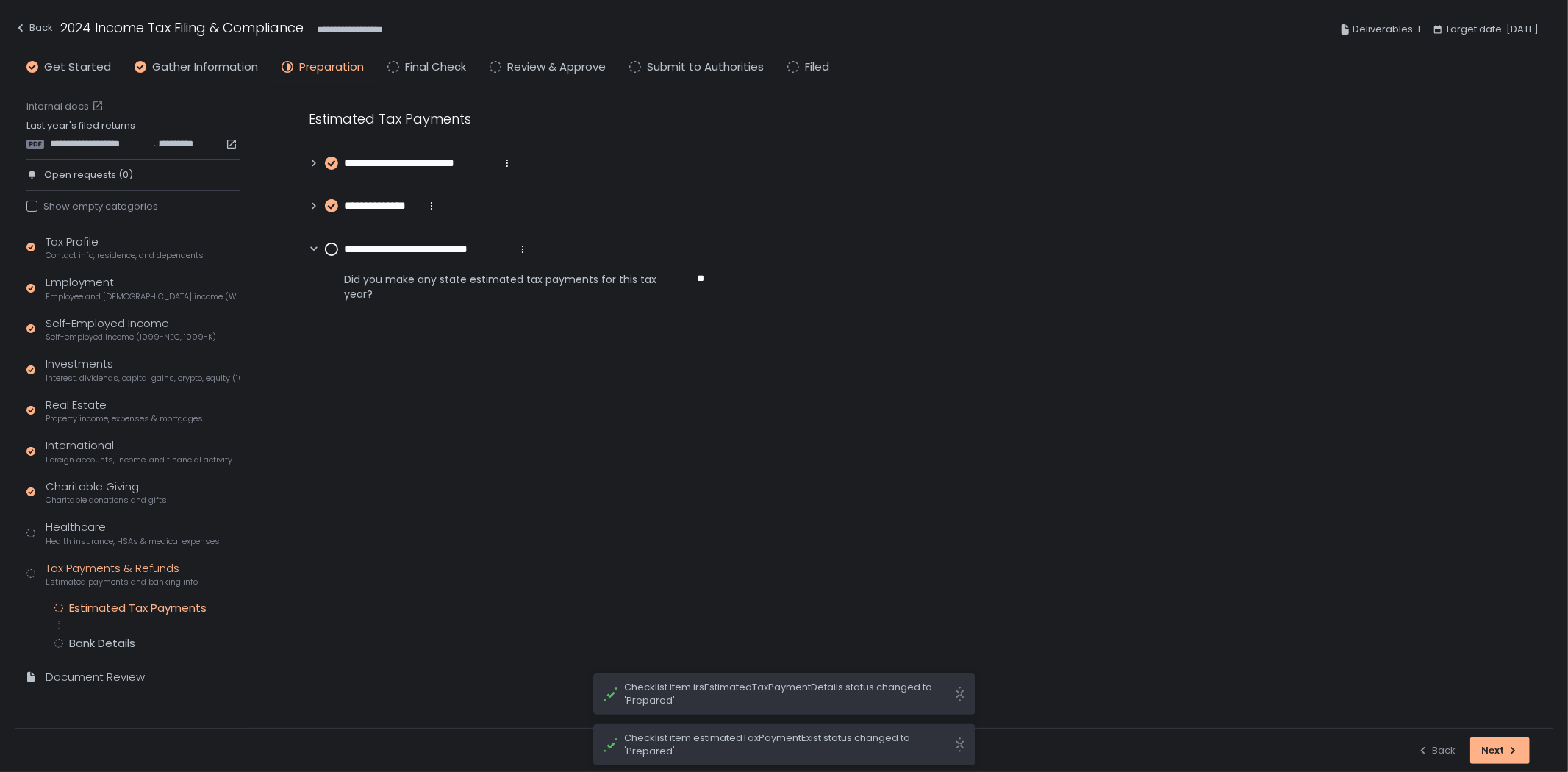
click at [330, 250] on circle at bounding box center [331, 249] width 12 height 12
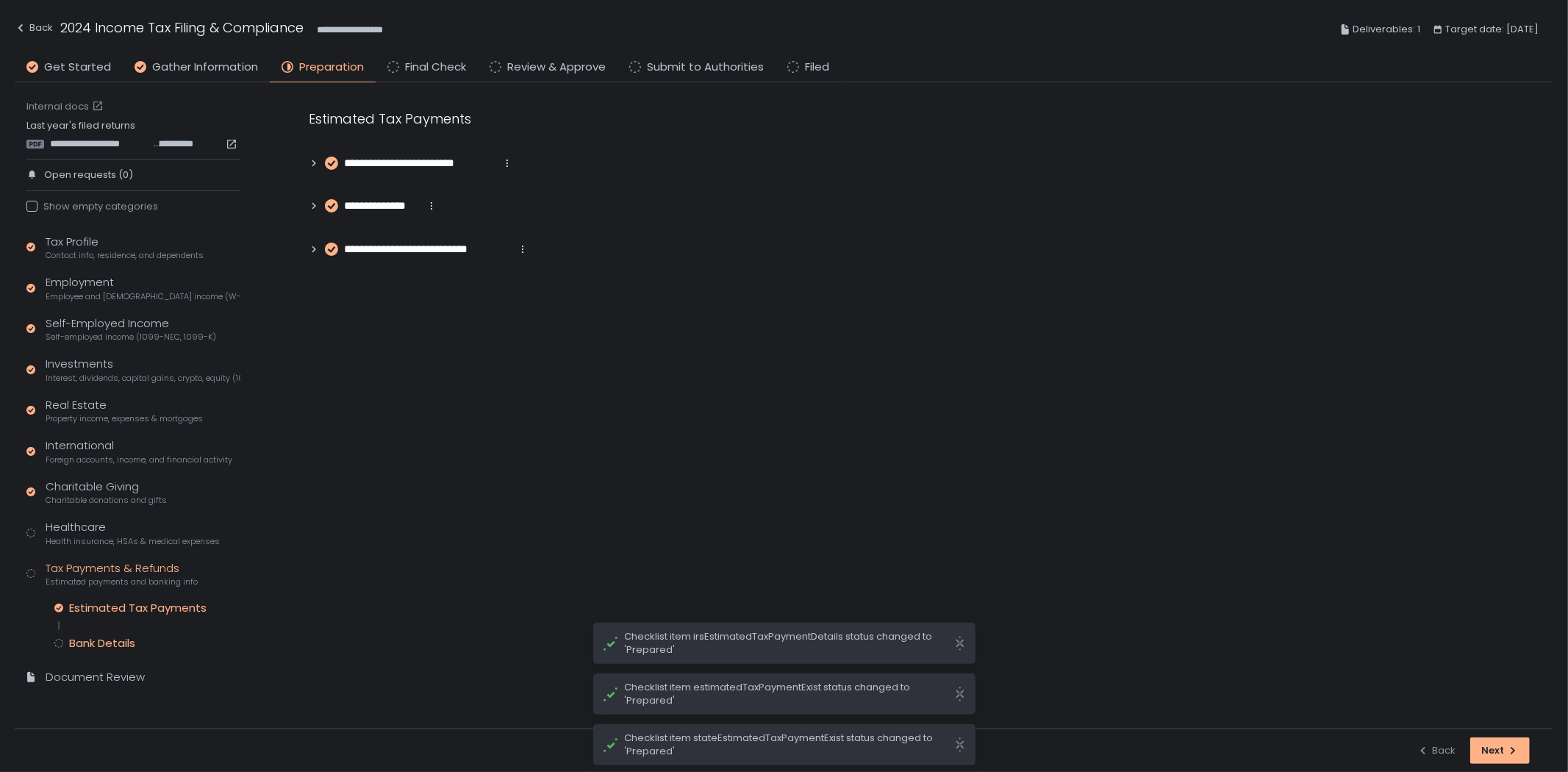
click at [92, 637] on div "Bank Details" at bounding box center [103, 644] width 66 height 15
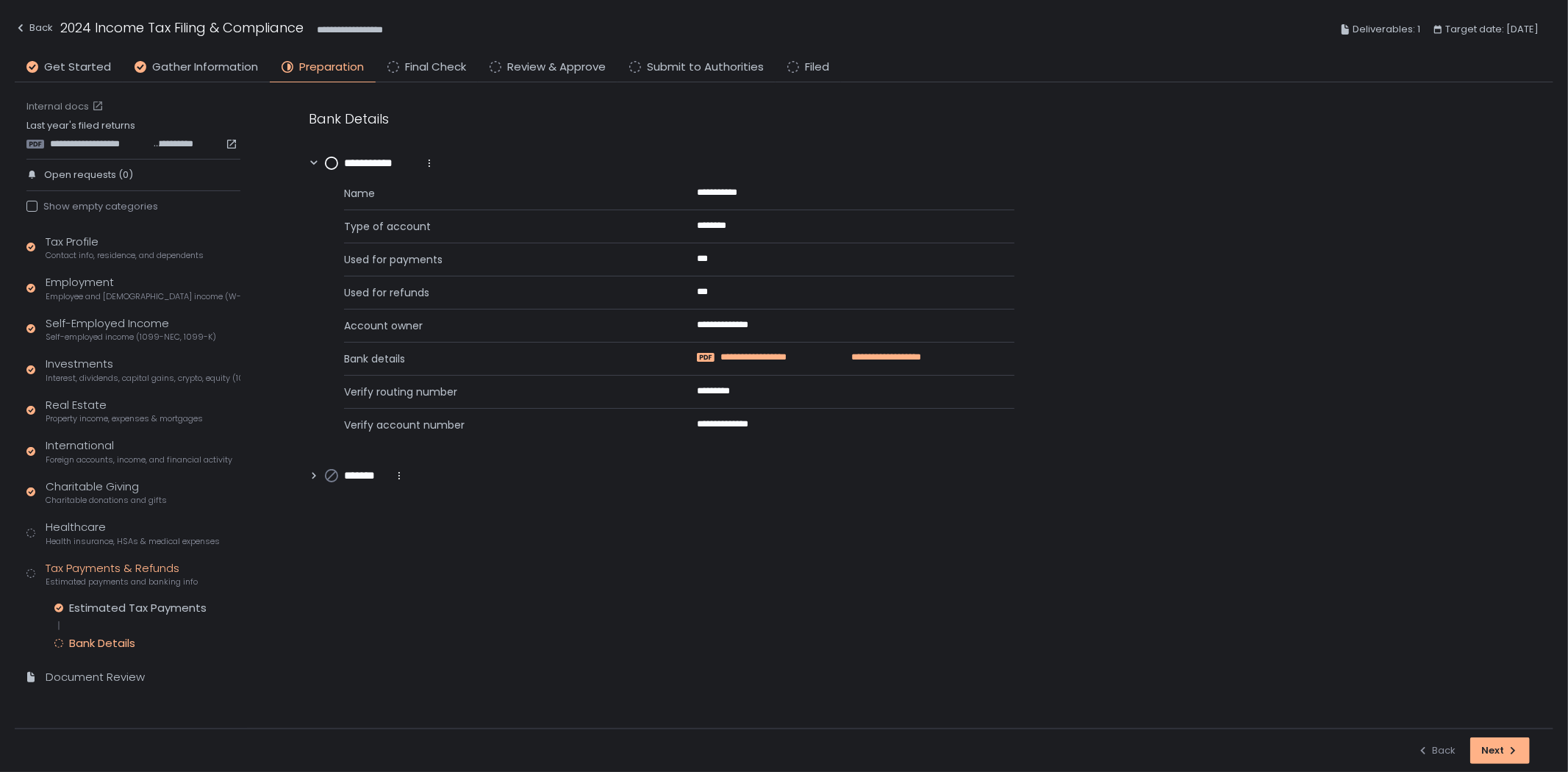
click at [881, 357] on span "**********" at bounding box center [873, 357] width 97 height 13
click at [753, 391] on icon "button" at bounding box center [755, 390] width 6 height 8
click at [754, 395] on icon "button" at bounding box center [755, 390] width 6 height 8
click at [780, 425] on icon "button" at bounding box center [778, 423] width 6 height 8
click at [330, 163] on circle at bounding box center [331, 163] width 12 height 12
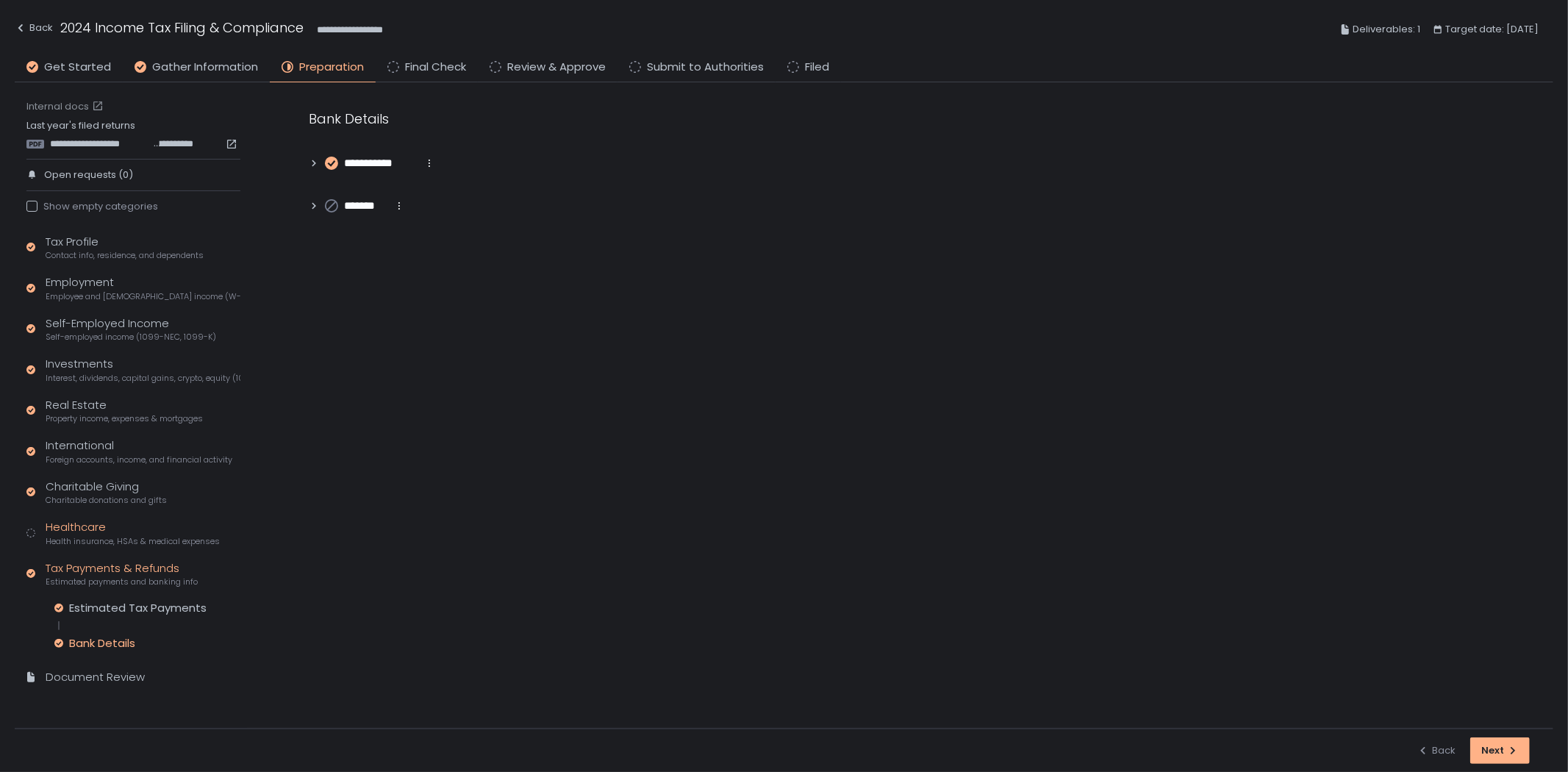
click at [133, 537] on span "Health insurance, HSAs & medical expenses" at bounding box center [133, 542] width 174 height 11
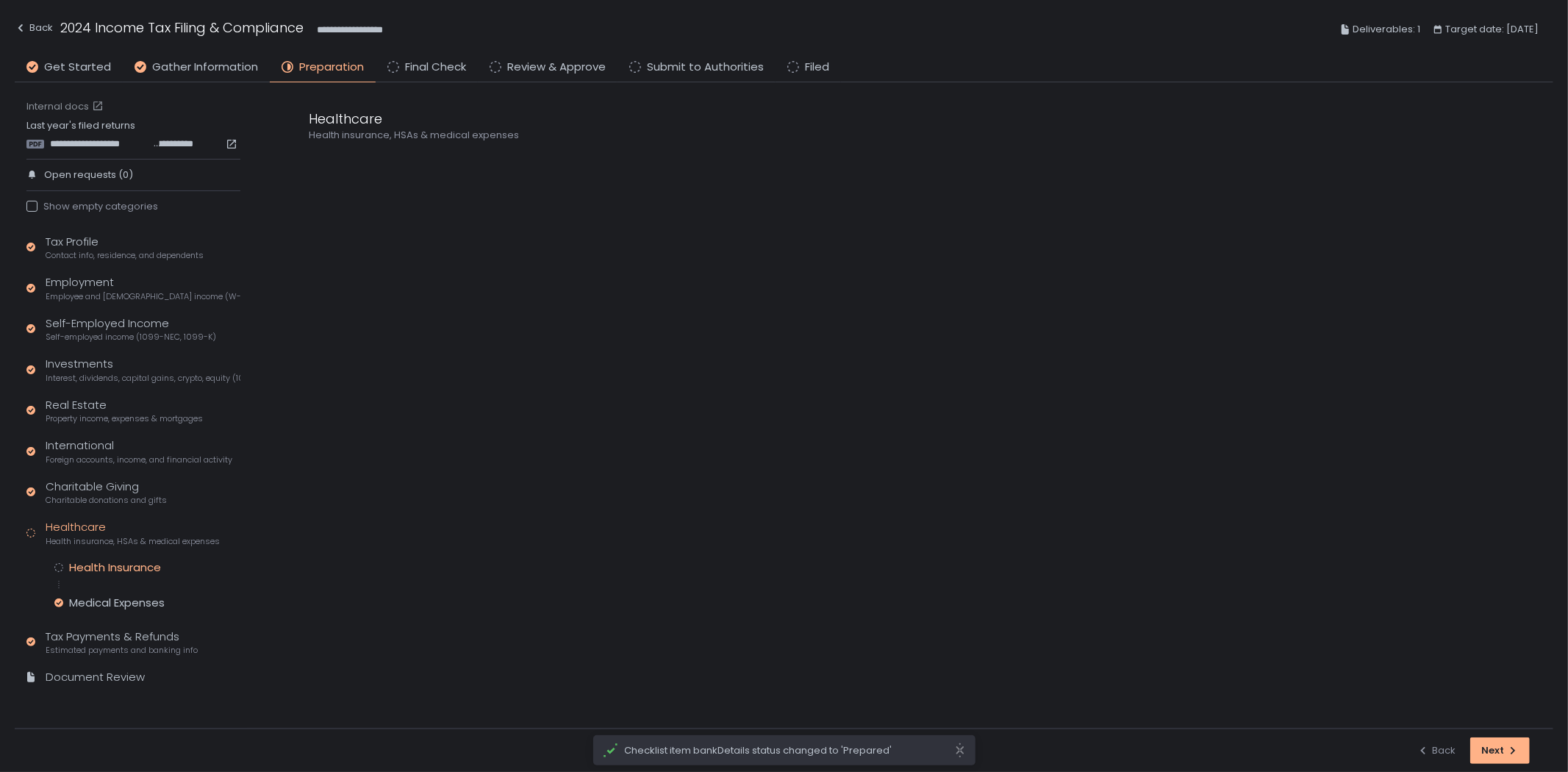
click at [134, 567] on div "Health Insurance" at bounding box center [115, 568] width 92 height 15
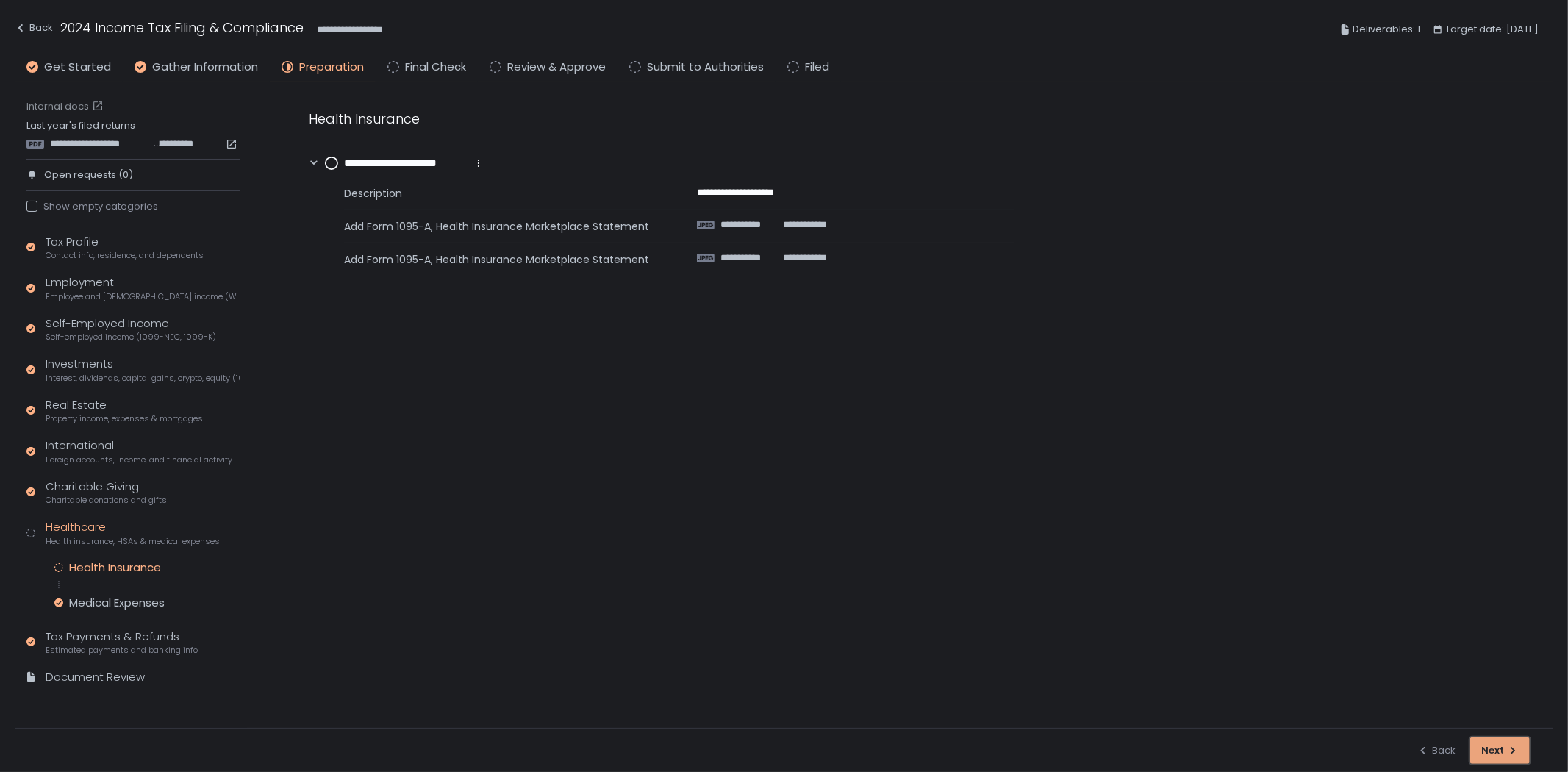
click at [1504, 746] on div "Next" at bounding box center [1500, 751] width 38 height 13
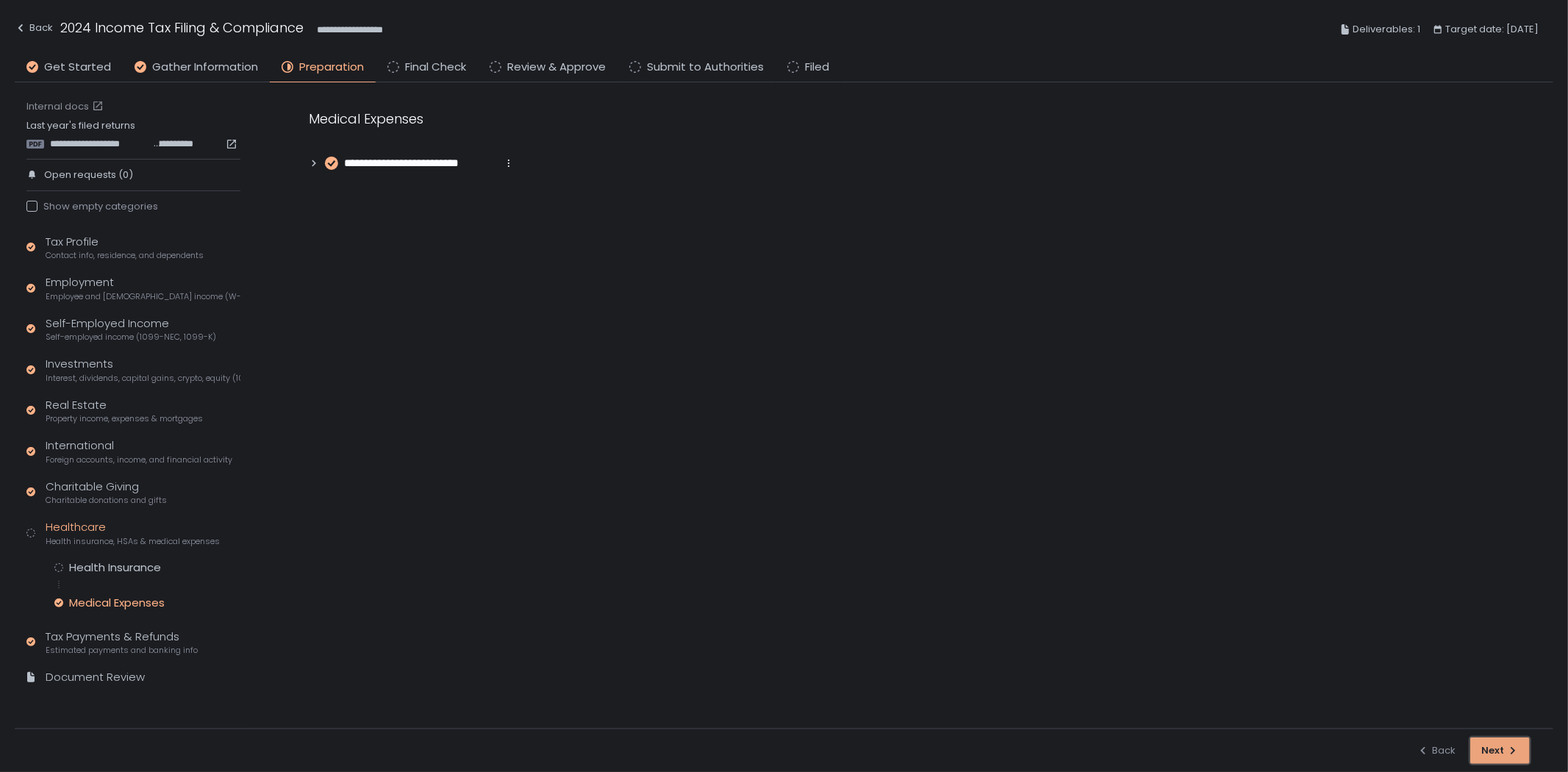
click at [1504, 746] on div "button" at bounding box center [1501, 751] width 24 height 24
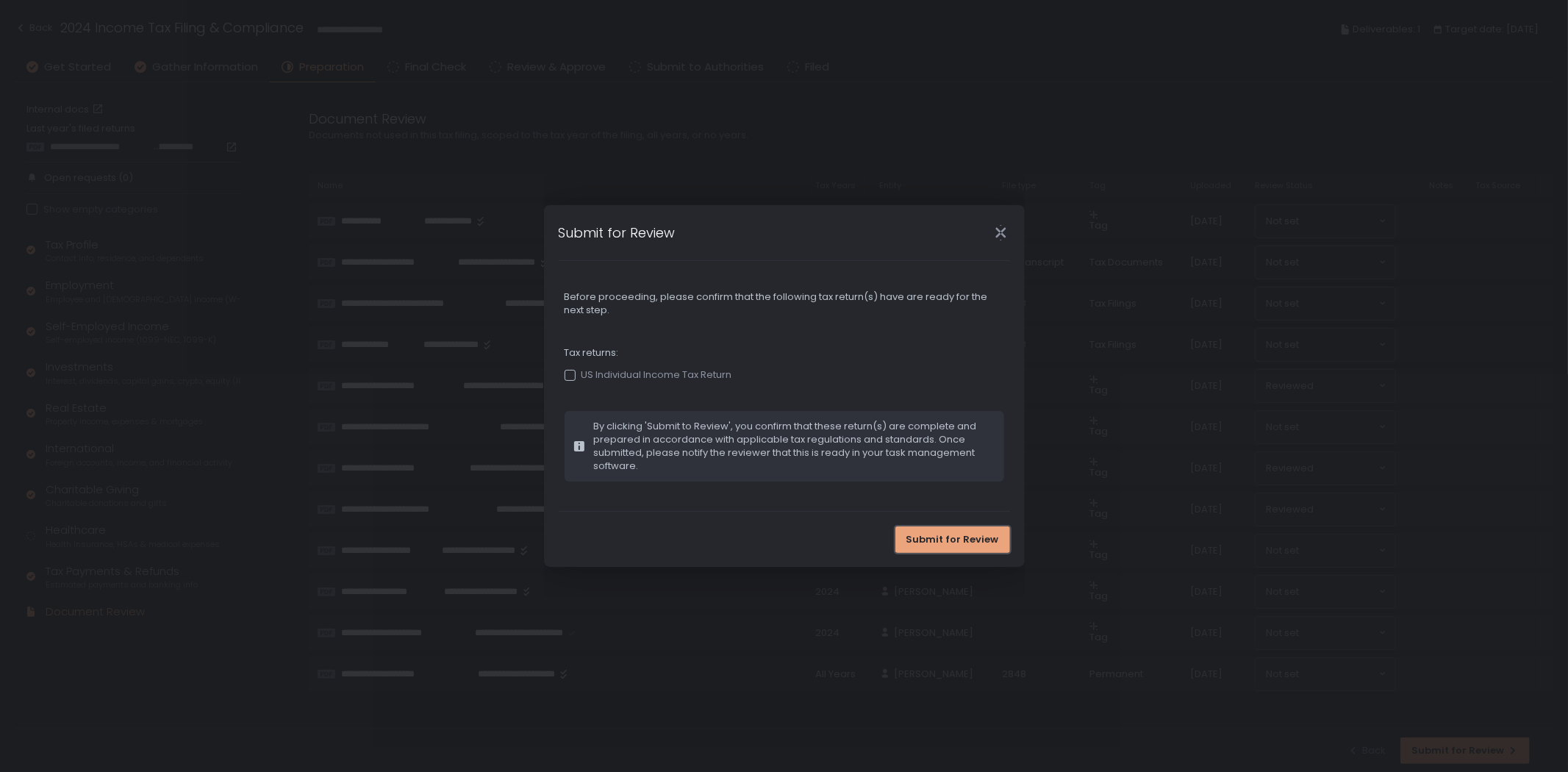
click at [983, 542] on span "Submit for Review" at bounding box center [952, 539] width 92 height 13
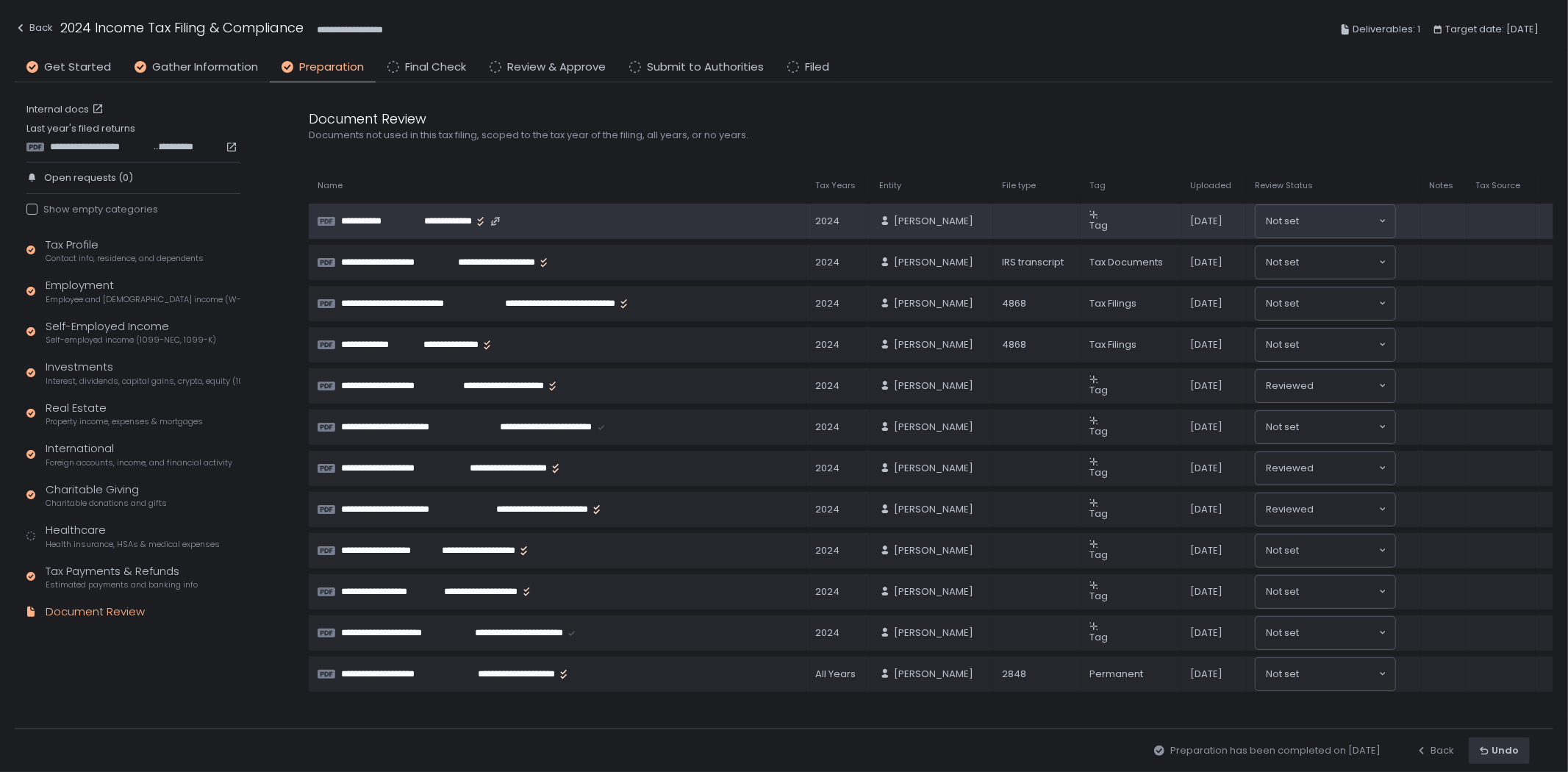
click at [436, 215] on span "**********" at bounding box center [441, 222] width 61 height 13
